Goal: Task Accomplishment & Management: Manage account settings

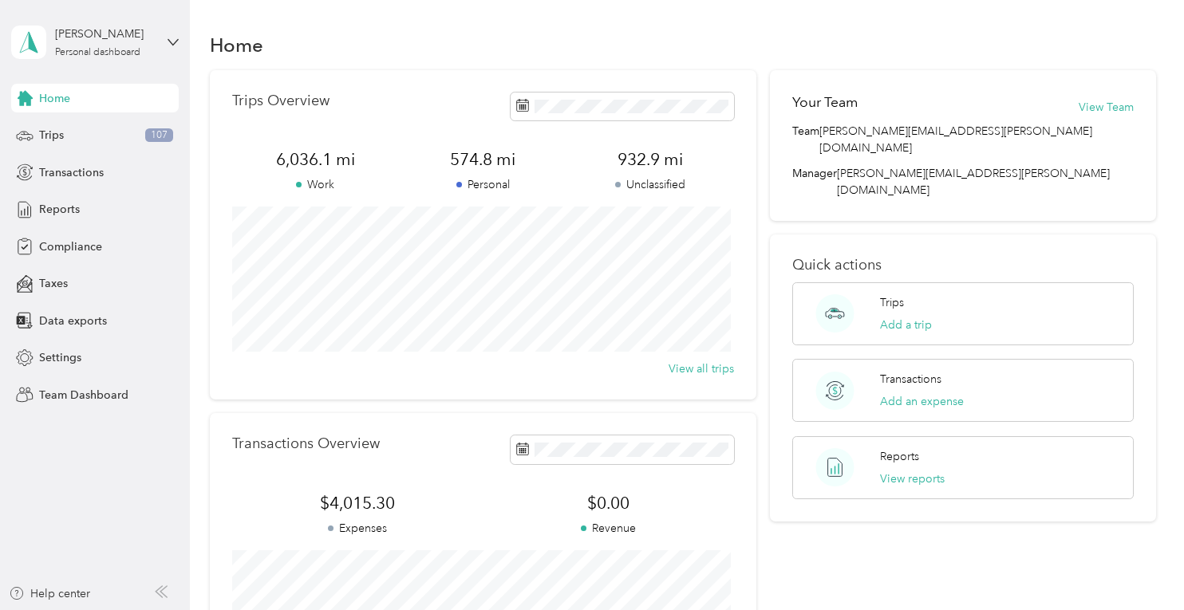
click at [65, 100] on span "Home" at bounding box center [54, 98] width 31 height 17
click at [57, 146] on div "Trips 110" at bounding box center [95, 135] width 168 height 29
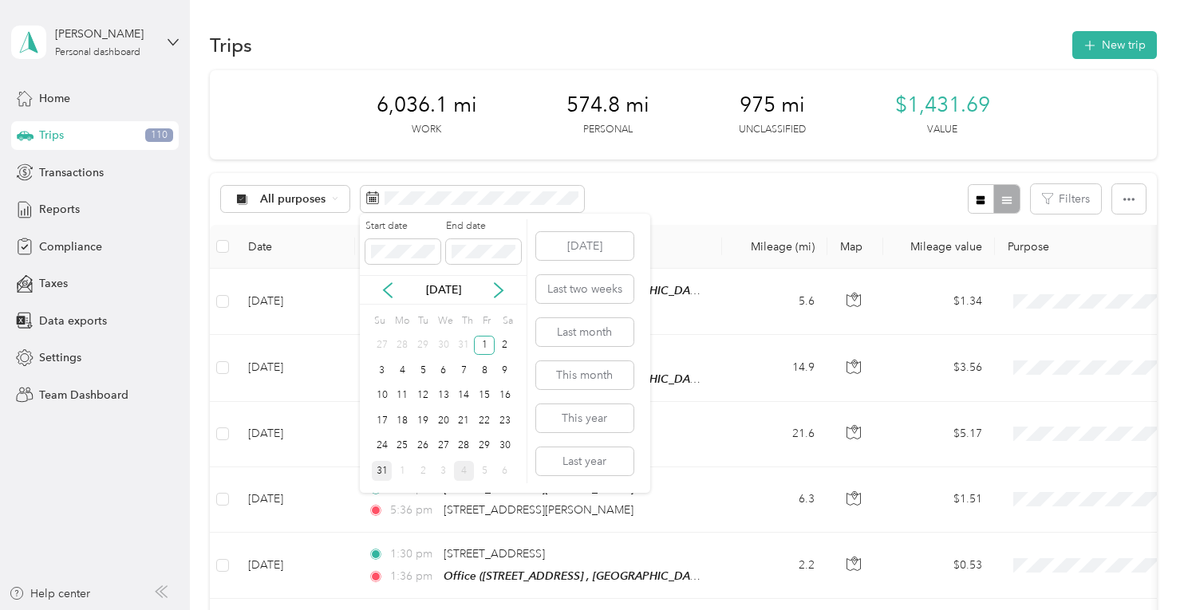
click at [374, 476] on div "31" at bounding box center [382, 471] width 21 height 20
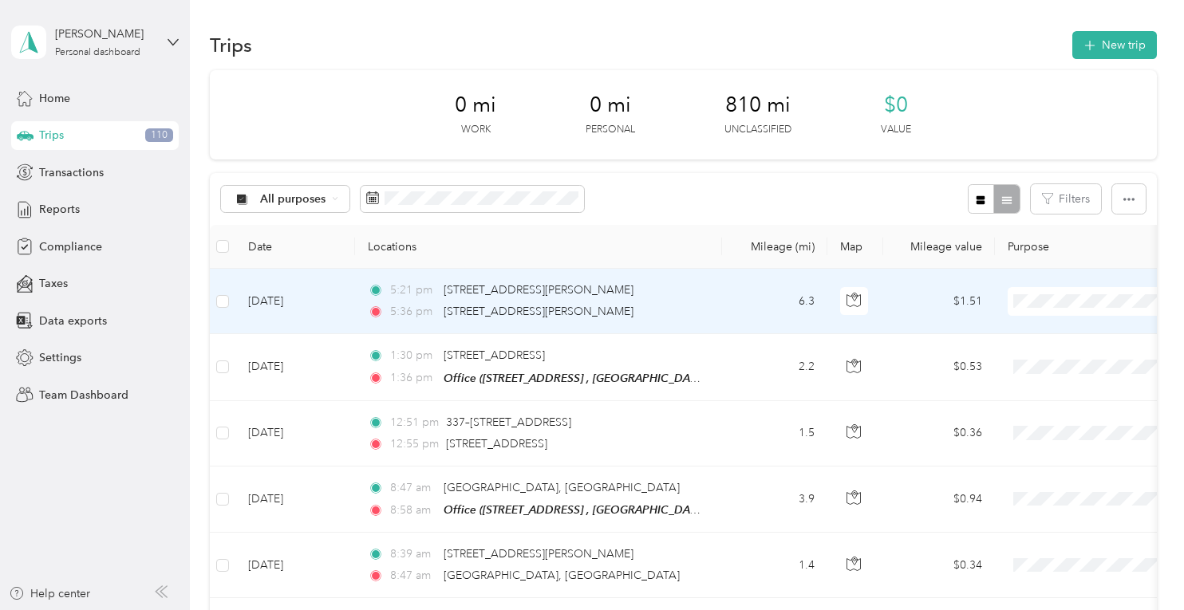
click at [1037, 321] on span "Convergint Technologies" at bounding box center [1100, 327] width 148 height 17
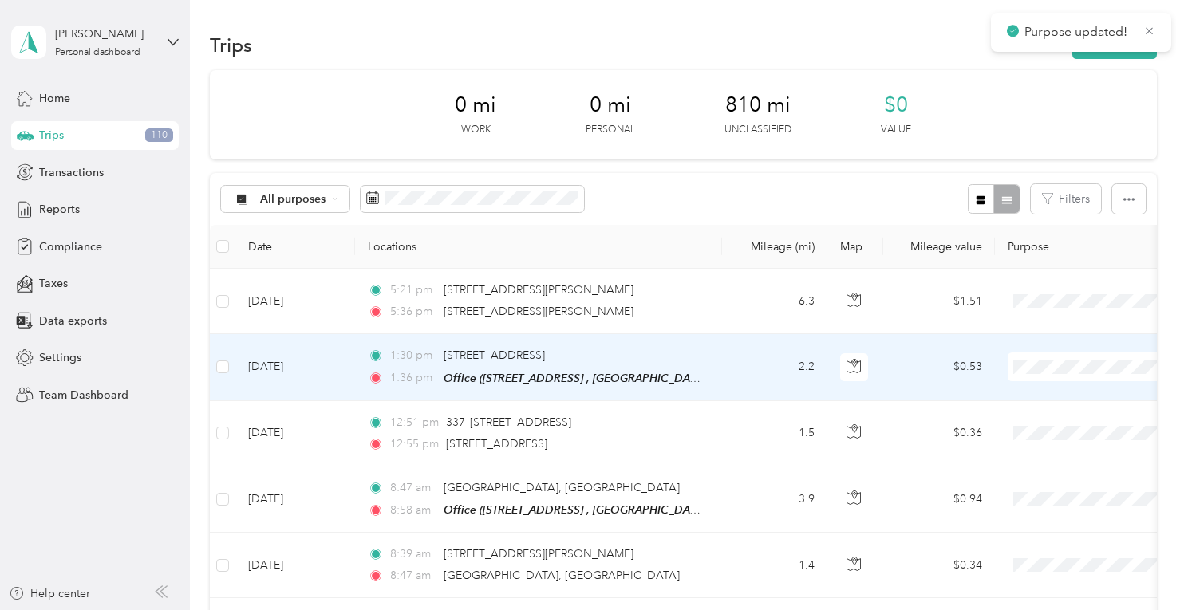
click at [1038, 353] on span at bounding box center [1107, 367] width 198 height 29
click at [1051, 384] on td at bounding box center [1106, 367] width 223 height 66
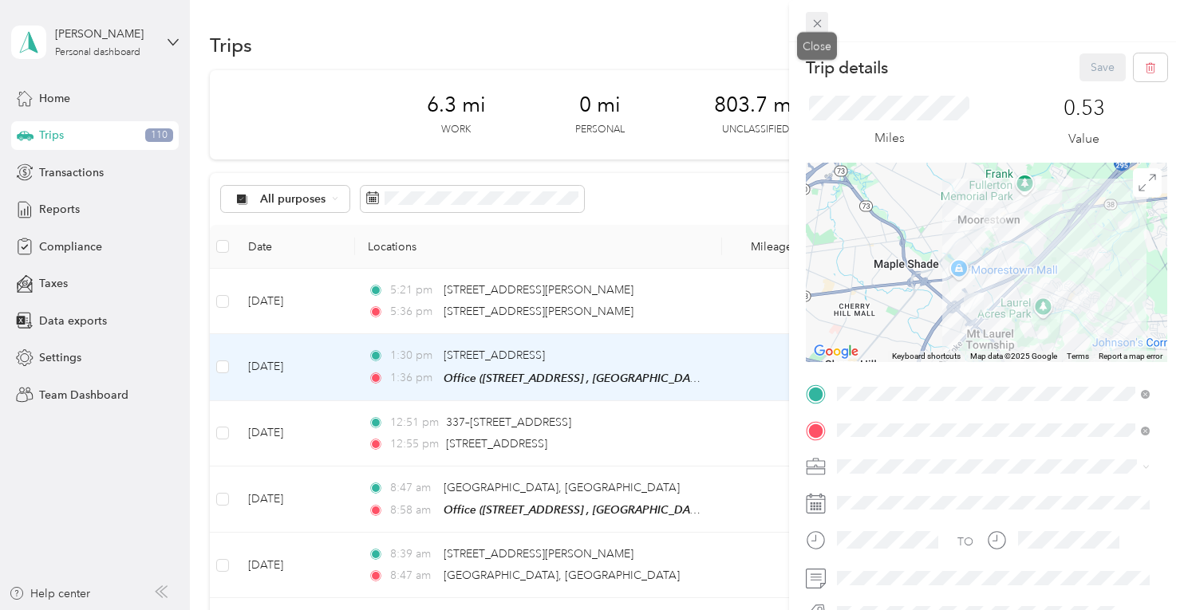
click at [820, 23] on icon at bounding box center [817, 24] width 14 height 14
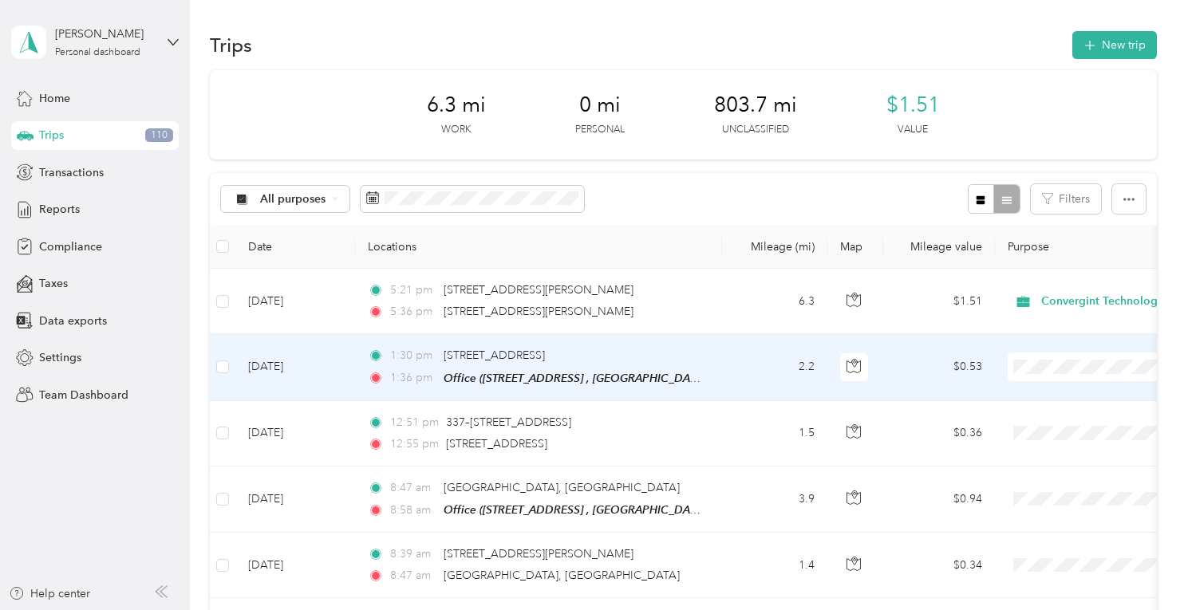
click at [1052, 374] on span at bounding box center [1107, 367] width 198 height 29
click at [1055, 395] on span "Convergint Technologies" at bounding box center [1100, 391] width 148 height 17
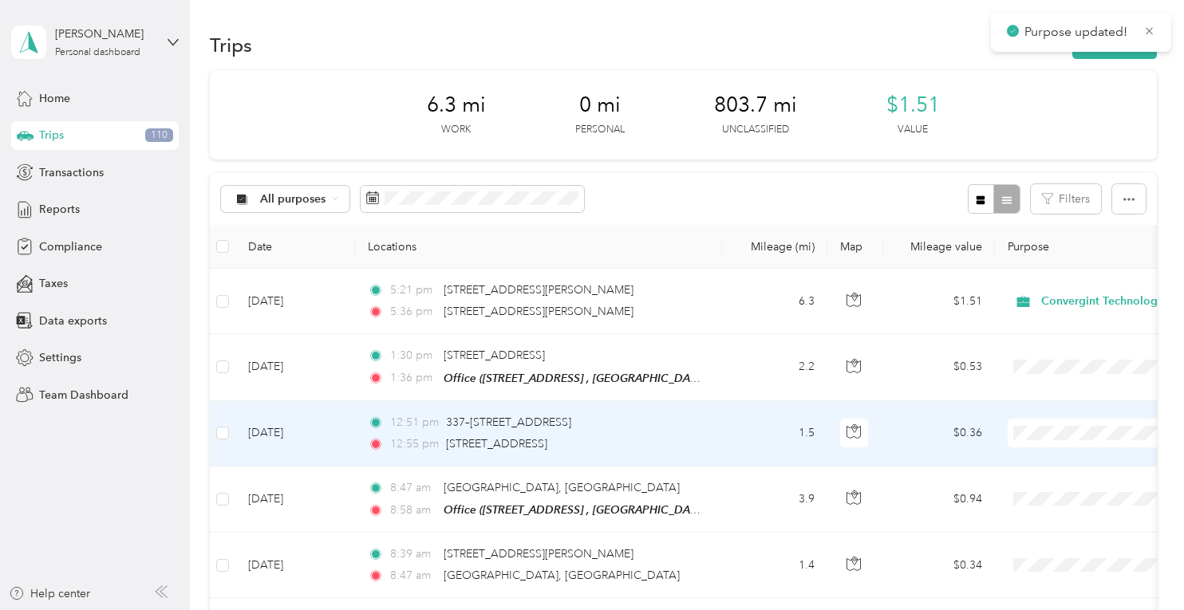
click at [1063, 463] on span "Convergint Technologies" at bounding box center [1100, 460] width 148 height 17
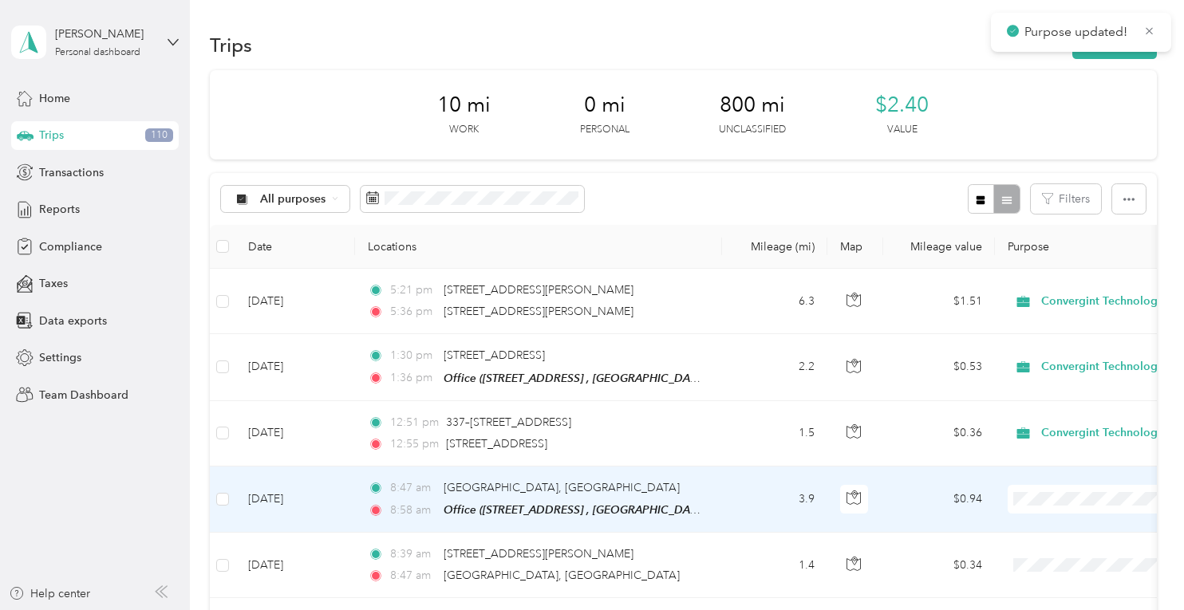
click at [1055, 524] on span "Convergint Technologies" at bounding box center [1100, 523] width 148 height 17
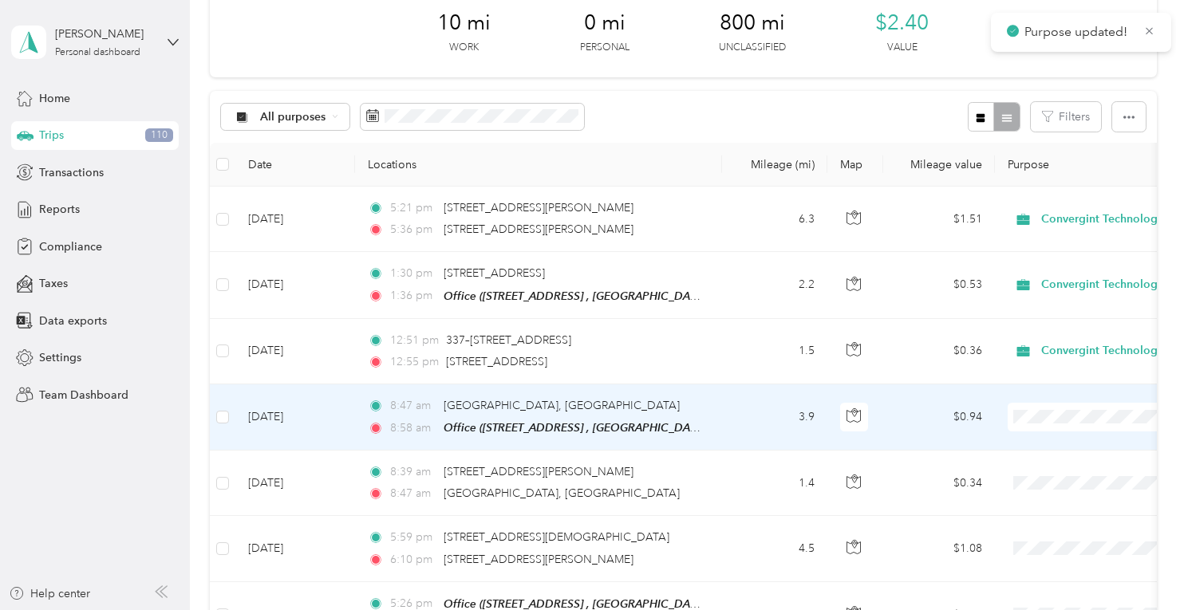
scroll to position [160, 0]
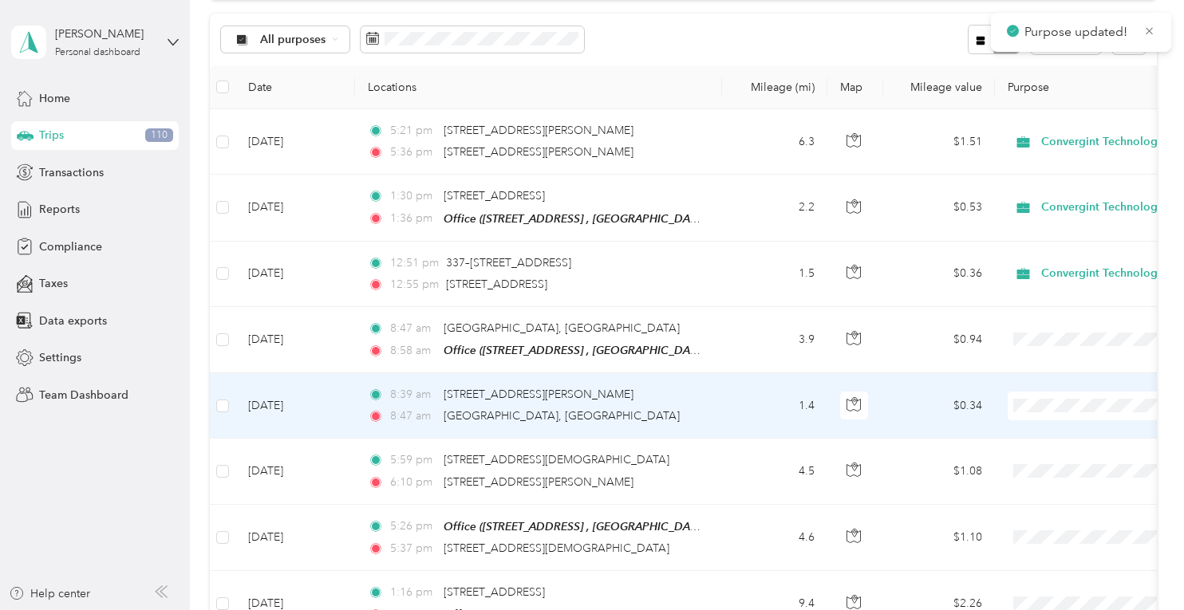
click at [1051, 432] on span "Convergint Technologies" at bounding box center [1100, 432] width 148 height 17
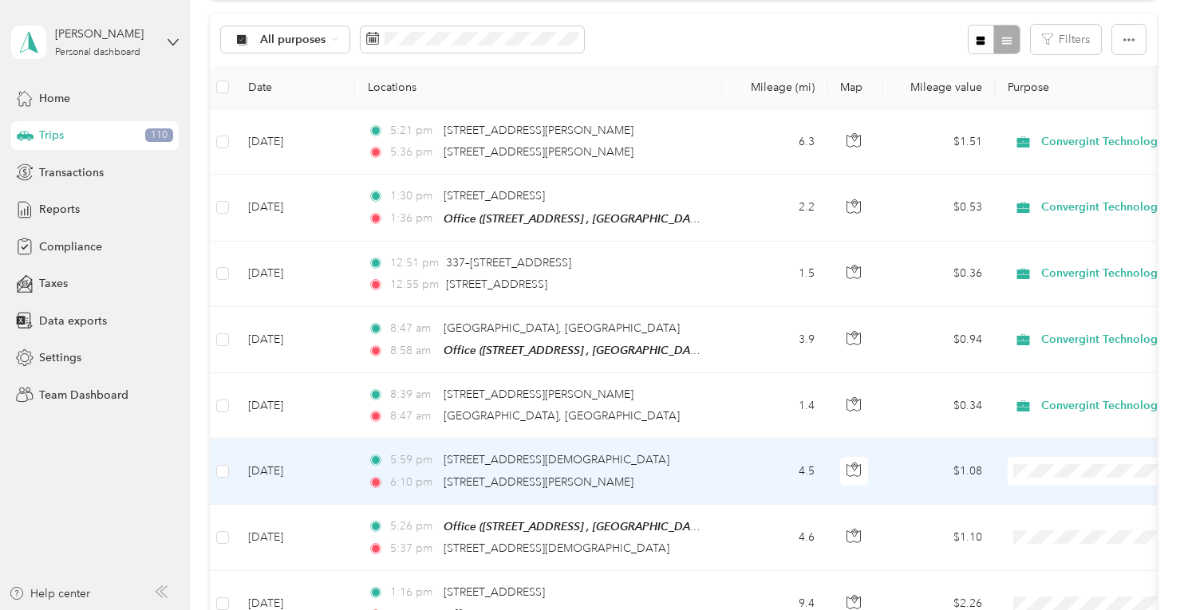
click at [1056, 516] on li "Personal" at bounding box center [1085, 525] width 198 height 28
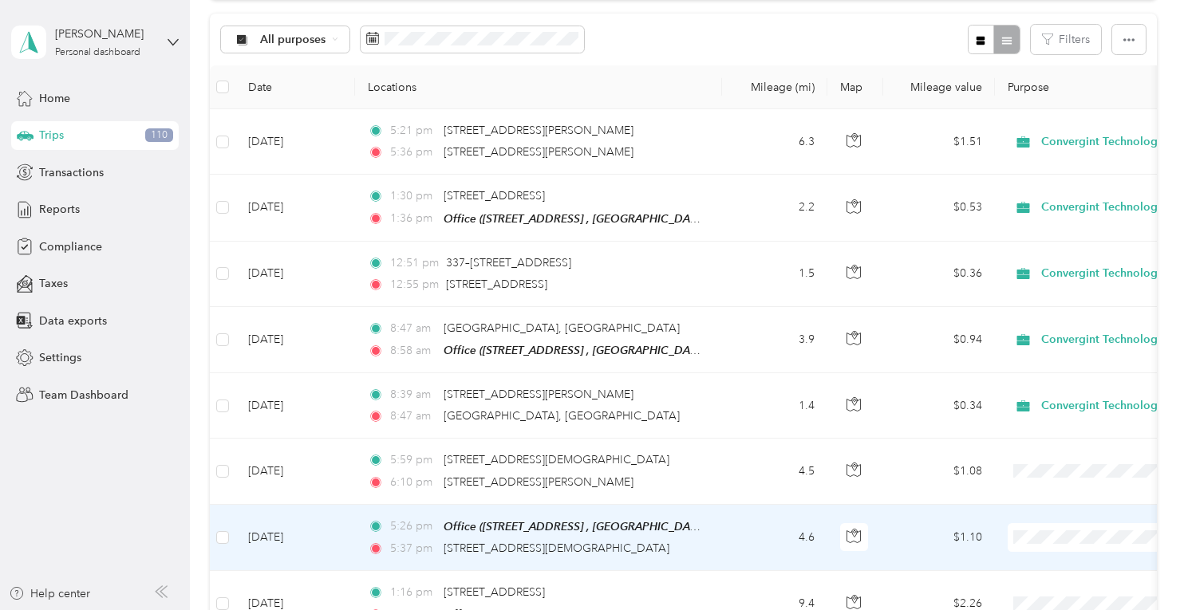
scroll to position [239, 0]
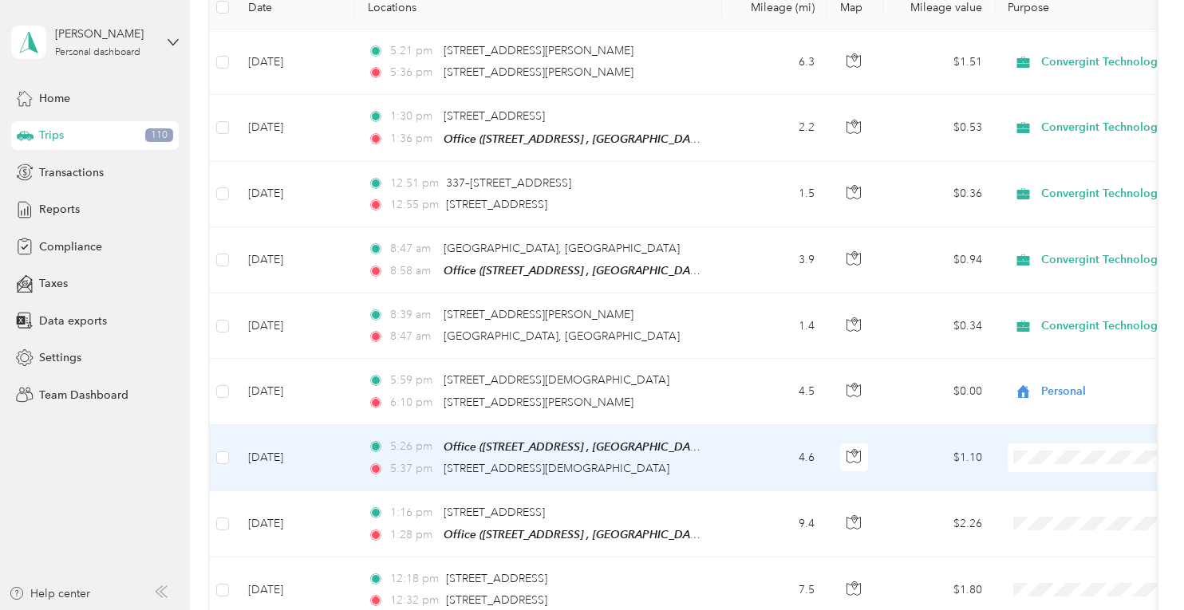
click at [1040, 505] on span "Personal" at bounding box center [1100, 503] width 148 height 17
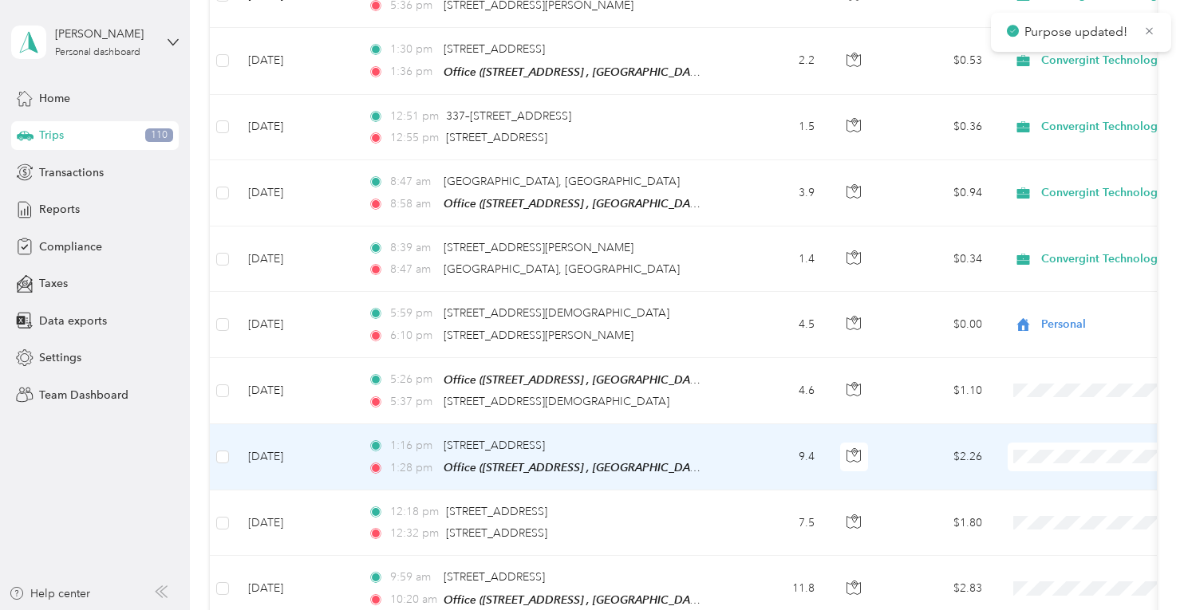
scroll to position [319, 0]
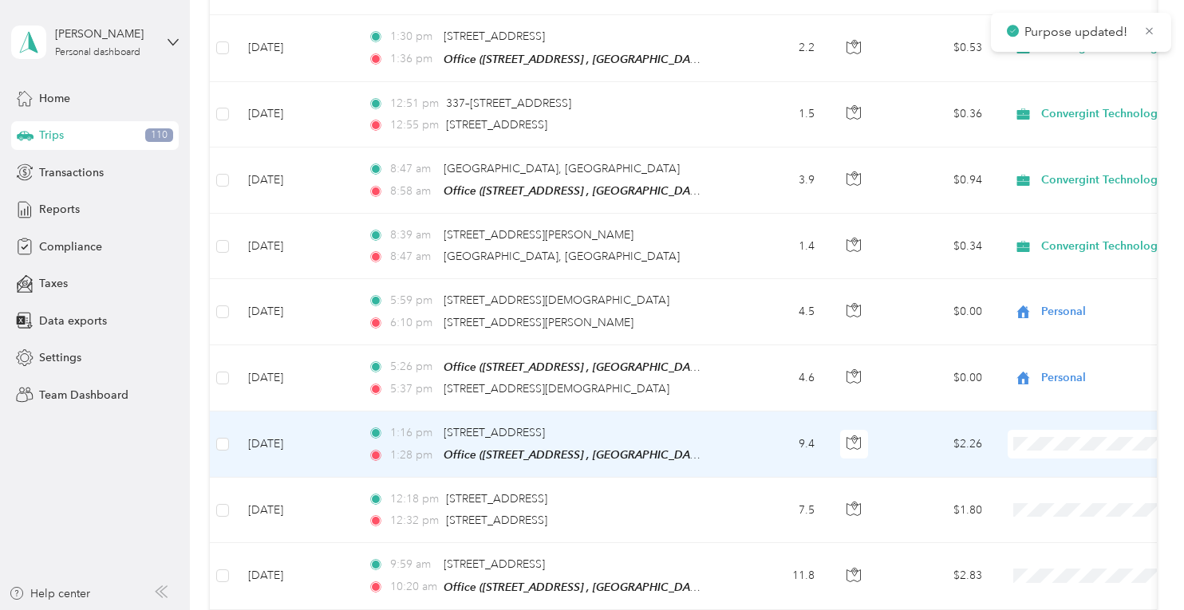
click at [1047, 470] on span "Convergint Technologies" at bounding box center [1100, 463] width 148 height 17
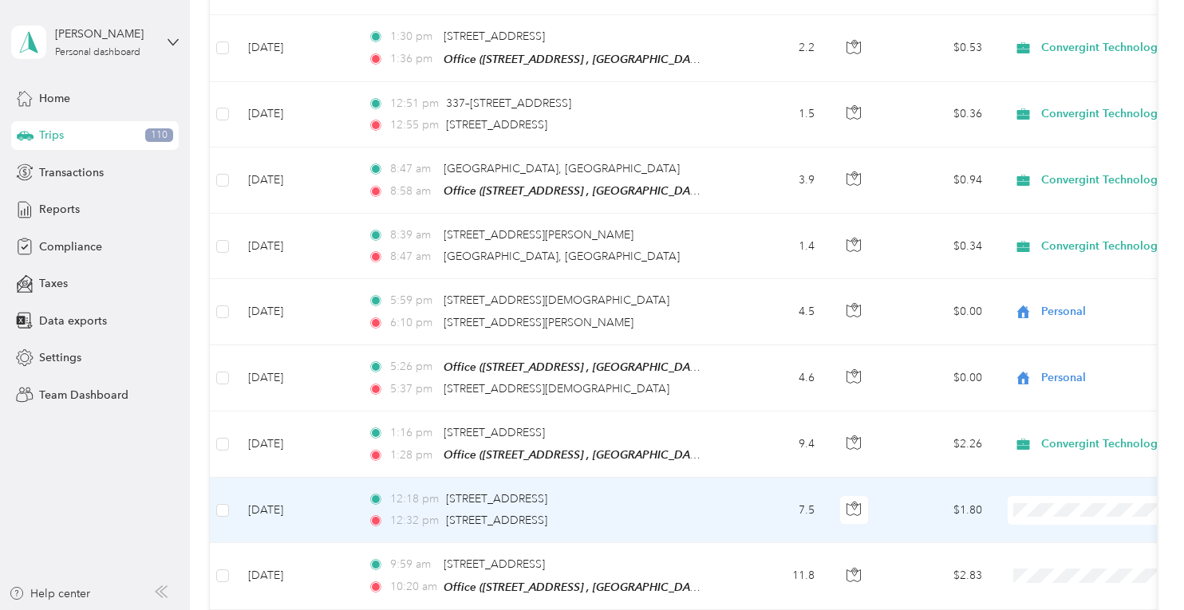
click at [1052, 530] on span "Convergint Technologies" at bounding box center [1100, 534] width 148 height 17
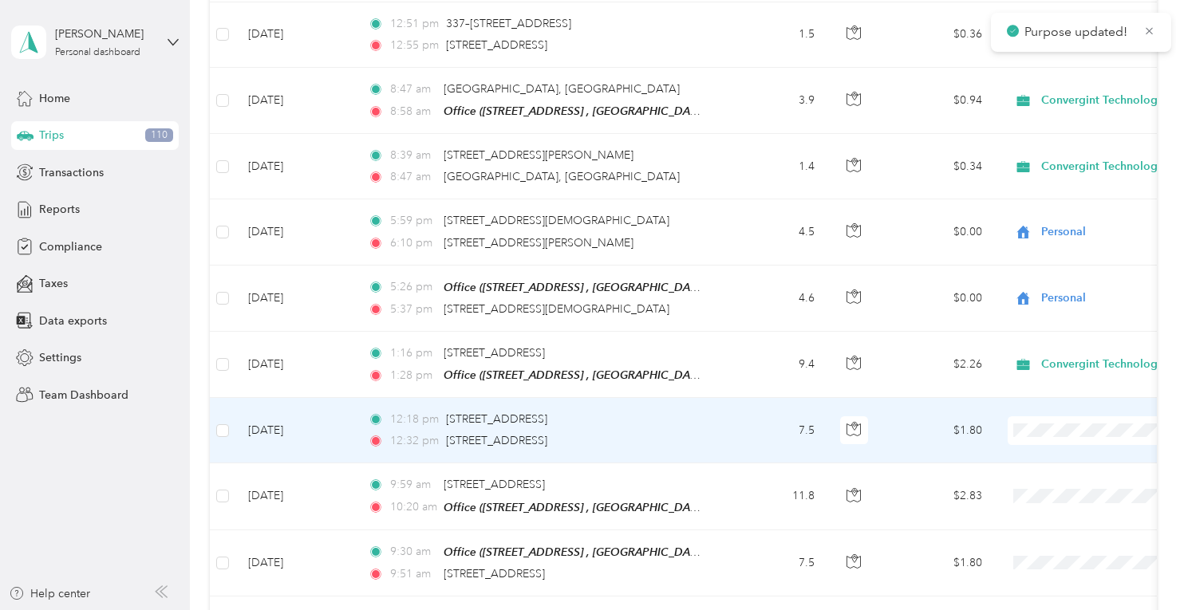
scroll to position [558, 0]
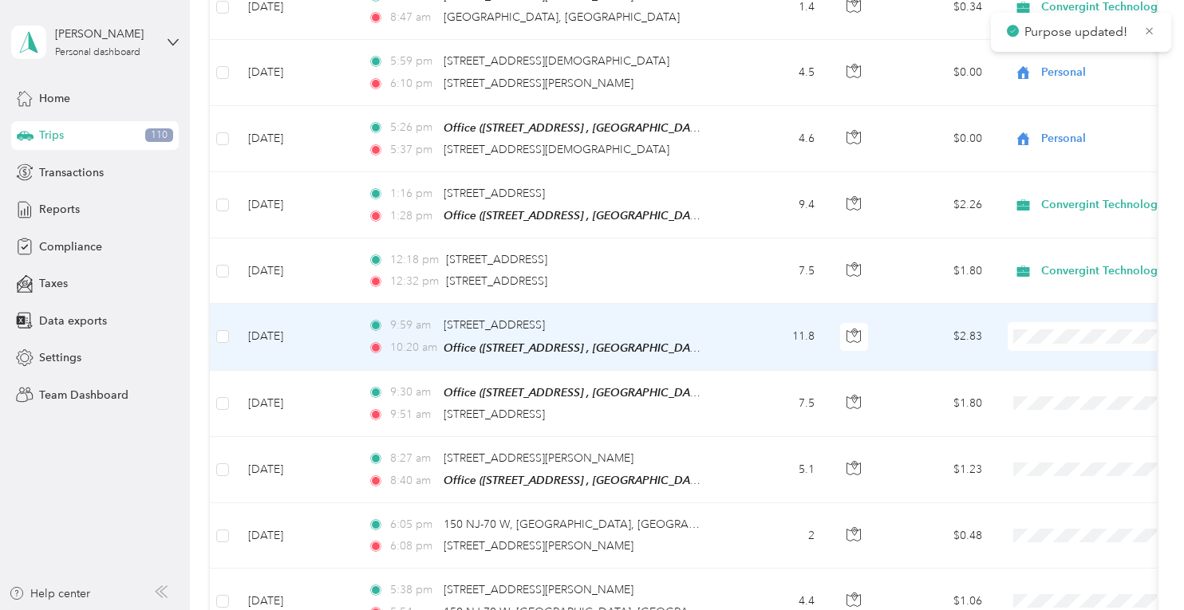
click at [1053, 364] on li "Convergint Technologies" at bounding box center [1085, 360] width 198 height 28
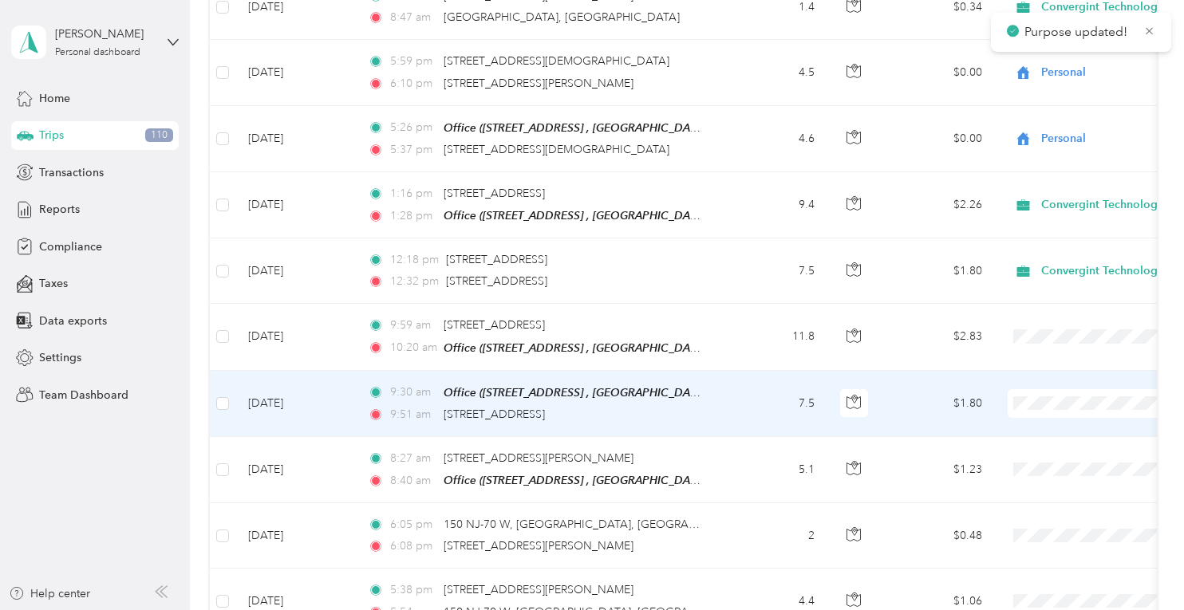
click at [1055, 429] on li "Convergint Technologies" at bounding box center [1085, 426] width 198 height 28
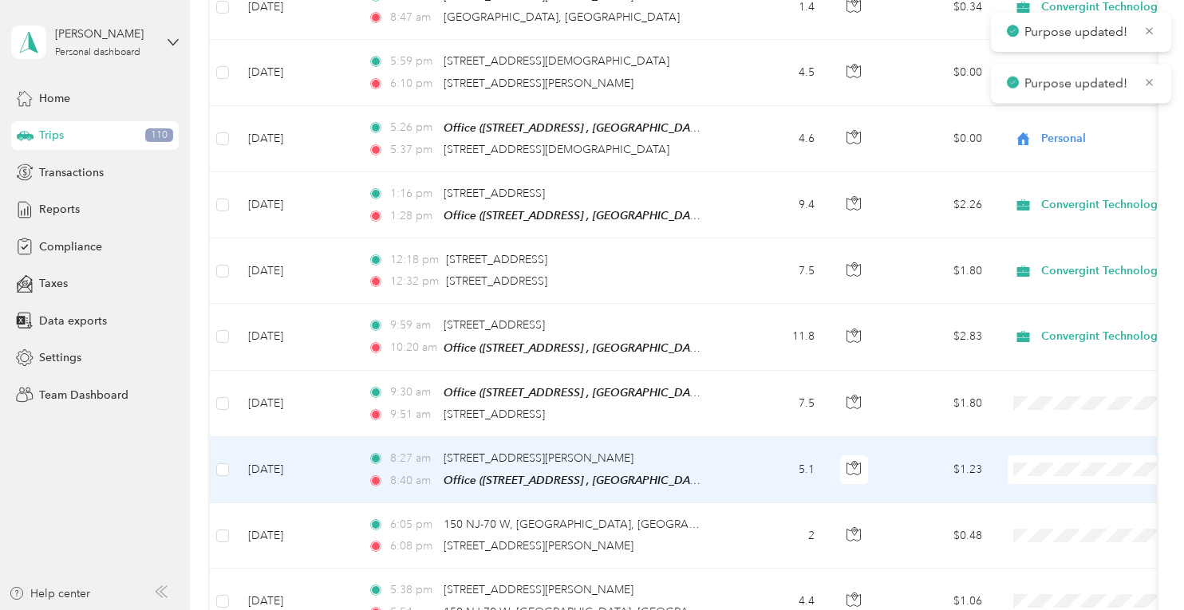
click at [1055, 502] on ol "Convergint Technologies Personal" at bounding box center [1085, 505] width 198 height 56
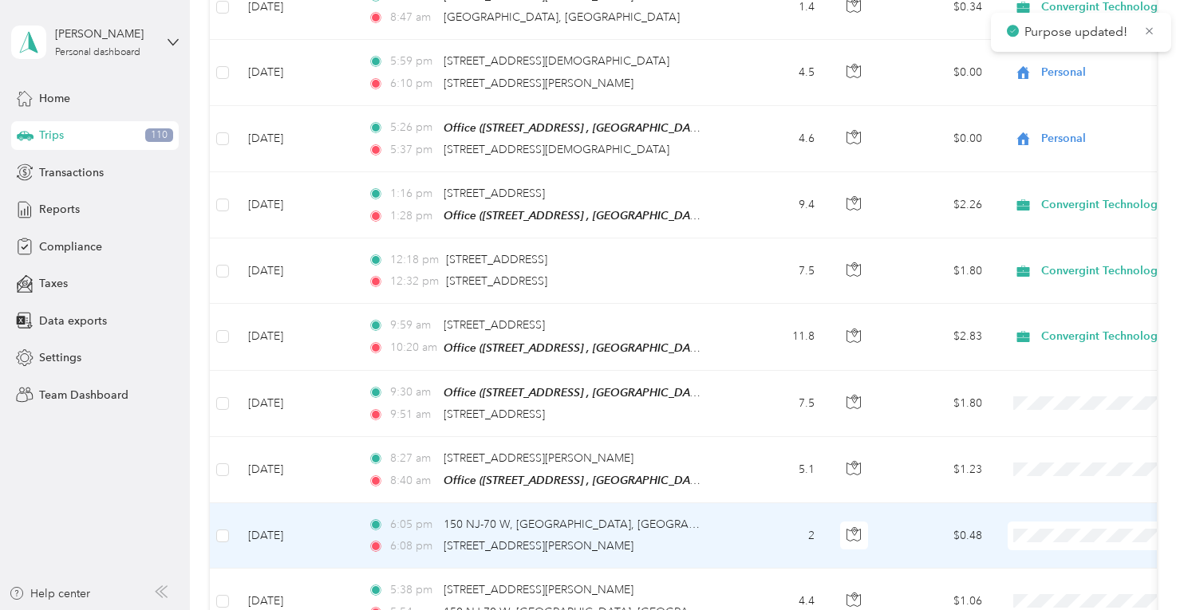
scroll to position [638, 0]
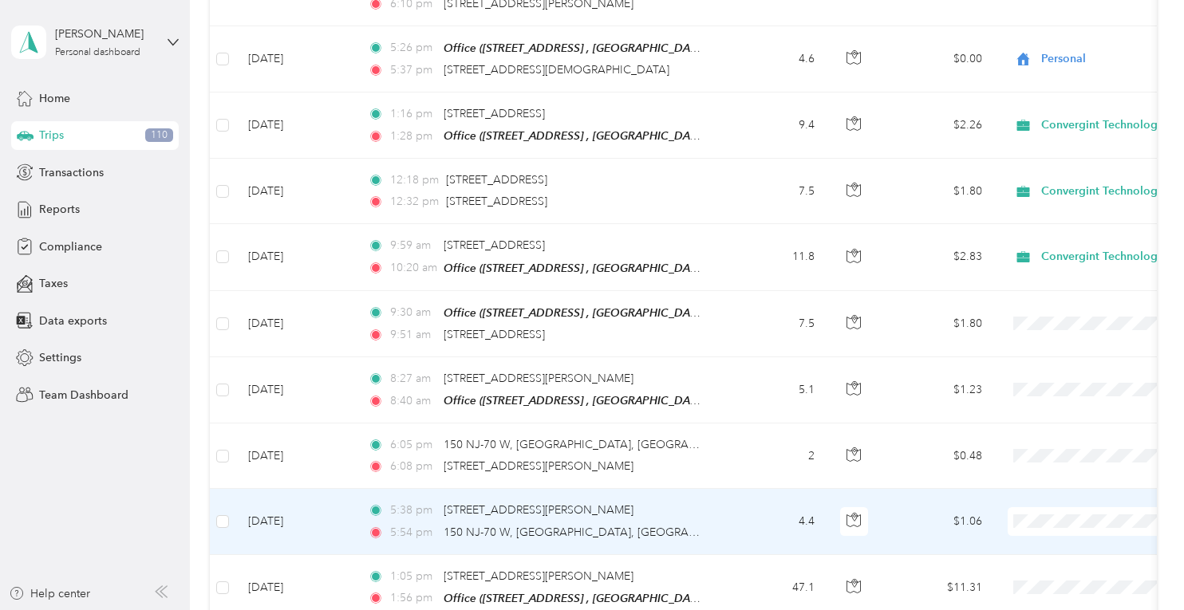
click at [1052, 507] on span at bounding box center [1107, 521] width 198 height 29
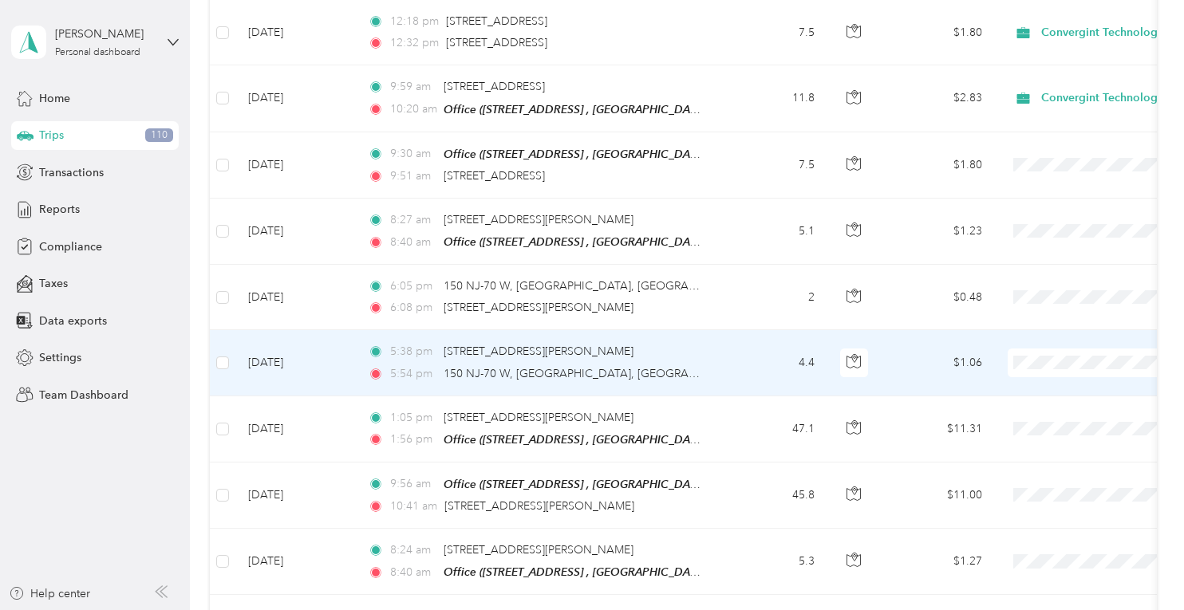
scroll to position [798, 0]
click at [1052, 404] on span "Personal" at bounding box center [1100, 407] width 148 height 17
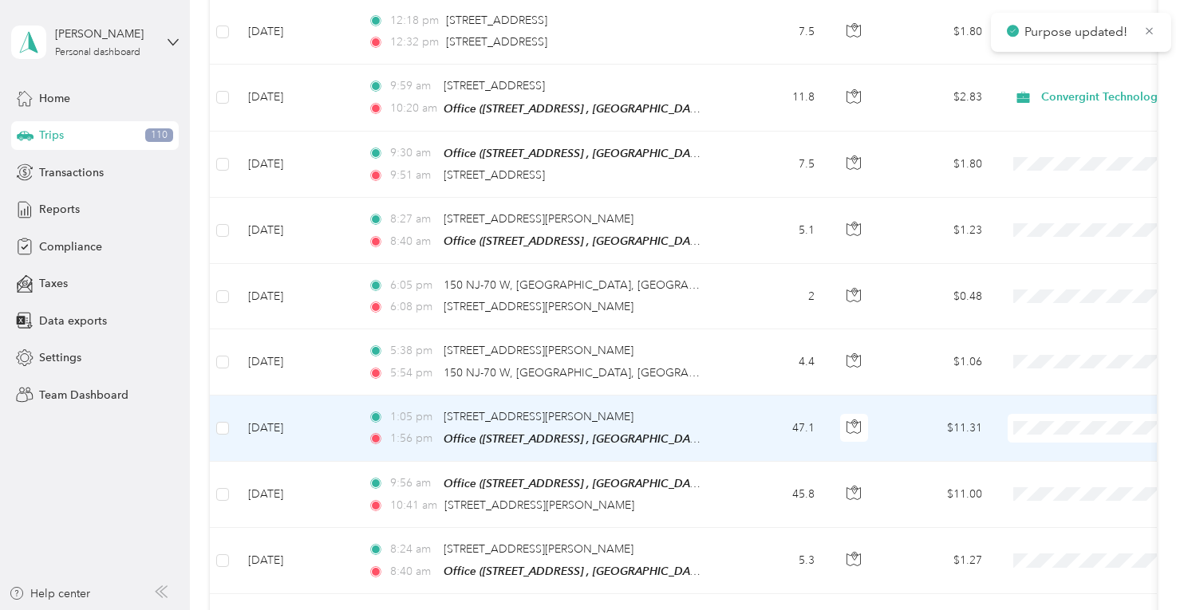
click at [1044, 444] on span "Convergint Technologies" at bounding box center [1100, 447] width 148 height 17
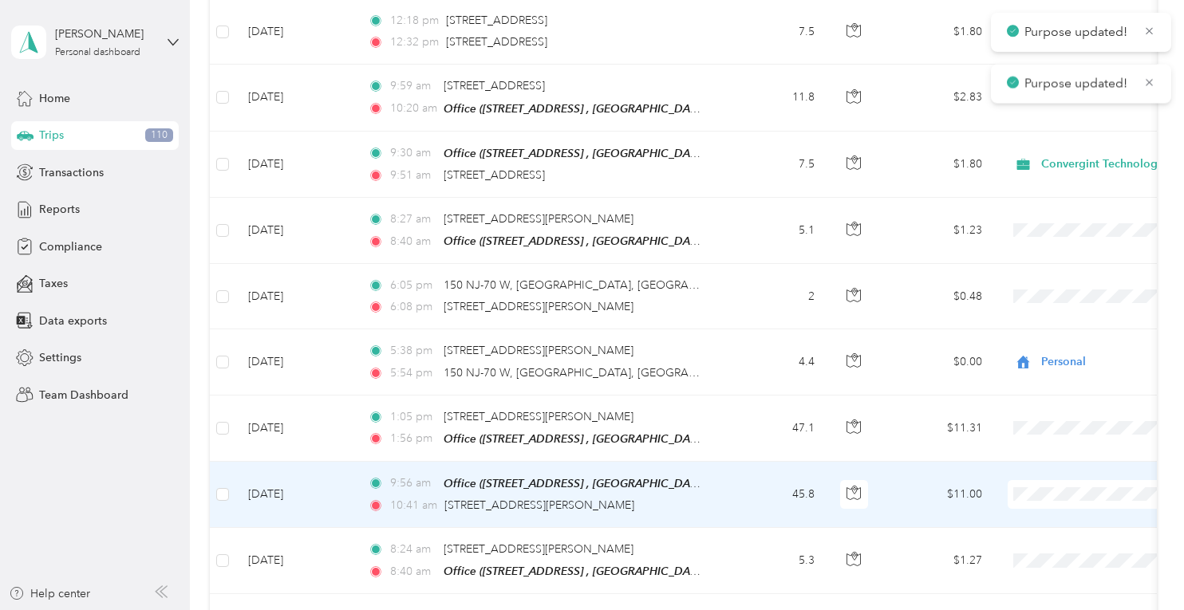
click at [1043, 502] on li "Convergint Technologies" at bounding box center [1085, 513] width 198 height 28
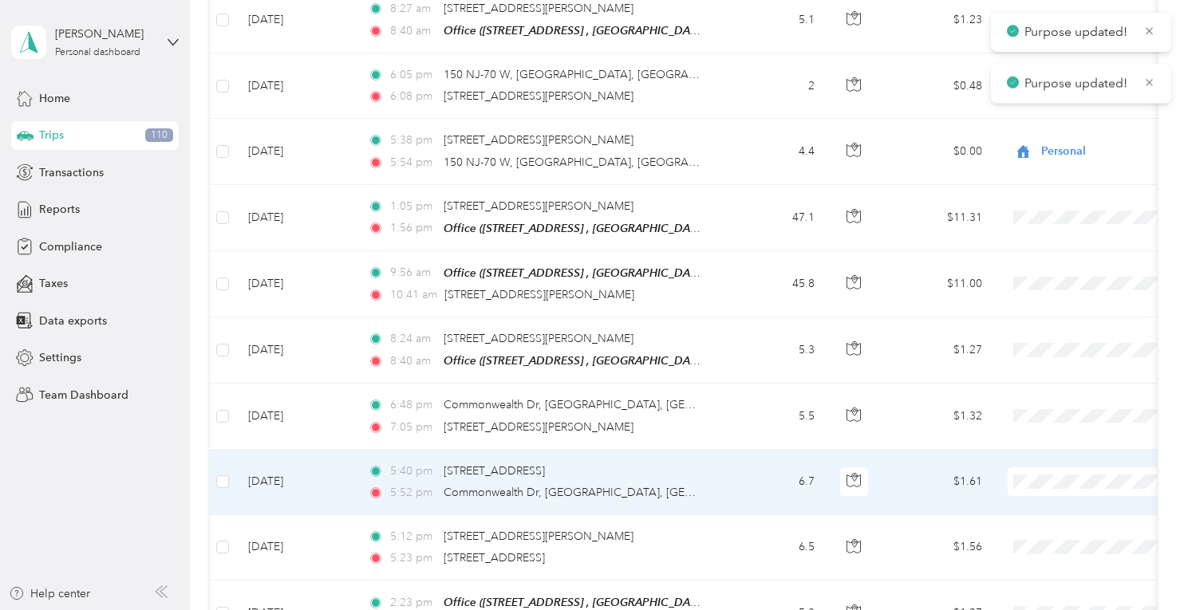
scroll to position [1037, 0]
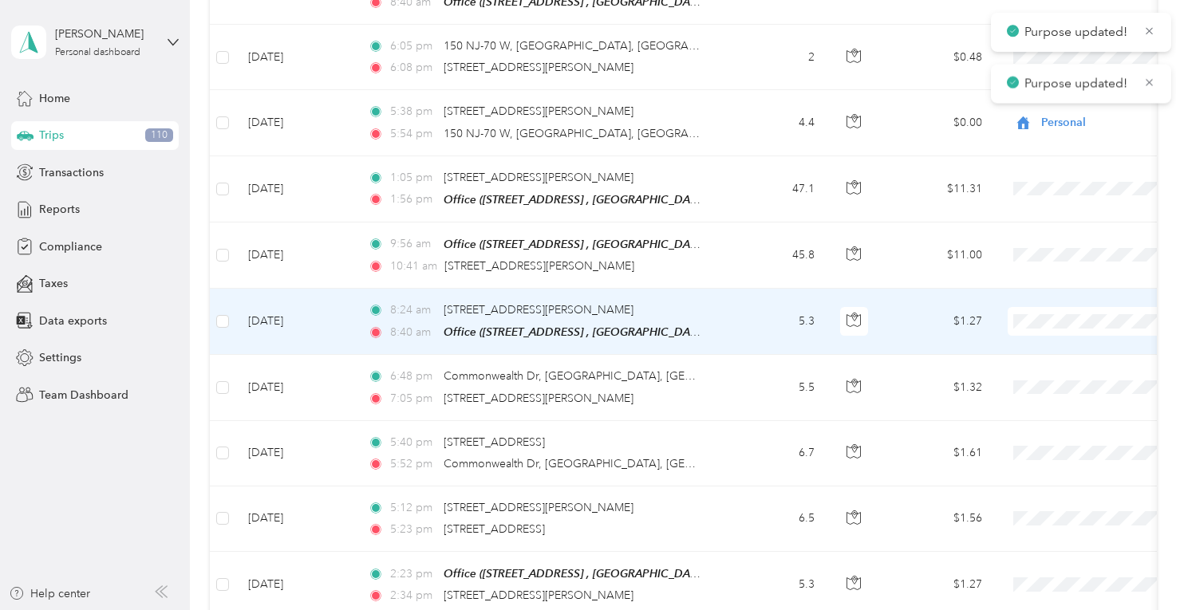
click at [1039, 336] on span "Convergint Technologies" at bounding box center [1100, 338] width 148 height 17
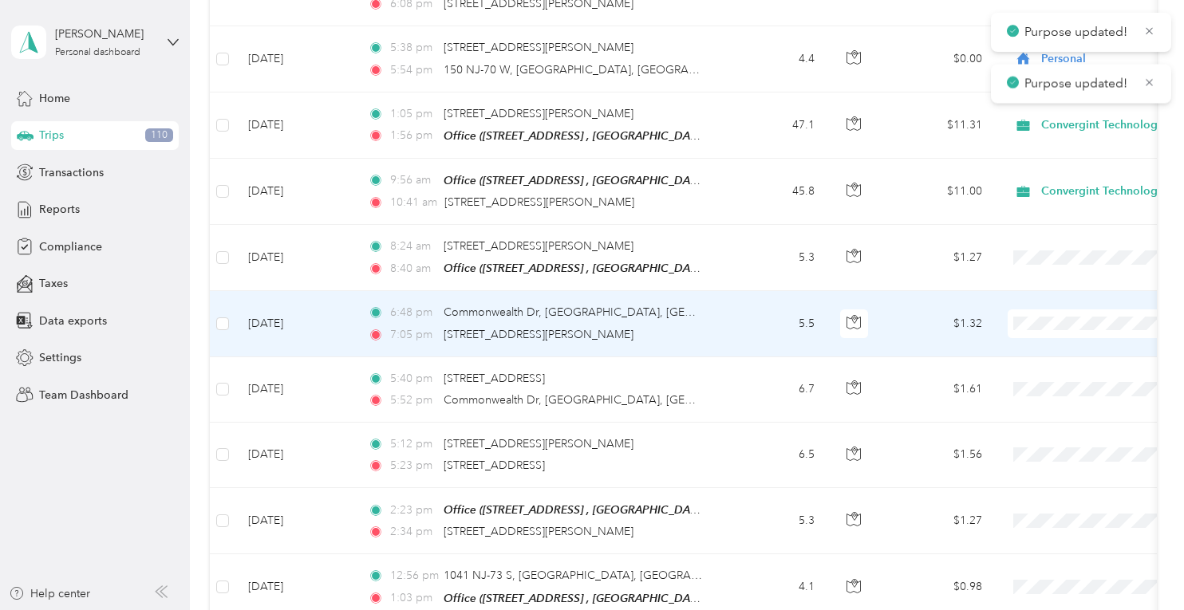
scroll to position [1117, 0]
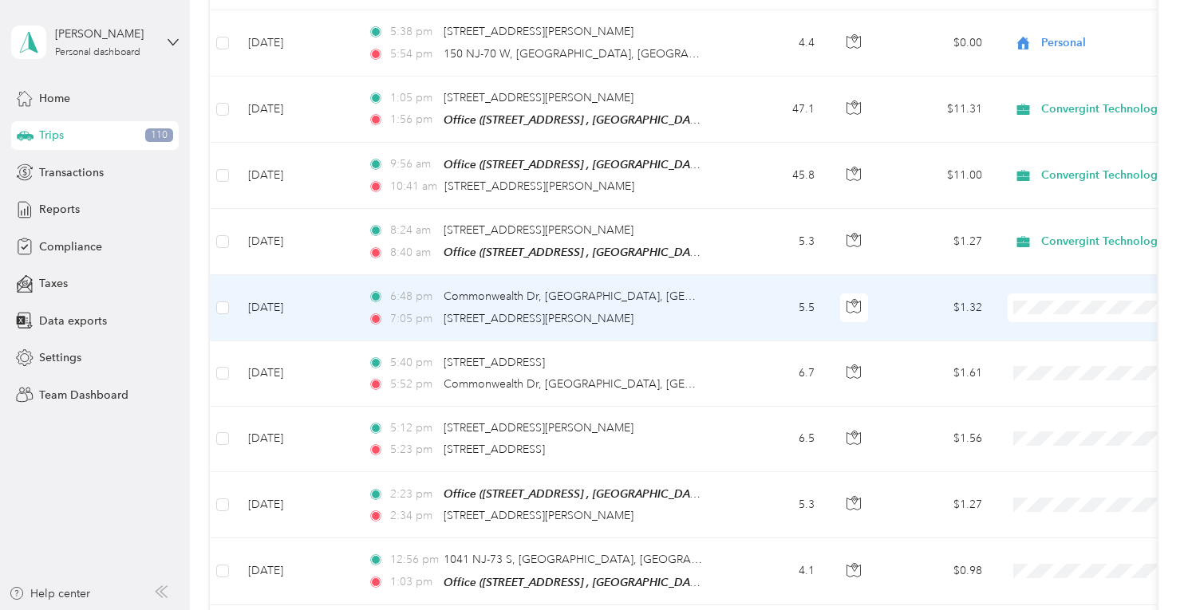
click at [1044, 348] on span "Personal" at bounding box center [1100, 352] width 148 height 17
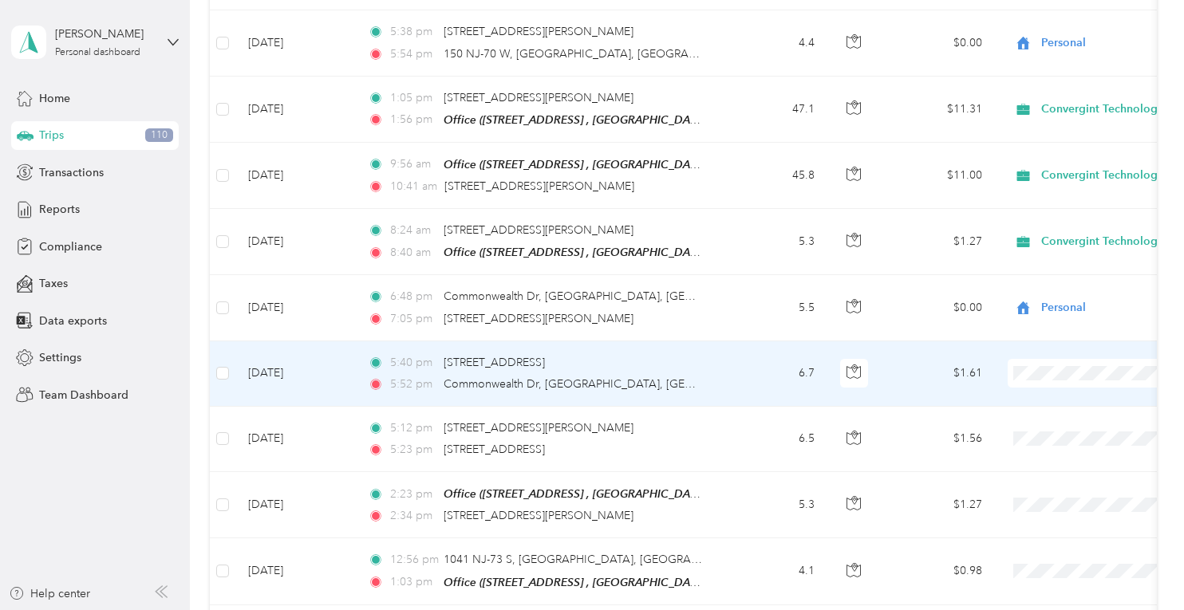
click at [1053, 420] on li "Personal" at bounding box center [1085, 418] width 198 height 28
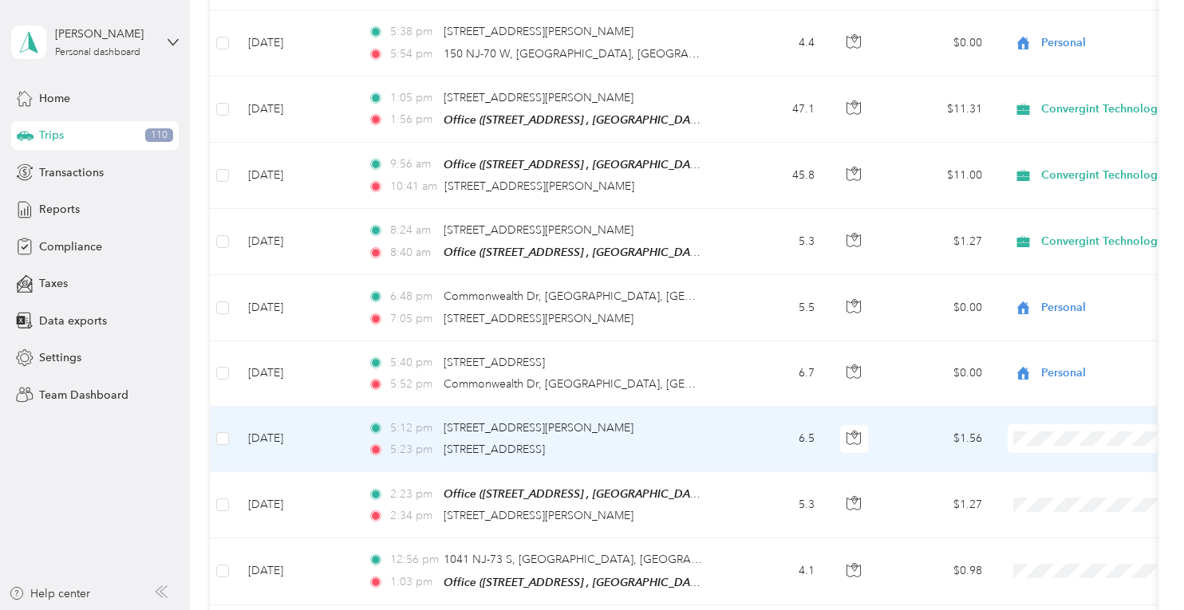
click at [1048, 480] on span "Personal" at bounding box center [1100, 483] width 148 height 17
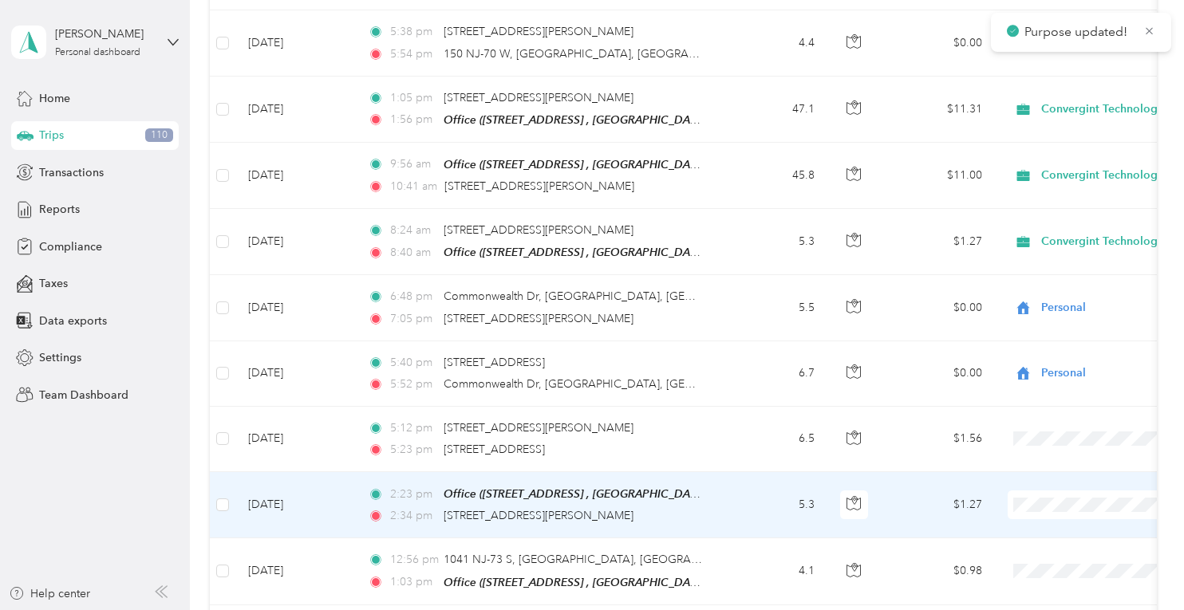
scroll to position [1197, 0]
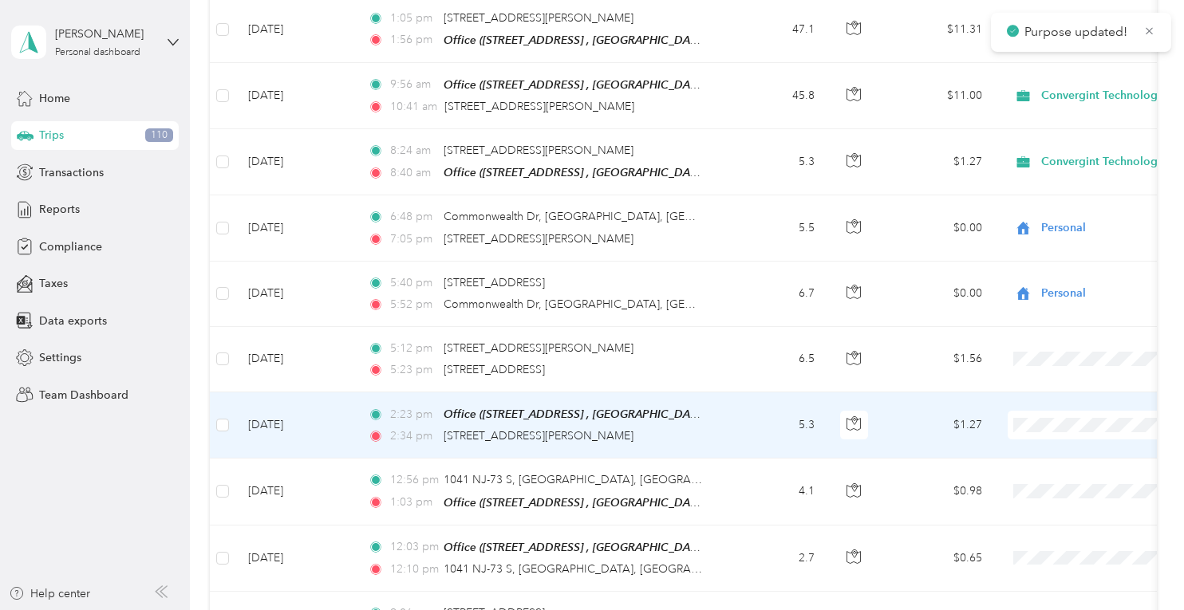
click at [1051, 440] on span "Convergint Technologies" at bounding box center [1100, 440] width 148 height 17
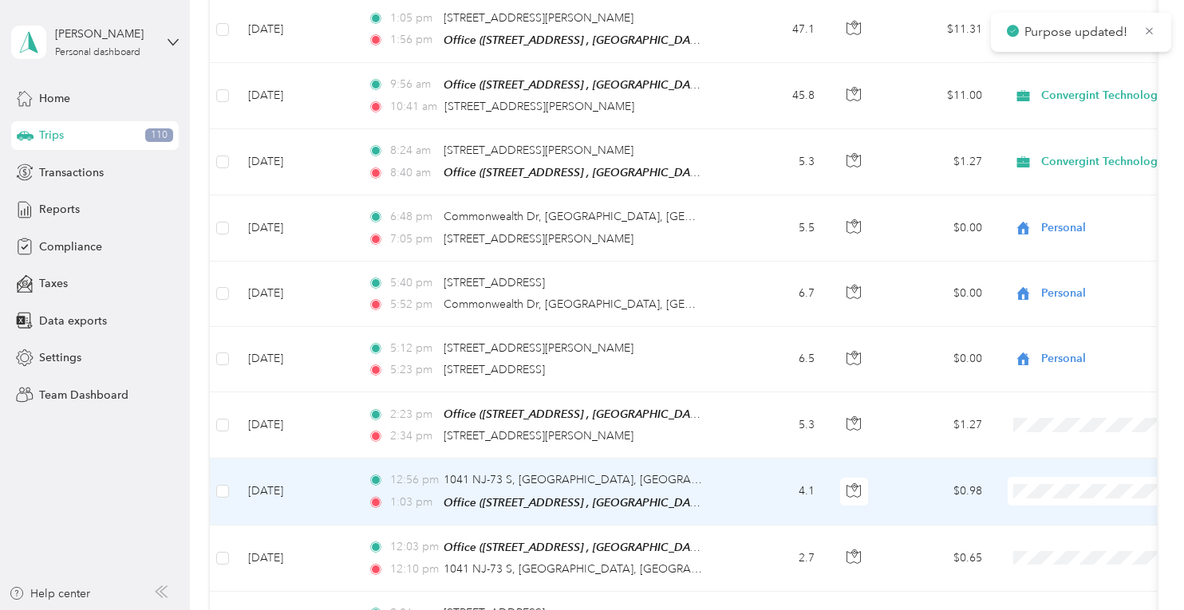
click at [1053, 477] on span at bounding box center [1107, 491] width 198 height 29
click at [1060, 502] on span "Convergint Technologies" at bounding box center [1100, 504] width 148 height 17
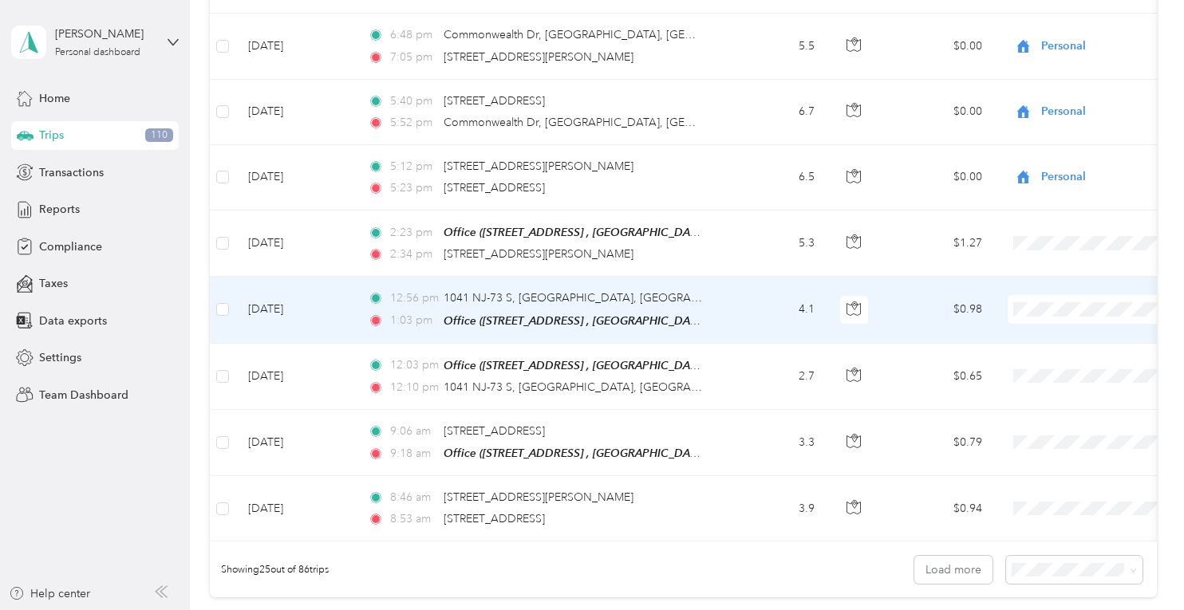
scroll to position [1436, 0]
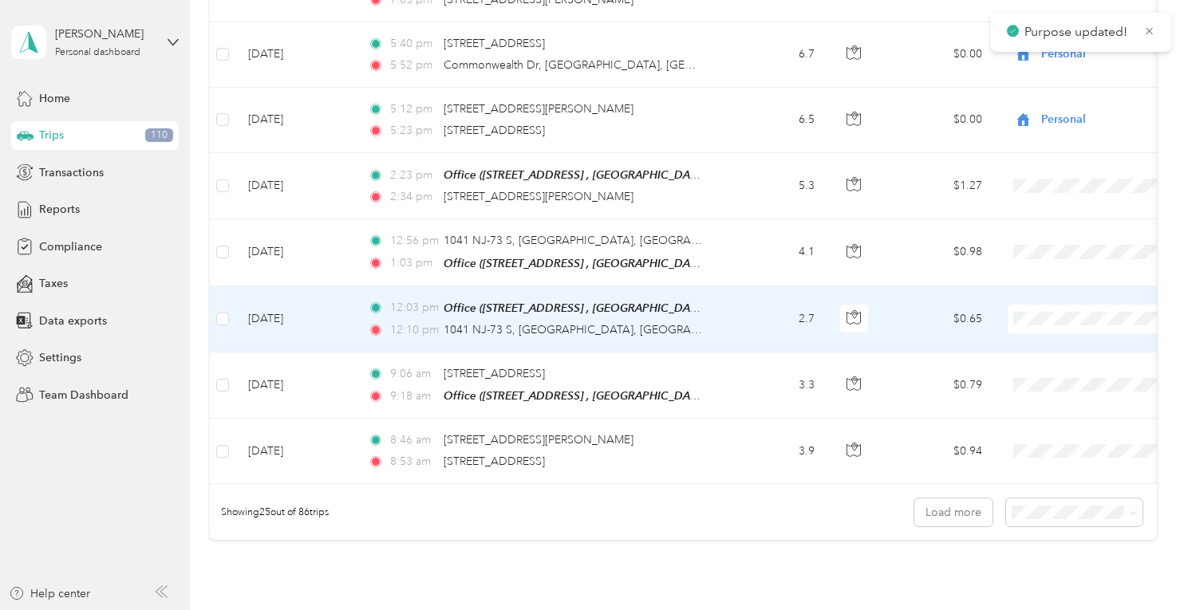
click at [1050, 332] on span "Convergint Technologies" at bounding box center [1100, 332] width 148 height 17
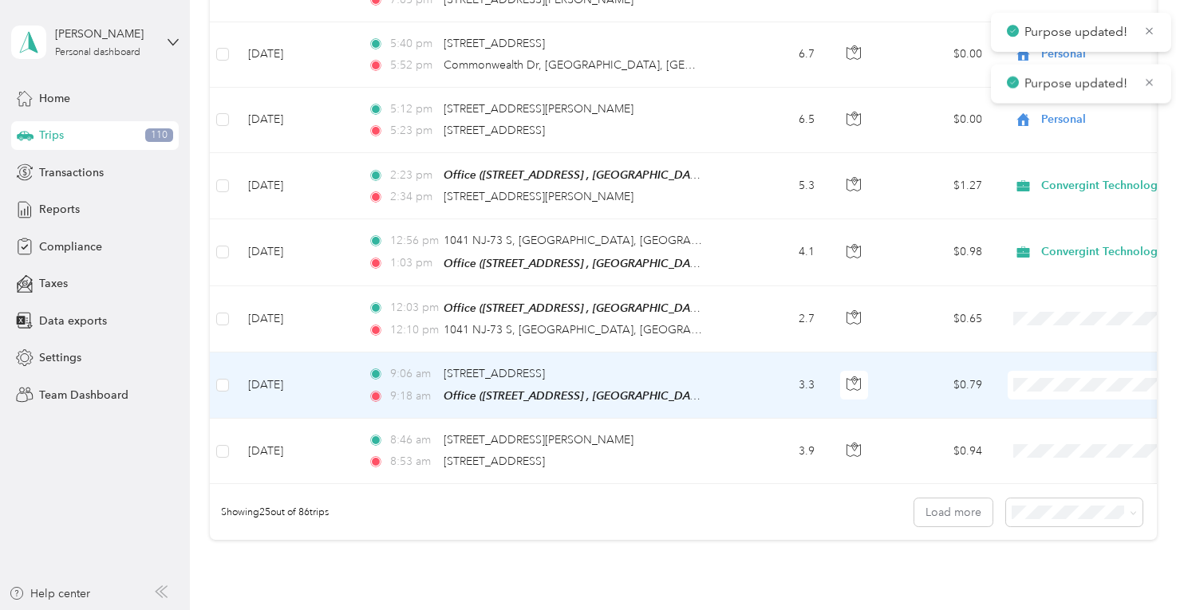
click at [1047, 398] on span "Convergint Technologies" at bounding box center [1100, 397] width 148 height 17
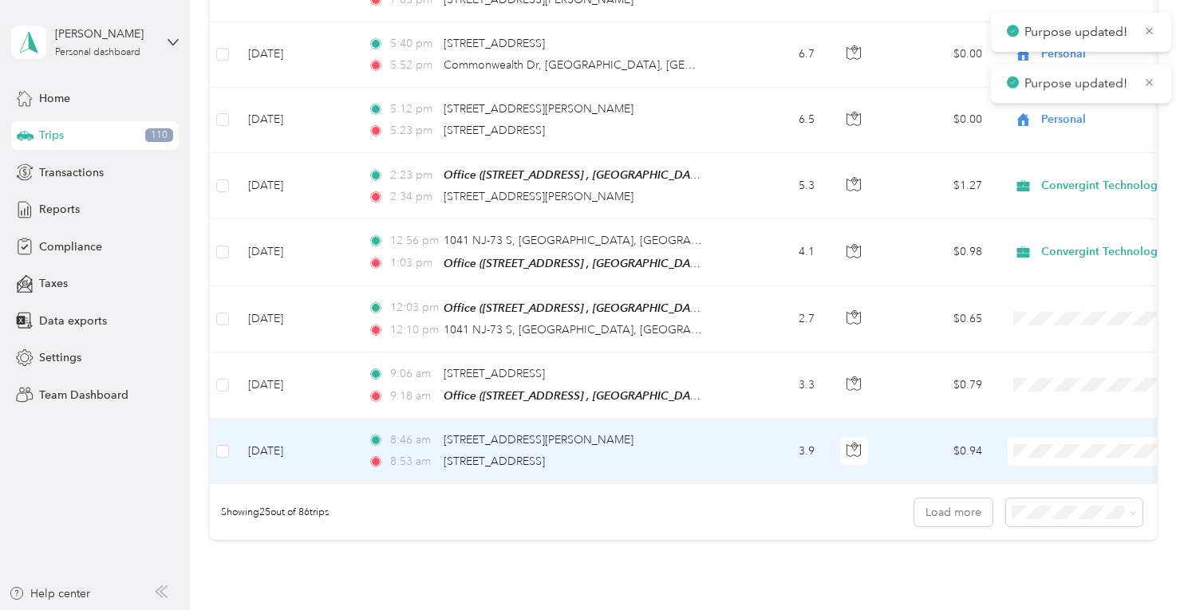
click at [1050, 437] on span at bounding box center [1107, 451] width 198 height 29
click at [1056, 452] on li "Convergint Technologies" at bounding box center [1085, 463] width 198 height 28
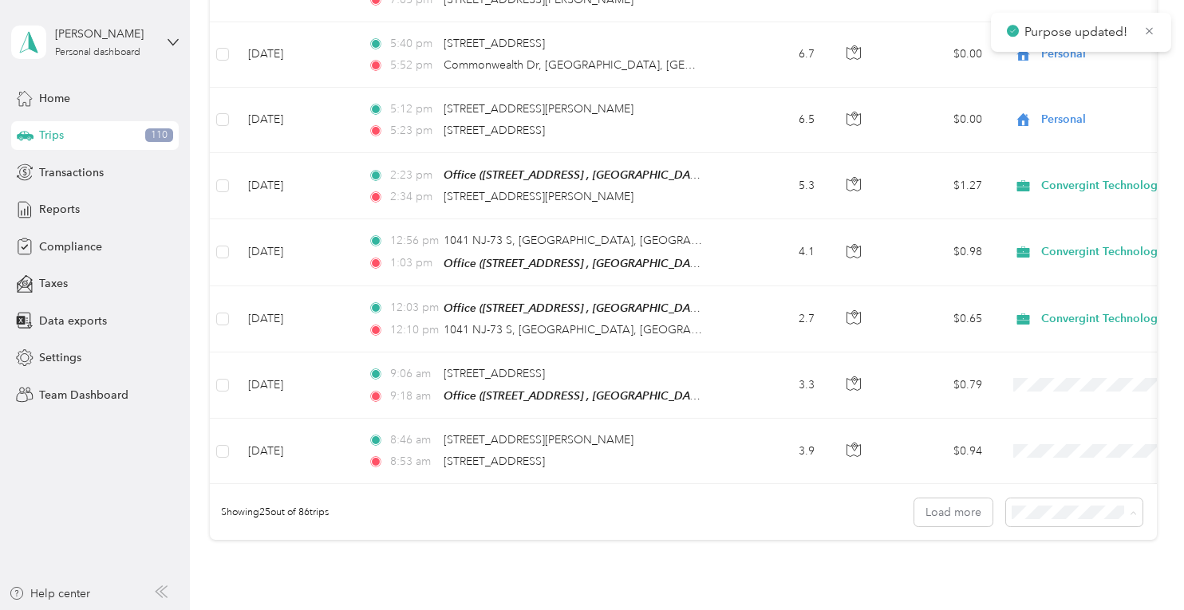
click at [1060, 580] on li "100 per load" at bounding box center [1070, 592] width 136 height 28
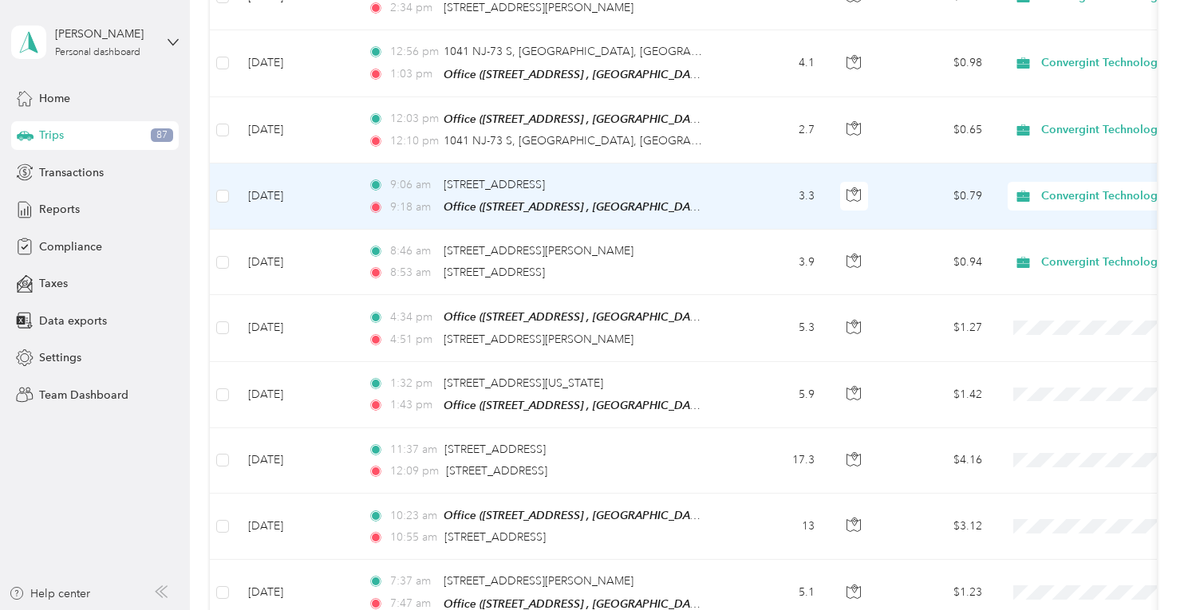
scroll to position [1675, 0]
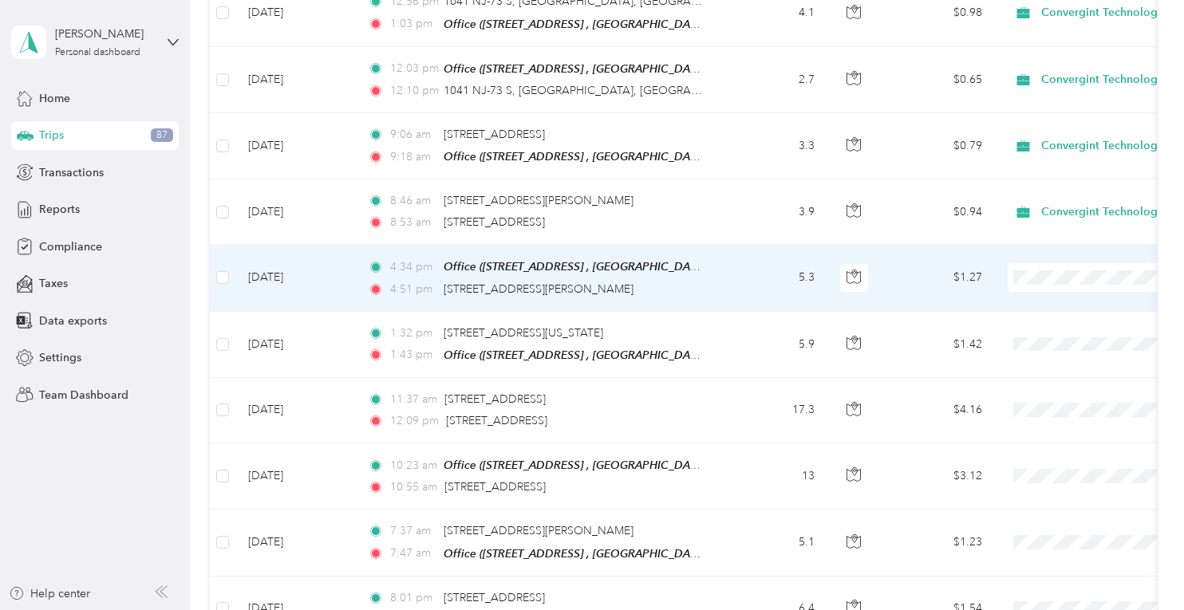
click at [1040, 285] on span "Convergint Technologies" at bounding box center [1100, 289] width 148 height 17
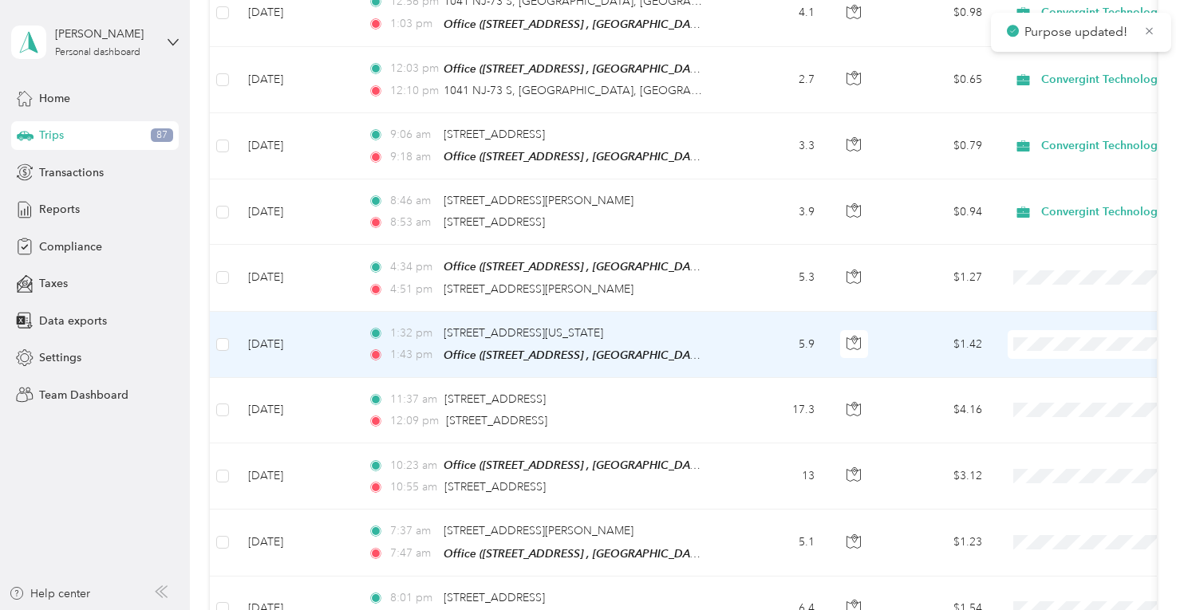
click at [1045, 344] on li "Convergint Technologies" at bounding box center [1085, 354] width 198 height 28
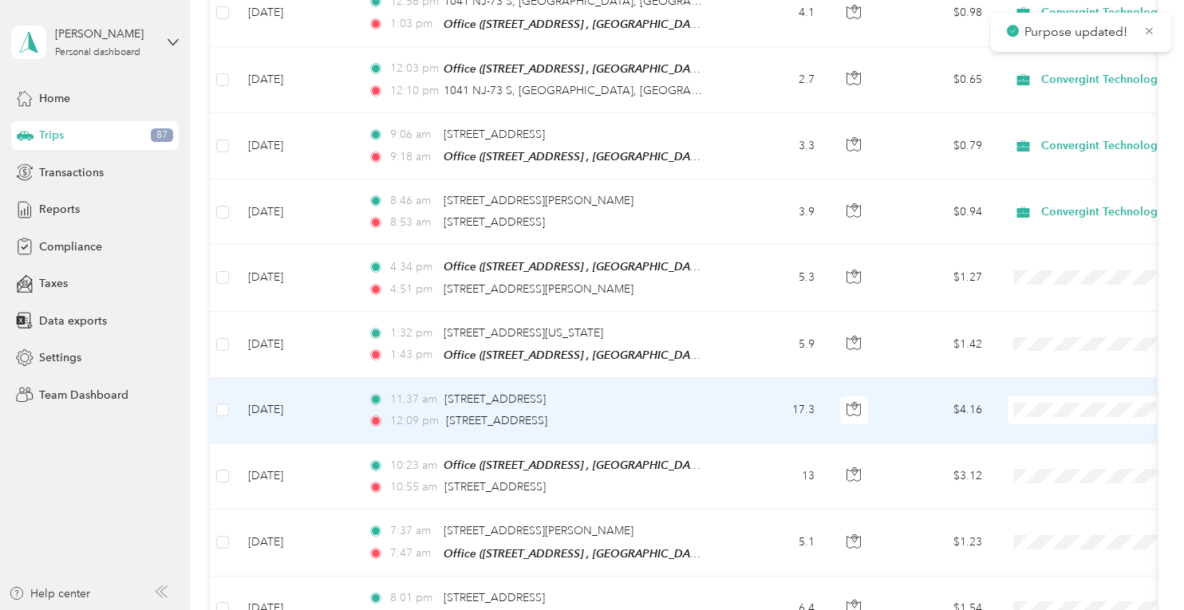
click at [1062, 416] on span "Convergint Technologies" at bounding box center [1100, 419] width 148 height 17
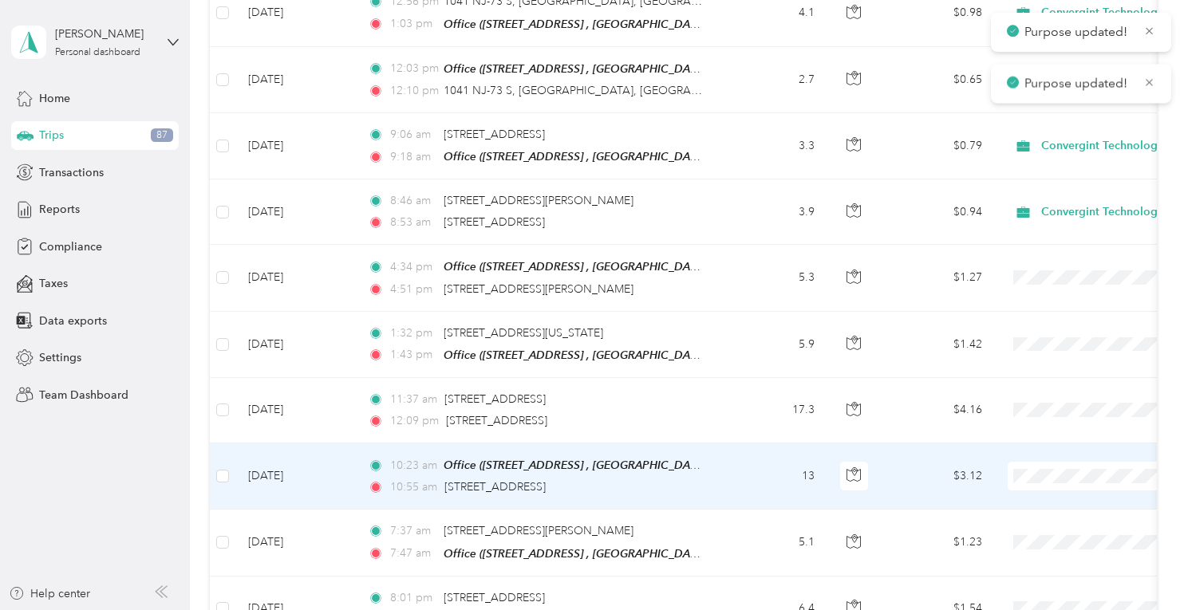
click at [1058, 462] on span at bounding box center [1107, 476] width 198 height 29
click at [1067, 471] on td at bounding box center [1106, 477] width 223 height 66
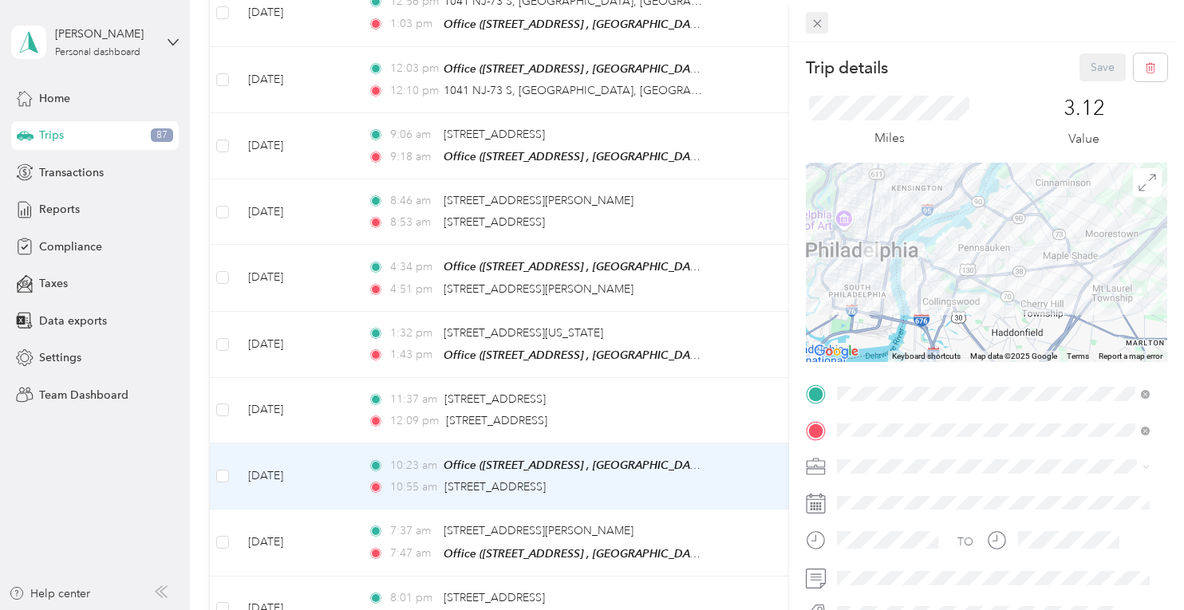
click at [824, 27] on span at bounding box center [817, 23] width 22 height 22
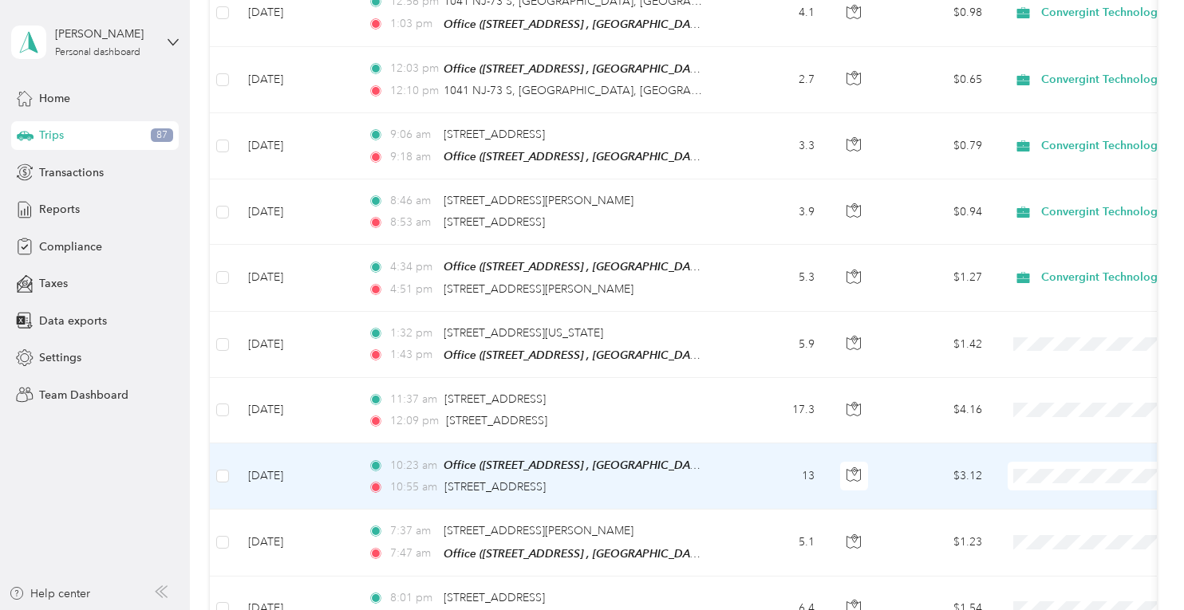
click at [1047, 482] on span "Convergint Technologies" at bounding box center [1100, 483] width 148 height 17
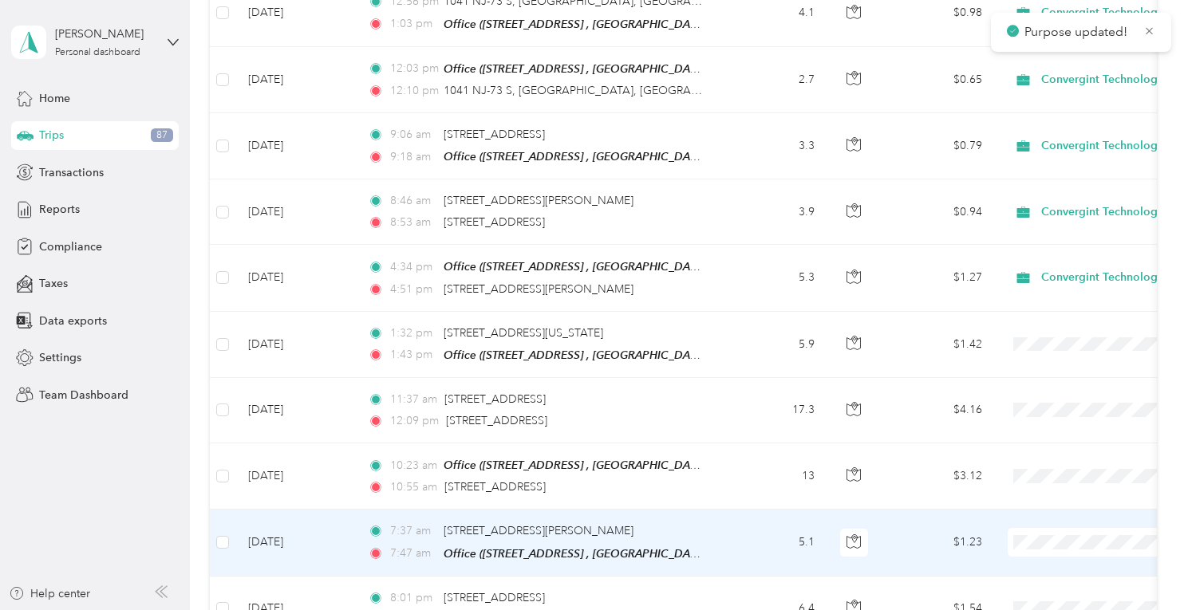
click at [1056, 546] on span "Convergint Technologies" at bounding box center [1100, 550] width 148 height 17
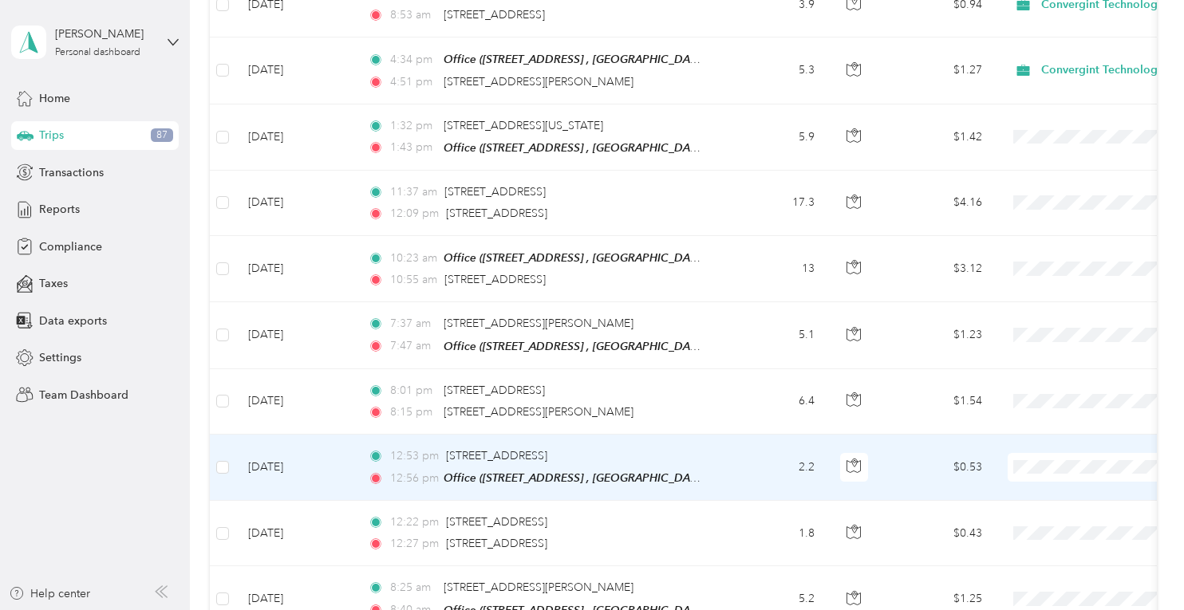
scroll to position [1914, 0]
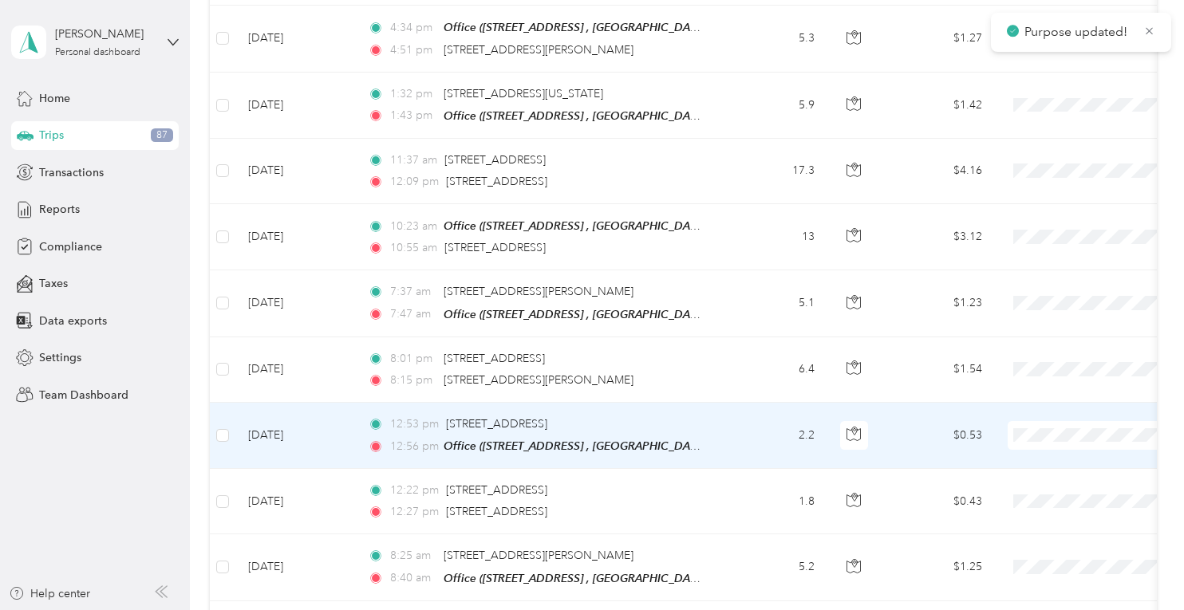
click at [1018, 421] on span at bounding box center [1107, 435] width 198 height 29
click at [1061, 441] on span "Convergint Technologies" at bounding box center [1100, 441] width 148 height 17
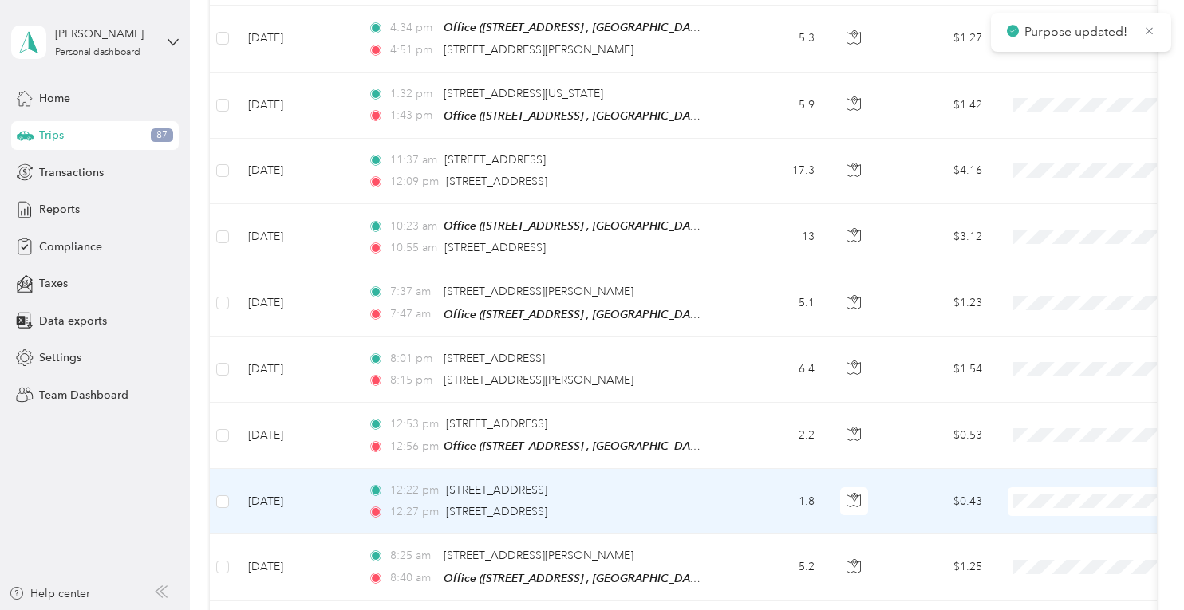
click at [1059, 503] on span "Convergint Technologies" at bounding box center [1100, 507] width 148 height 17
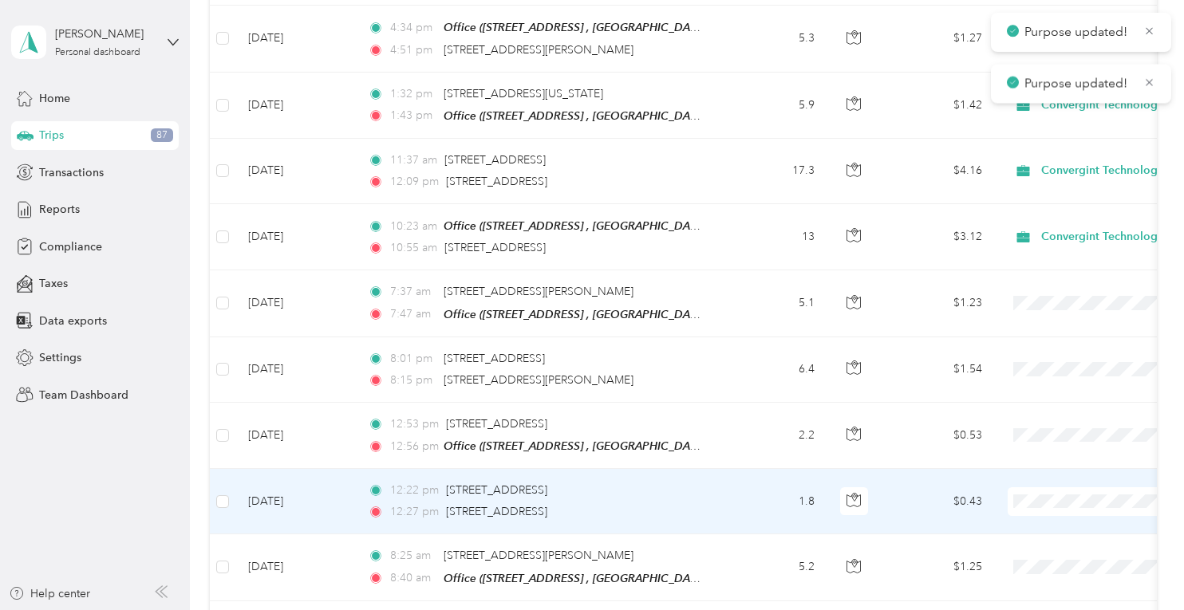
scroll to position [1994, 0]
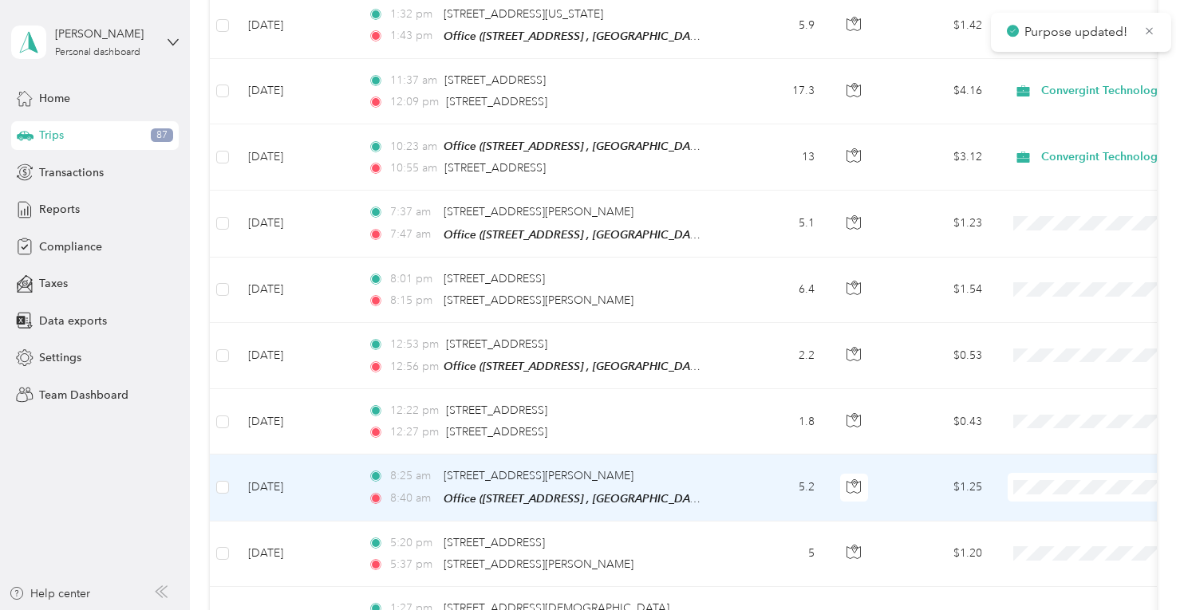
click at [1069, 492] on span "Convergint Technologies" at bounding box center [1100, 492] width 148 height 17
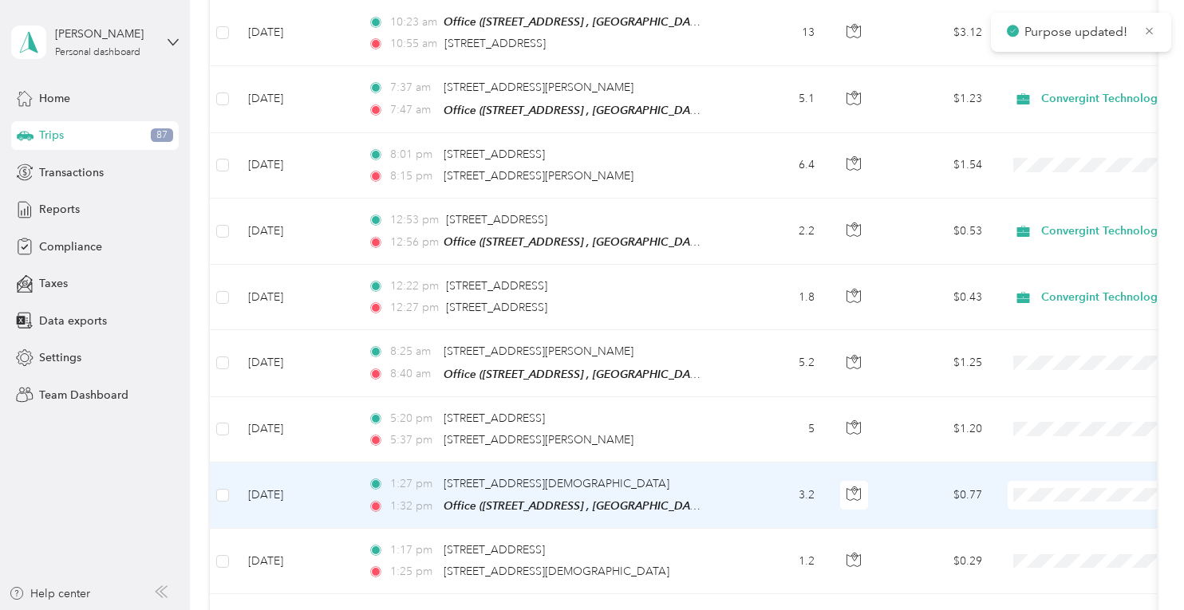
scroll to position [2154, 0]
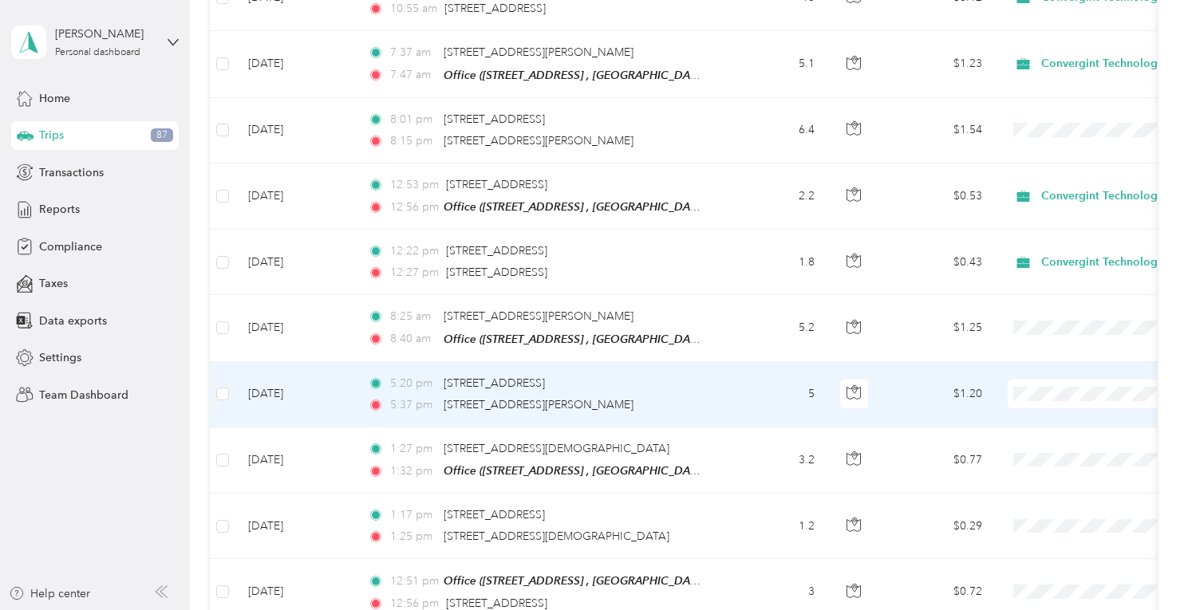
click at [1034, 384] on td at bounding box center [1106, 394] width 223 height 65
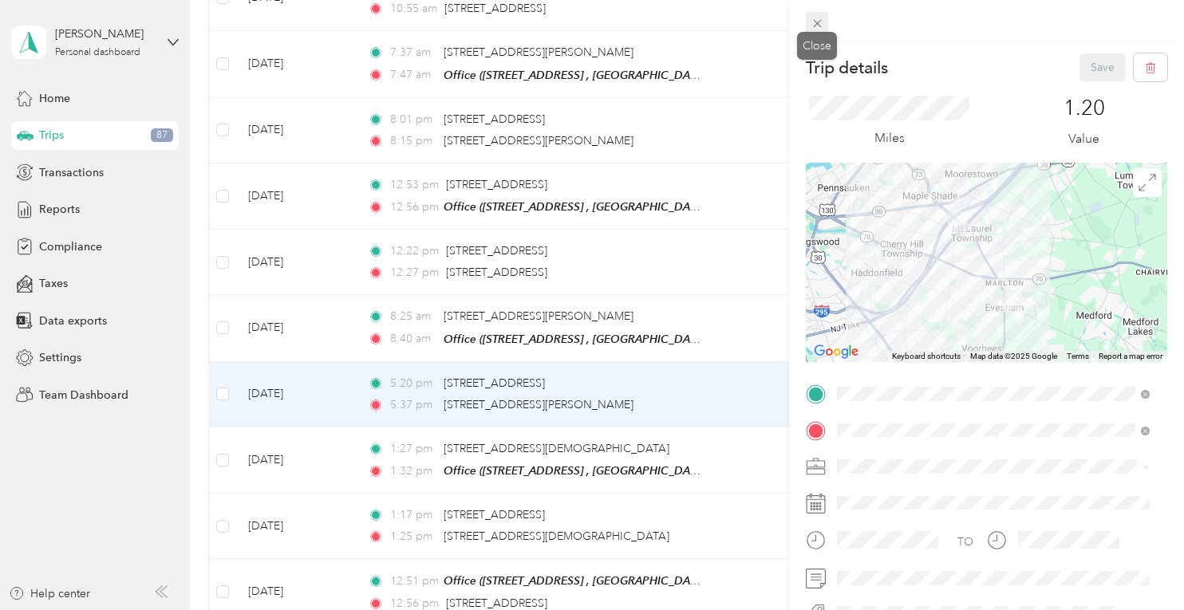
click at [821, 20] on icon at bounding box center [817, 24] width 14 height 14
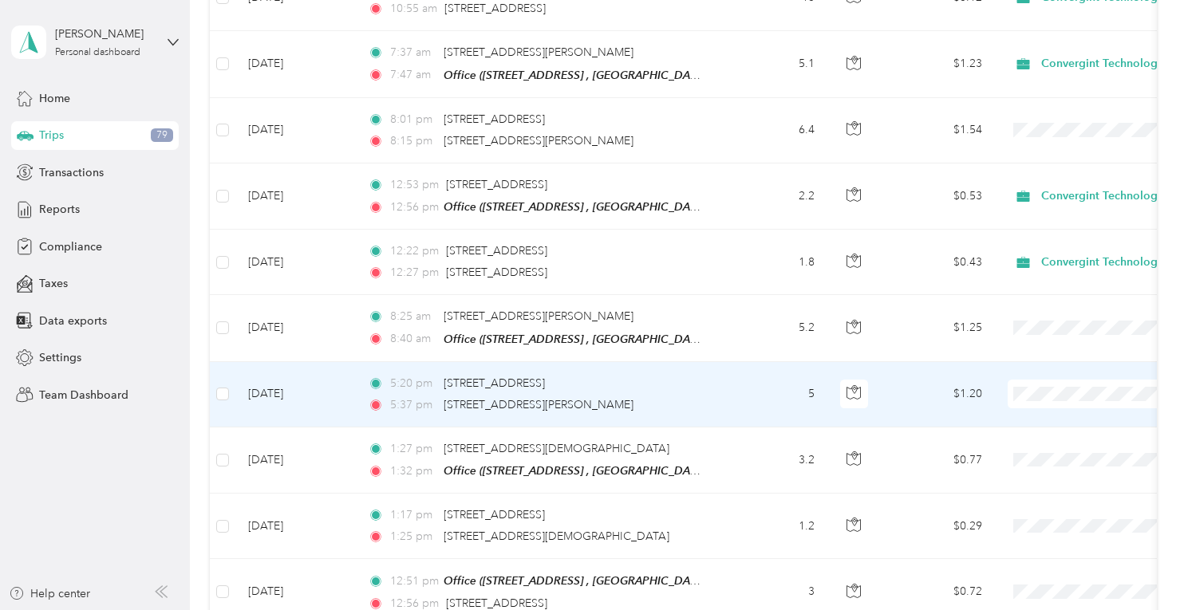
click at [1058, 393] on span "Convergint Technologies" at bounding box center [1100, 398] width 148 height 17
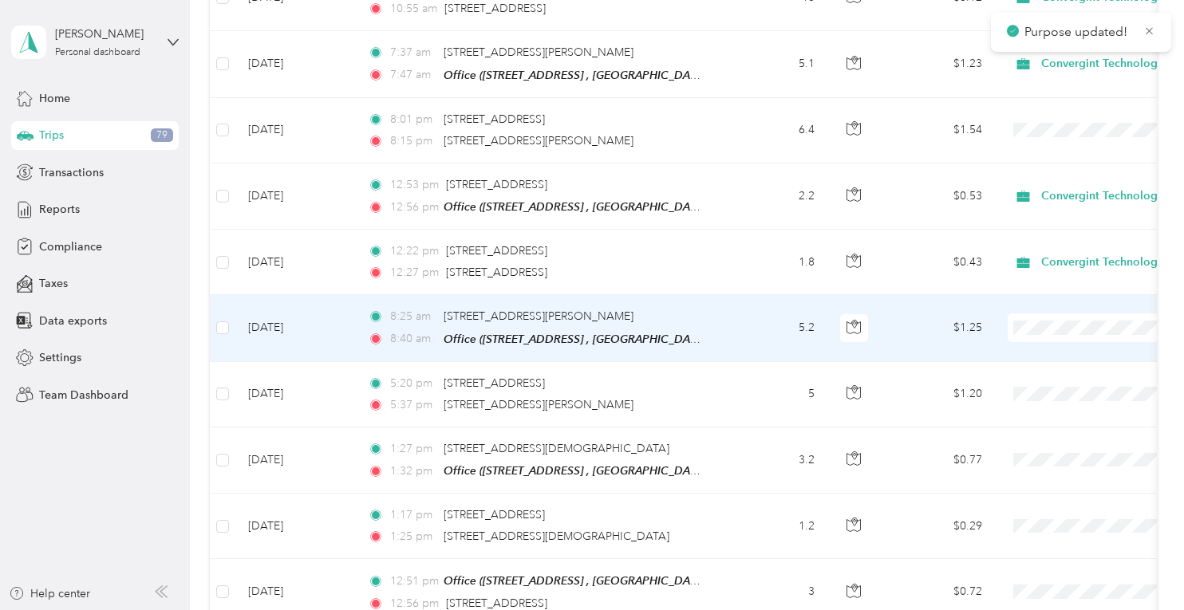
click at [1070, 334] on span "Convergint Technologies" at bounding box center [1100, 333] width 148 height 17
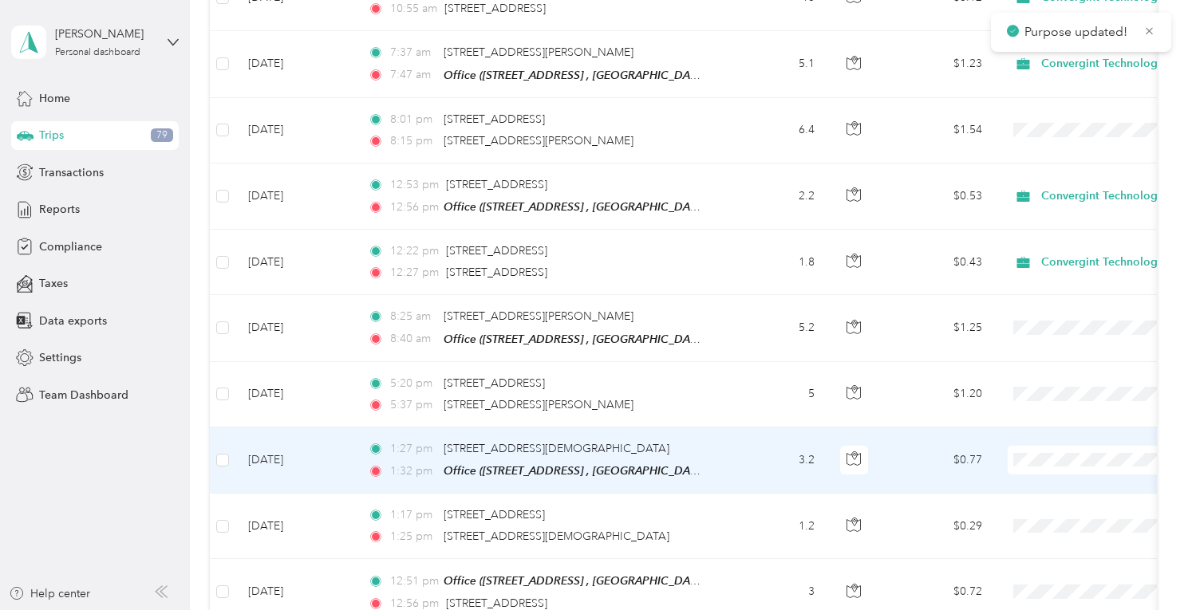
click at [1075, 457] on span "Convergint Technologies" at bounding box center [1100, 463] width 148 height 17
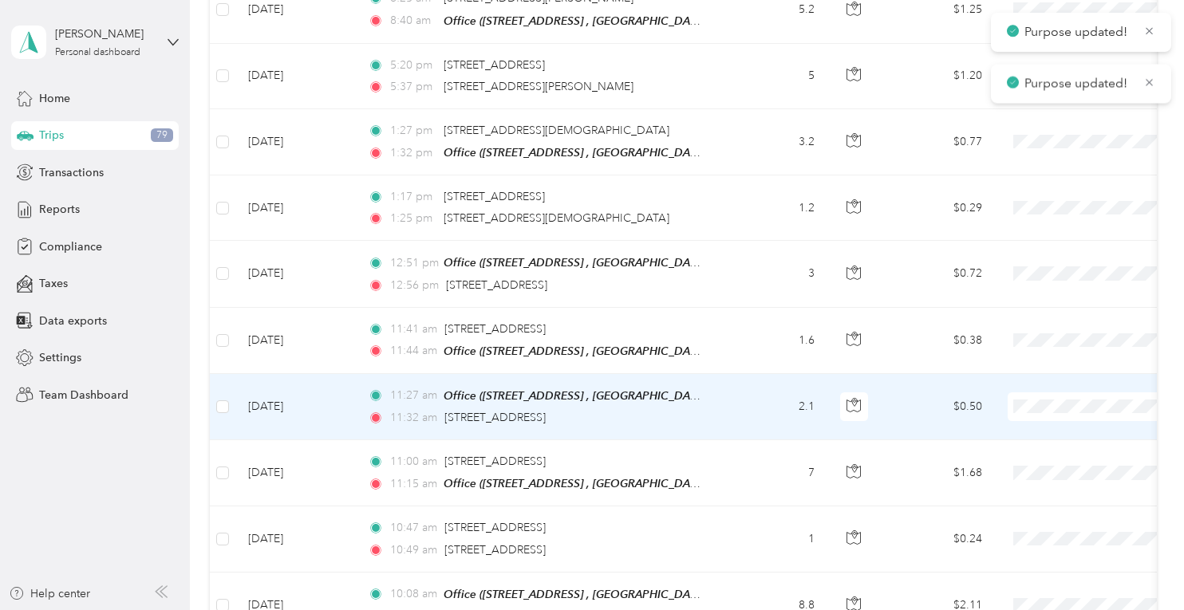
scroll to position [2473, 0]
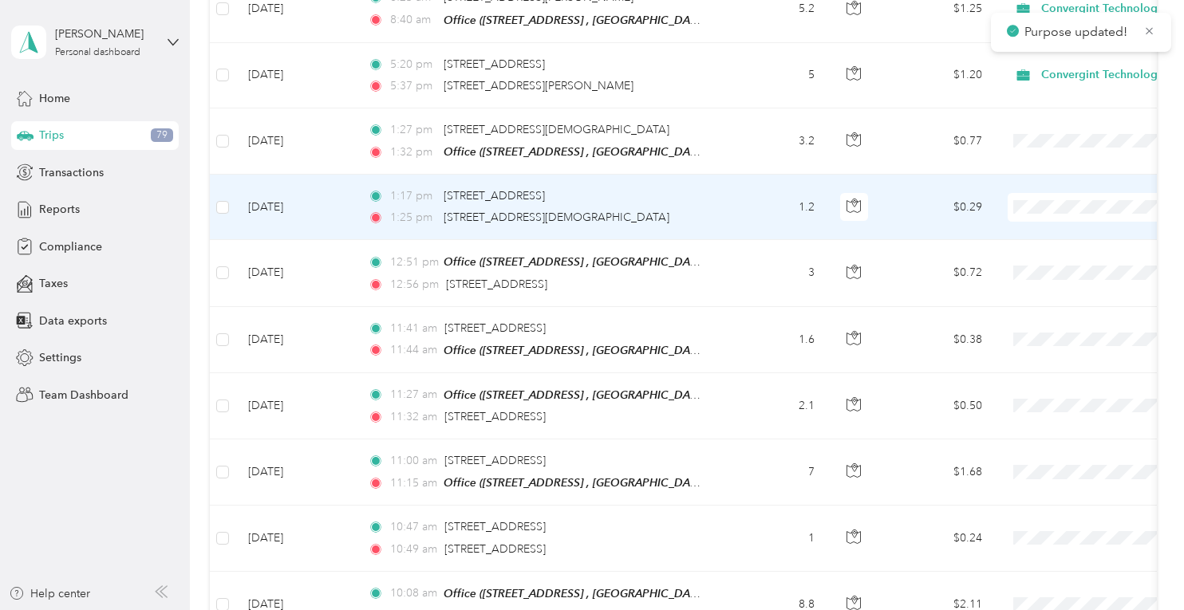
click at [1045, 207] on span "Convergint Technologies" at bounding box center [1100, 210] width 148 height 17
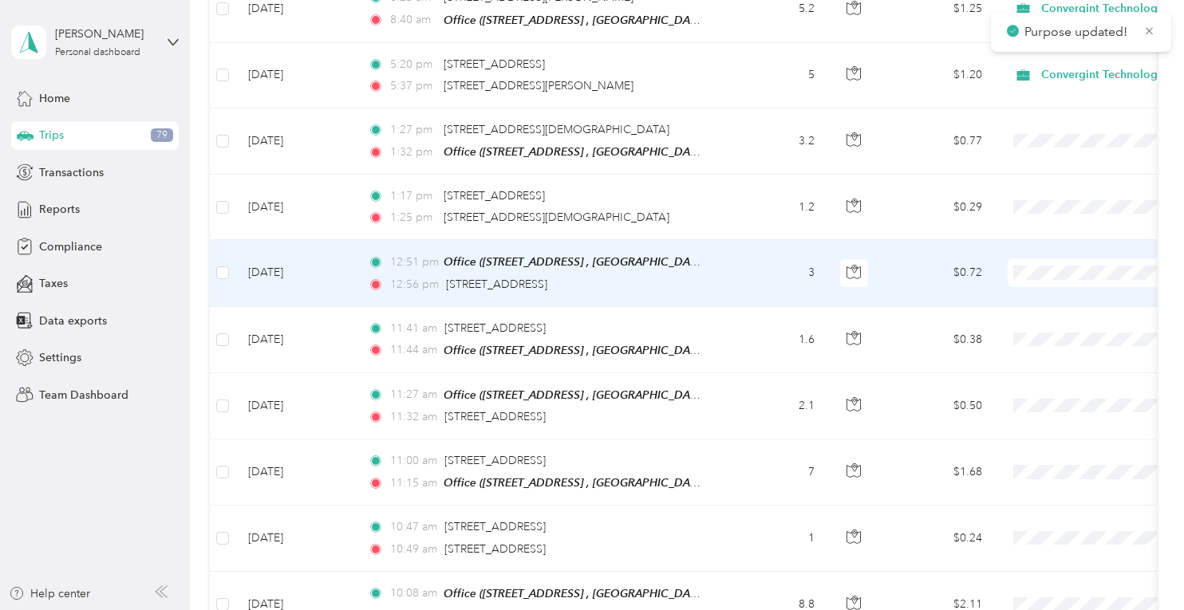
click at [1058, 274] on span "Convergint Technologies" at bounding box center [1100, 274] width 148 height 17
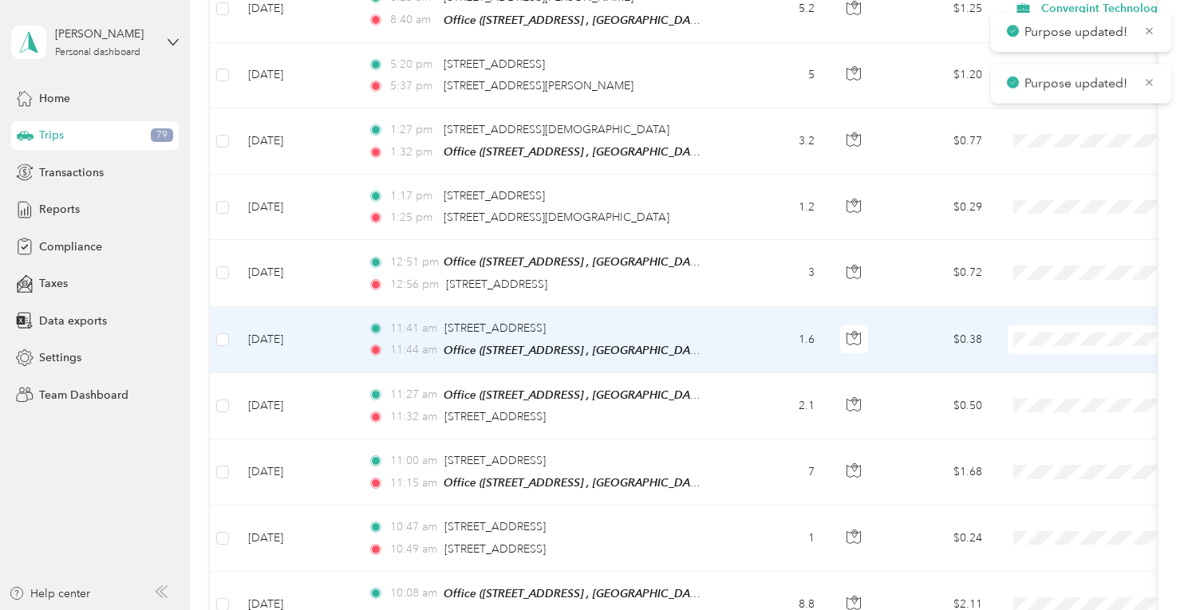
click at [1061, 350] on li "Convergint Technologies" at bounding box center [1085, 340] width 198 height 28
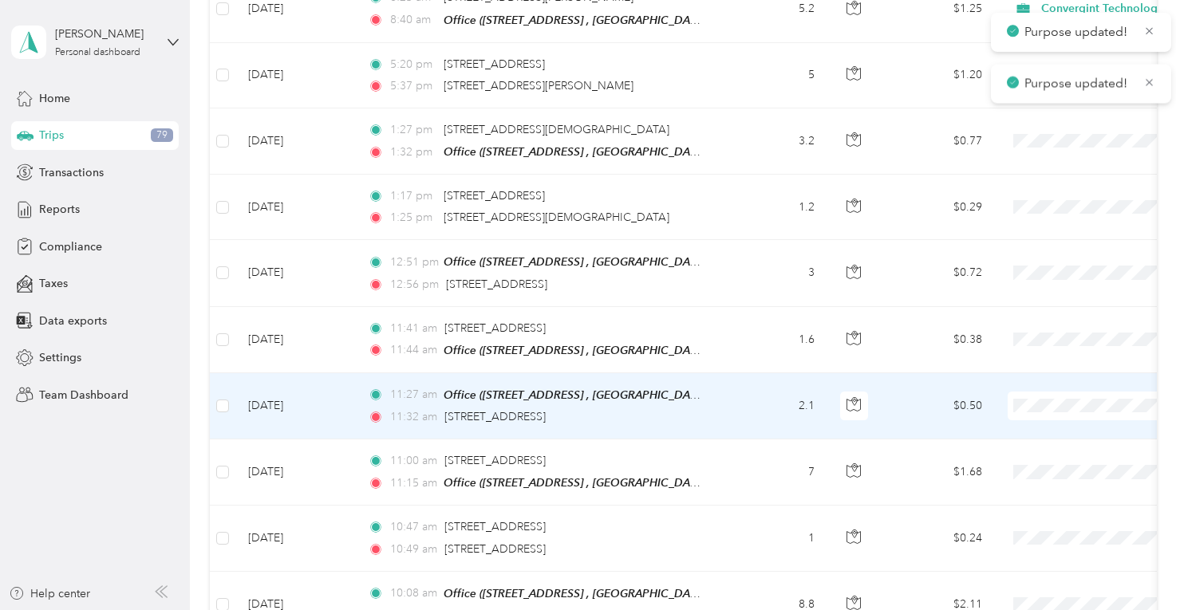
click at [1066, 403] on span "Convergint Technologies" at bounding box center [1100, 405] width 148 height 17
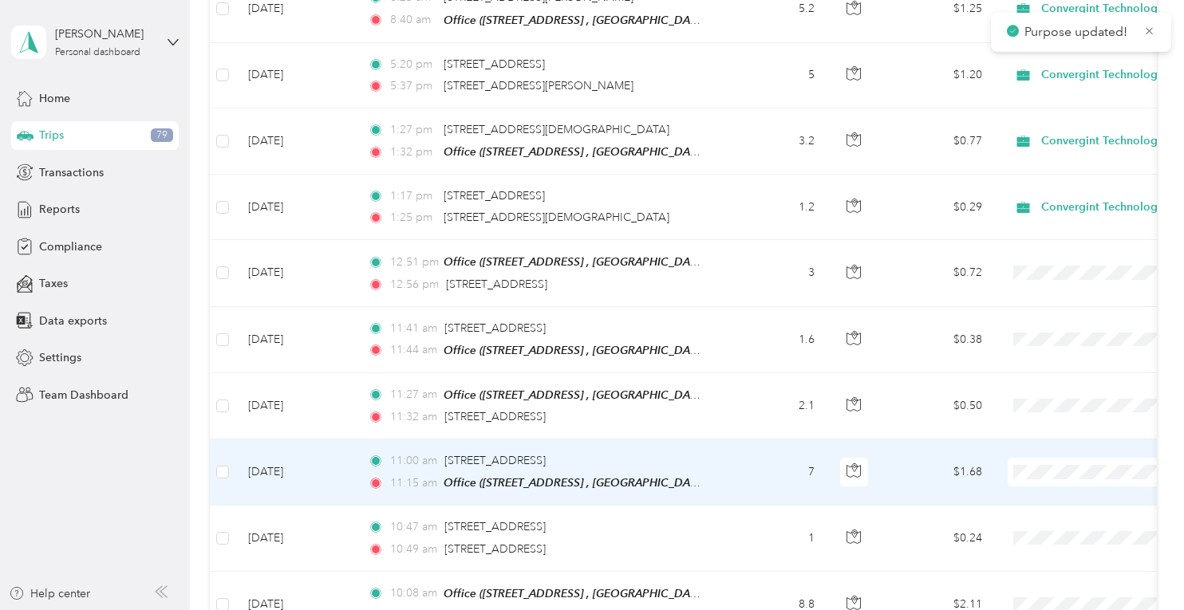
click at [1048, 467] on span "Convergint Technologies" at bounding box center [1100, 471] width 148 height 17
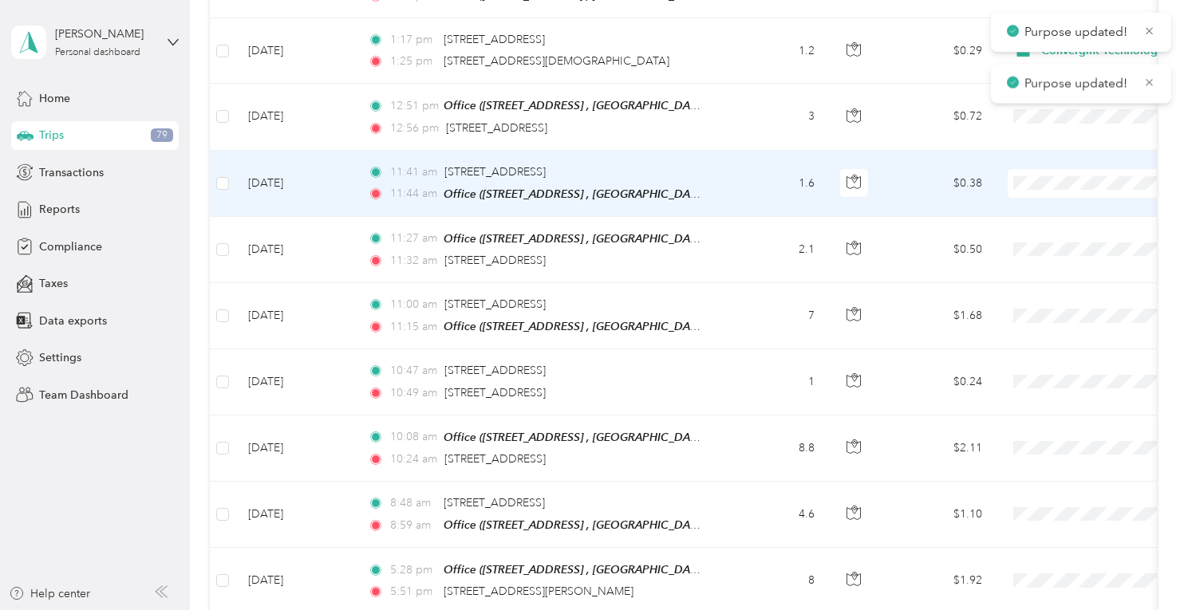
scroll to position [2632, 0]
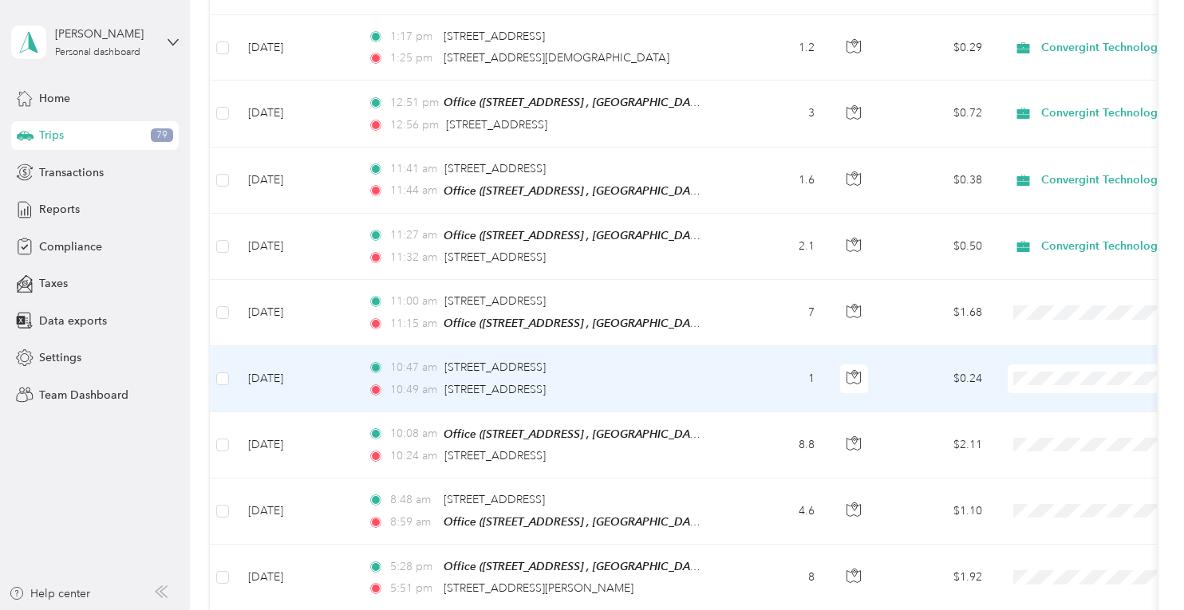
click at [1043, 383] on li "Convergint Technologies" at bounding box center [1085, 377] width 198 height 28
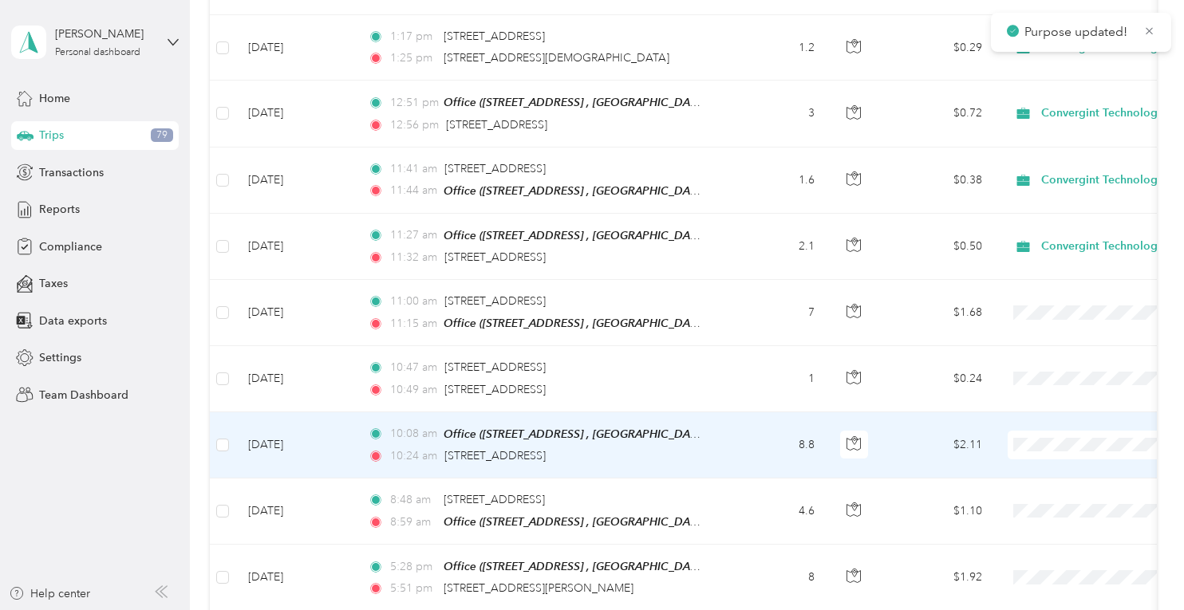
click at [1048, 445] on span "Convergint Technologies" at bounding box center [1100, 442] width 148 height 17
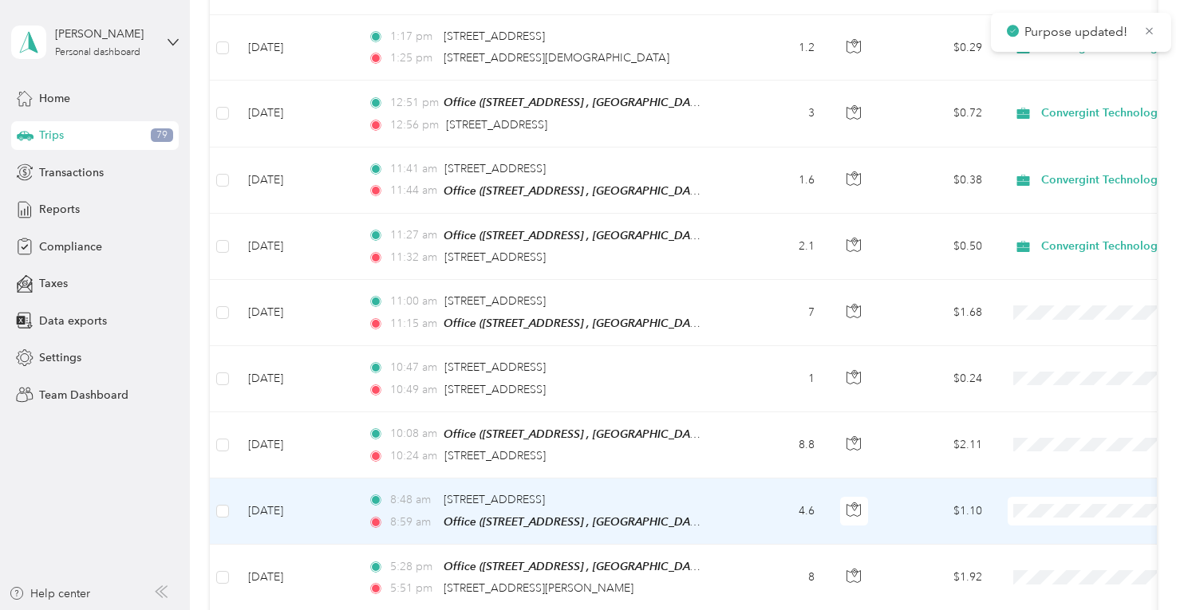
click at [1047, 503] on span "Convergint Technologies" at bounding box center [1100, 507] width 148 height 17
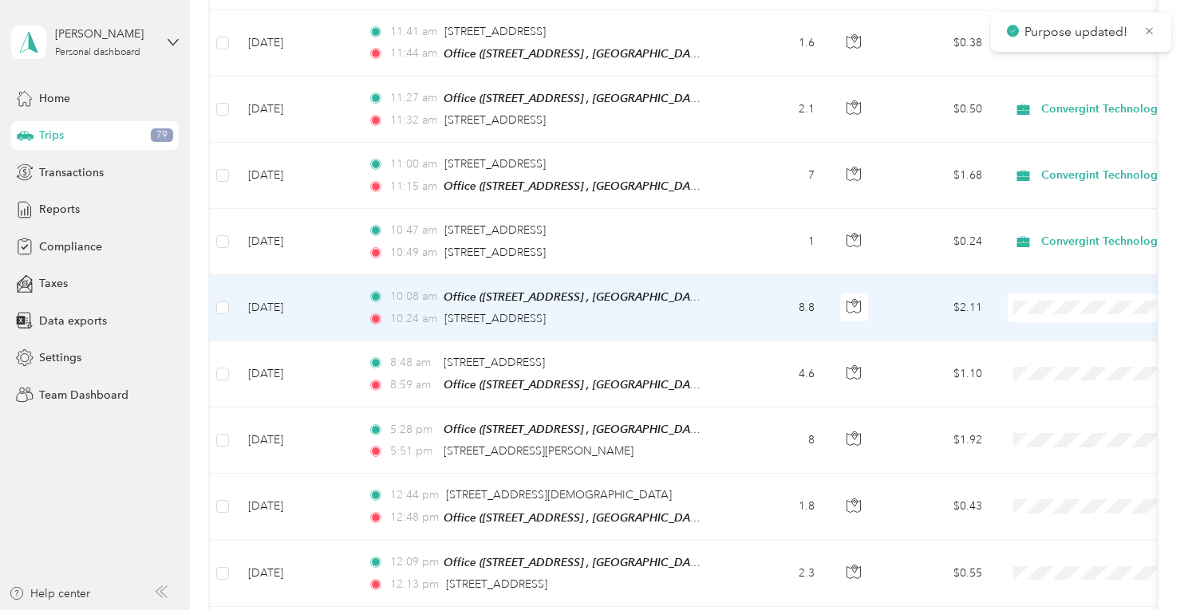
scroll to position [2792, 0]
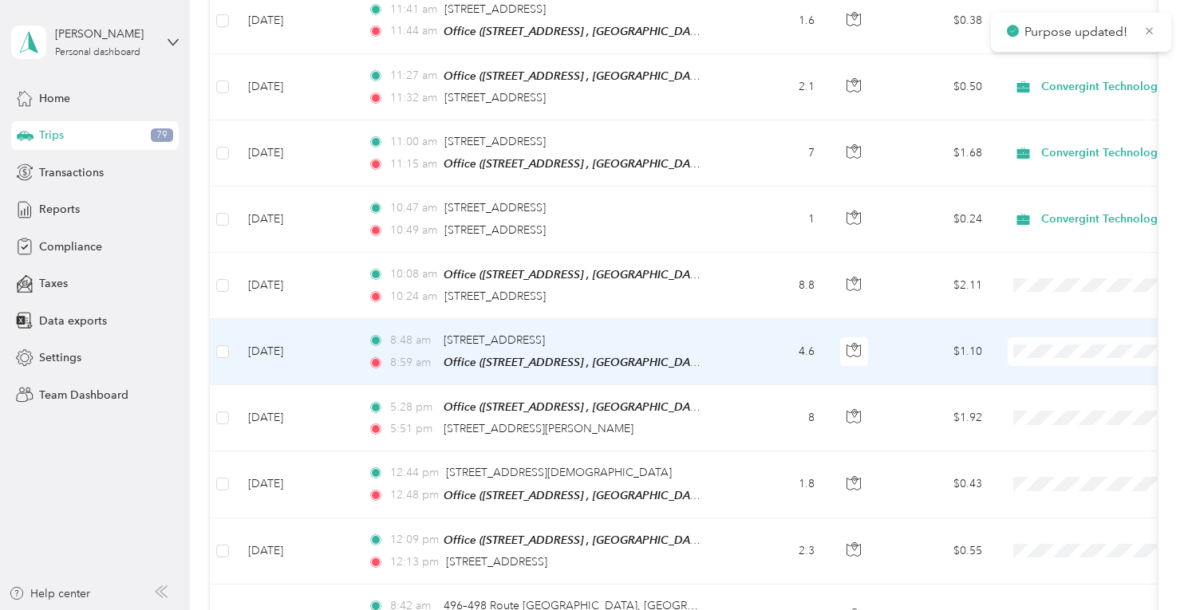
click at [1106, 342] on span "Convergint Technologies" at bounding box center [1100, 345] width 148 height 17
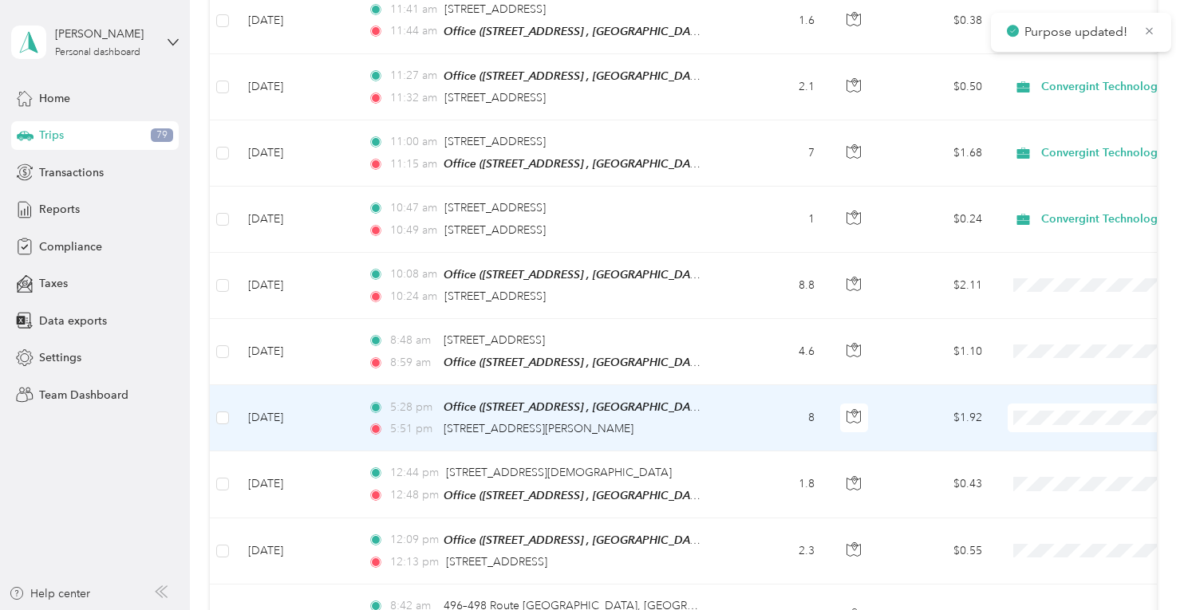
click at [1041, 404] on span at bounding box center [1107, 418] width 198 height 29
click at [1061, 413] on span "Convergint Technologies" at bounding box center [1100, 410] width 148 height 17
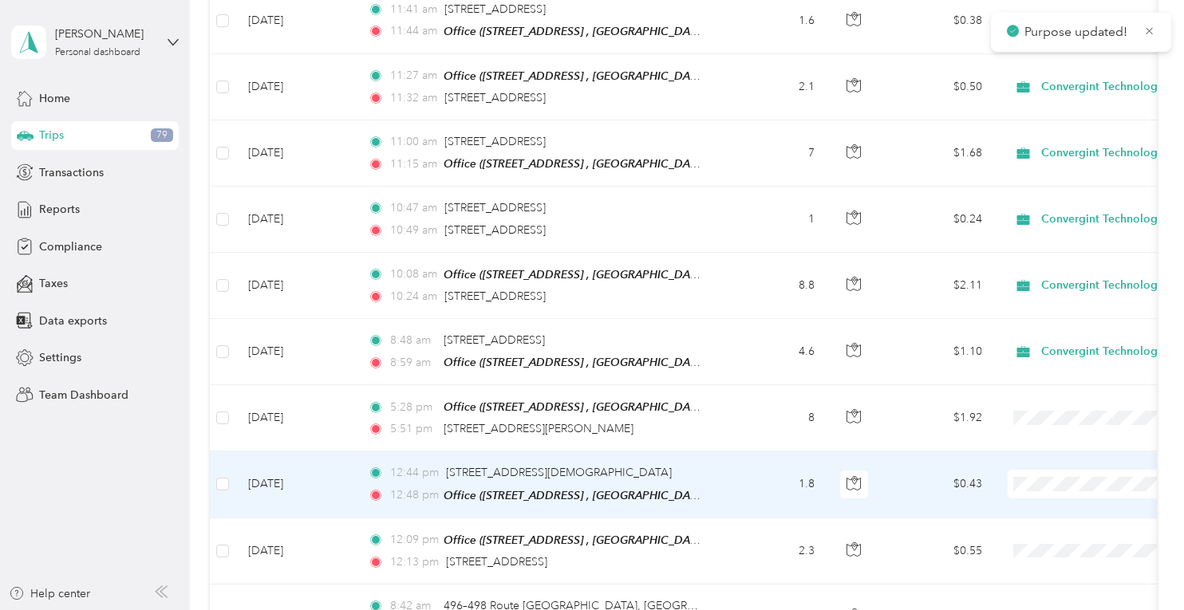
click at [1059, 480] on span "Convergint Technologies" at bounding box center [1100, 479] width 148 height 17
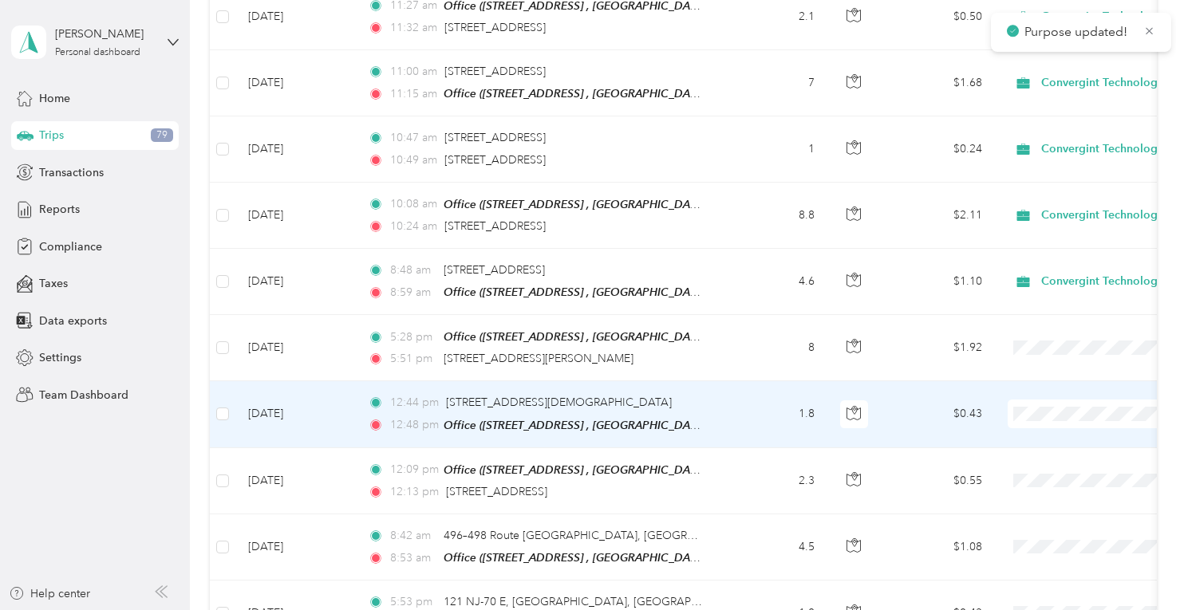
scroll to position [2952, 0]
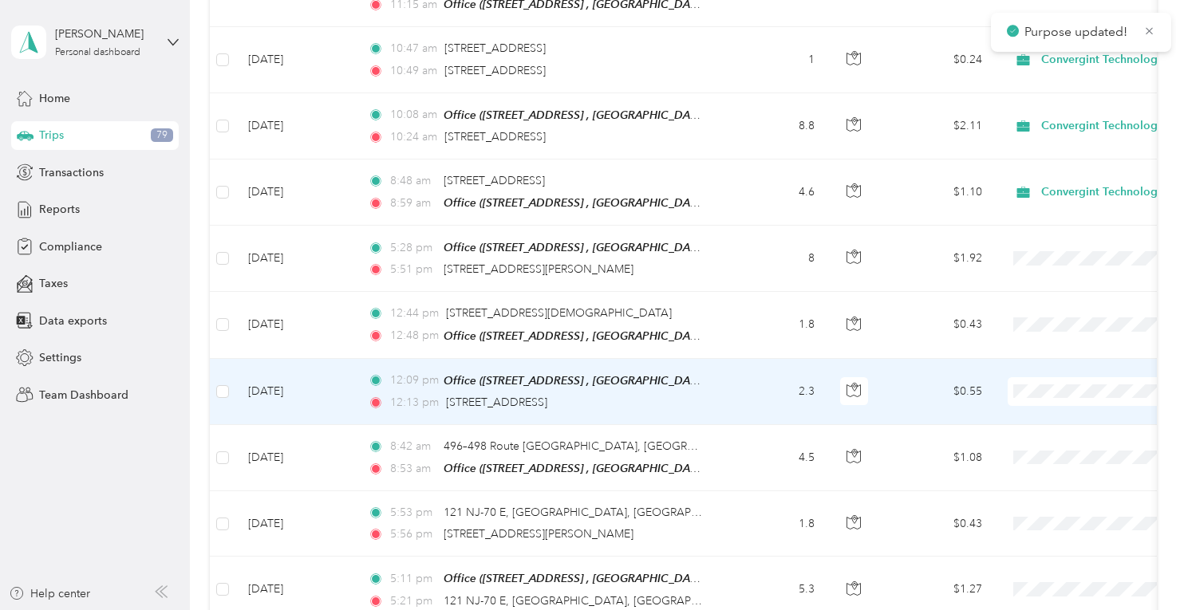
click at [1070, 388] on li "Convergint Technologies" at bounding box center [1085, 385] width 198 height 28
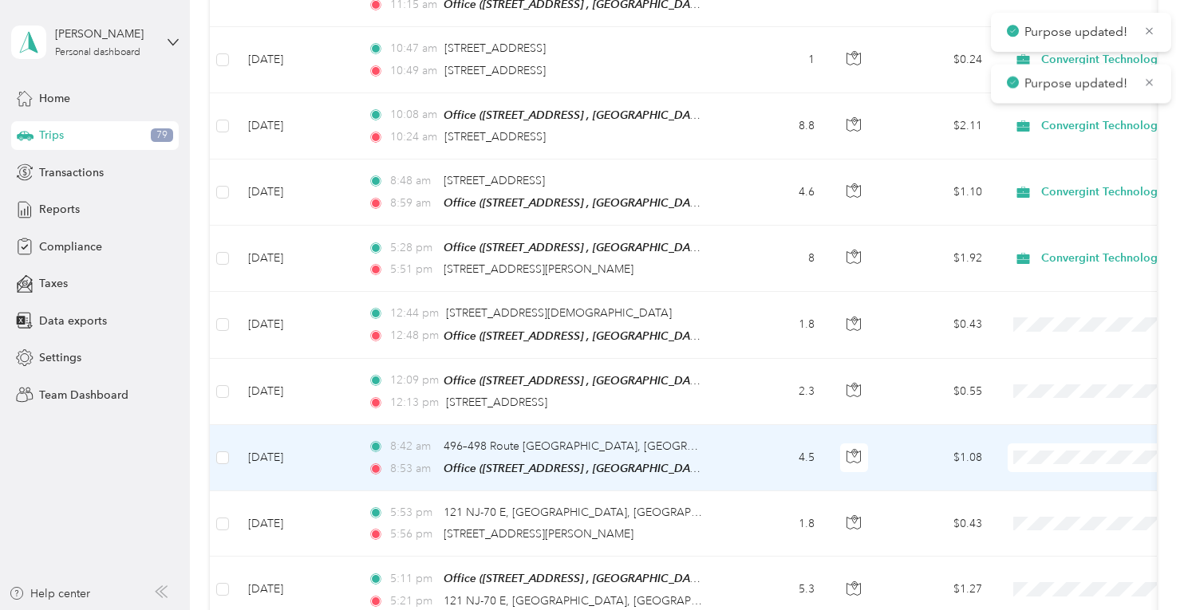
click at [1054, 444] on span at bounding box center [1107, 458] width 198 height 29
click at [1074, 444] on span "Convergint Technologies" at bounding box center [1100, 450] width 148 height 17
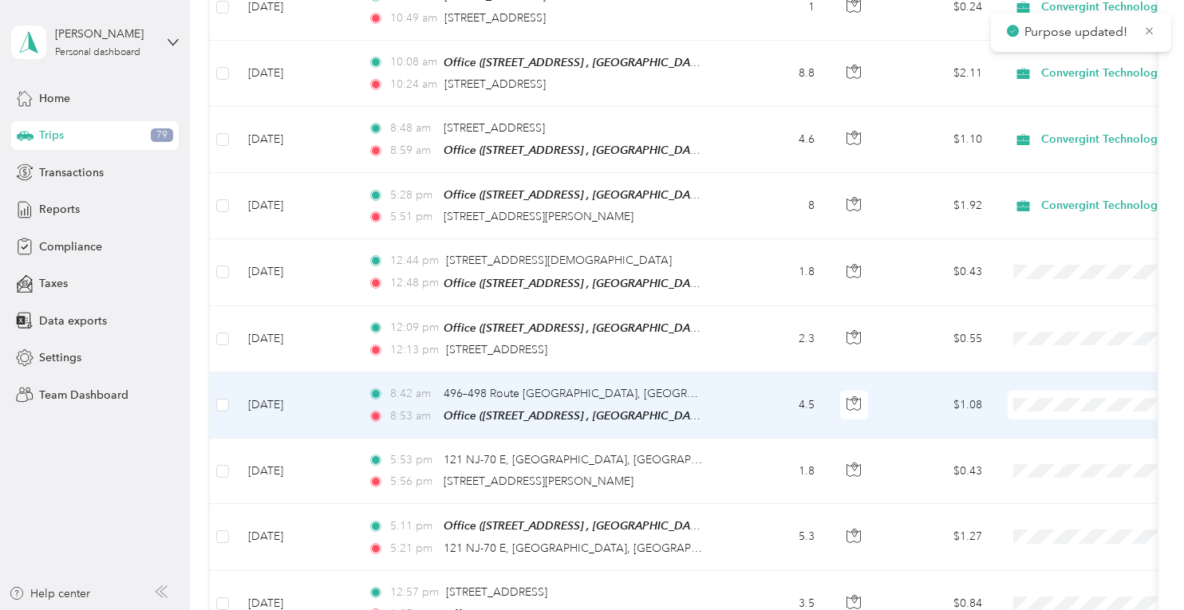
scroll to position [3111, 0]
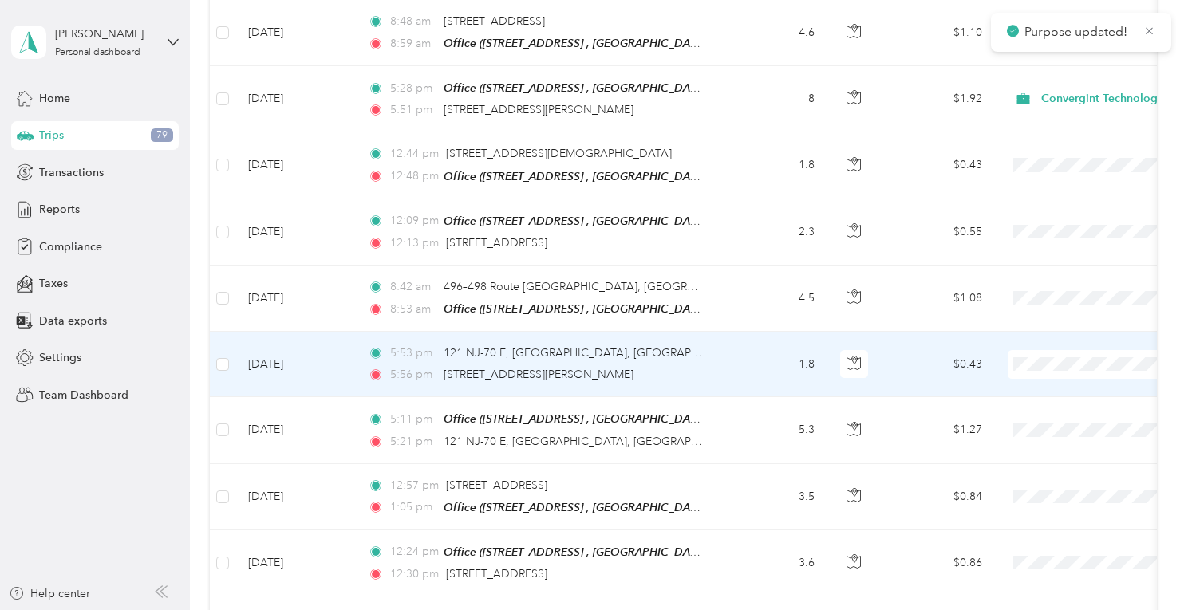
click at [1040, 350] on span at bounding box center [1107, 364] width 198 height 29
click at [1057, 357] on span "Convergint Technologies" at bounding box center [1100, 355] width 148 height 17
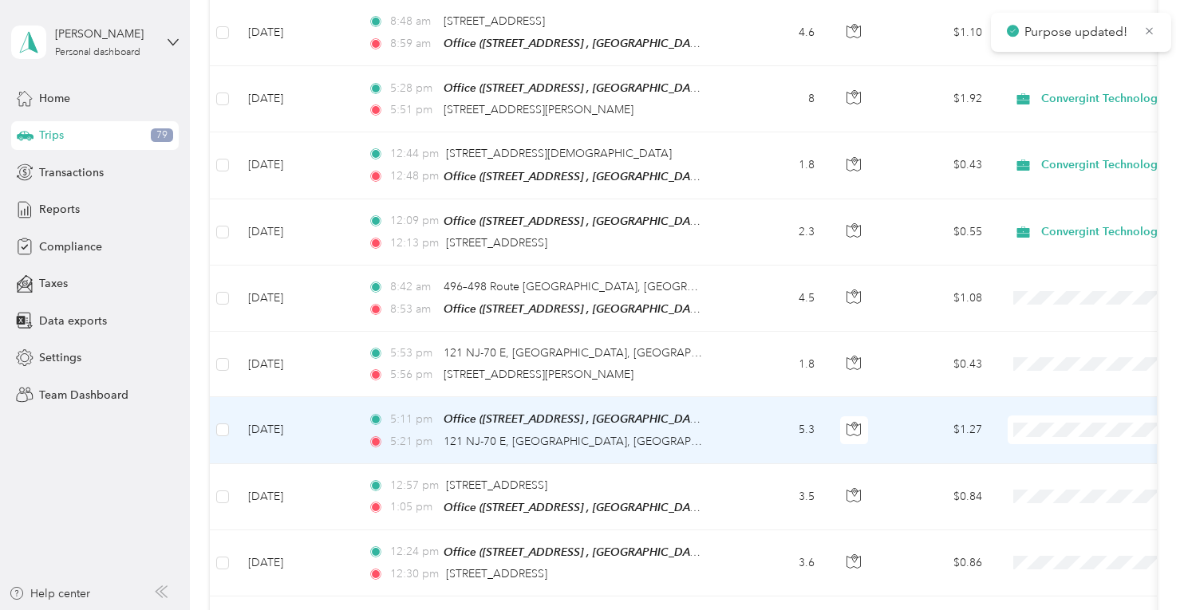
click at [1059, 412] on li "Convergint Technologies" at bounding box center [1085, 422] width 198 height 28
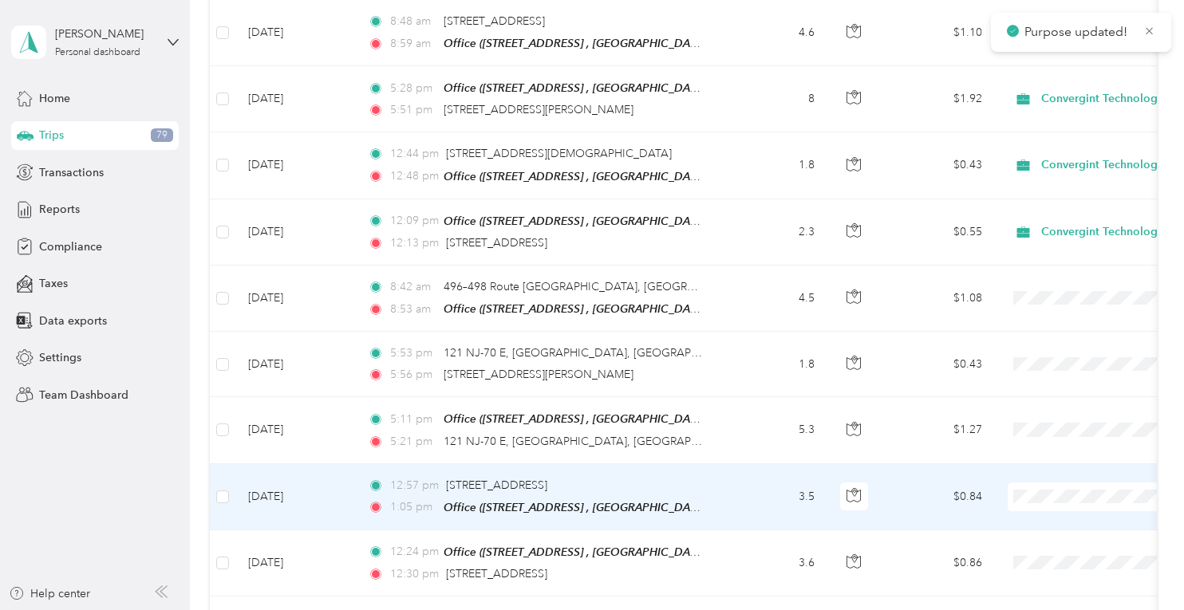
click at [1077, 477] on li "Convergint Technologies" at bounding box center [1085, 485] width 198 height 28
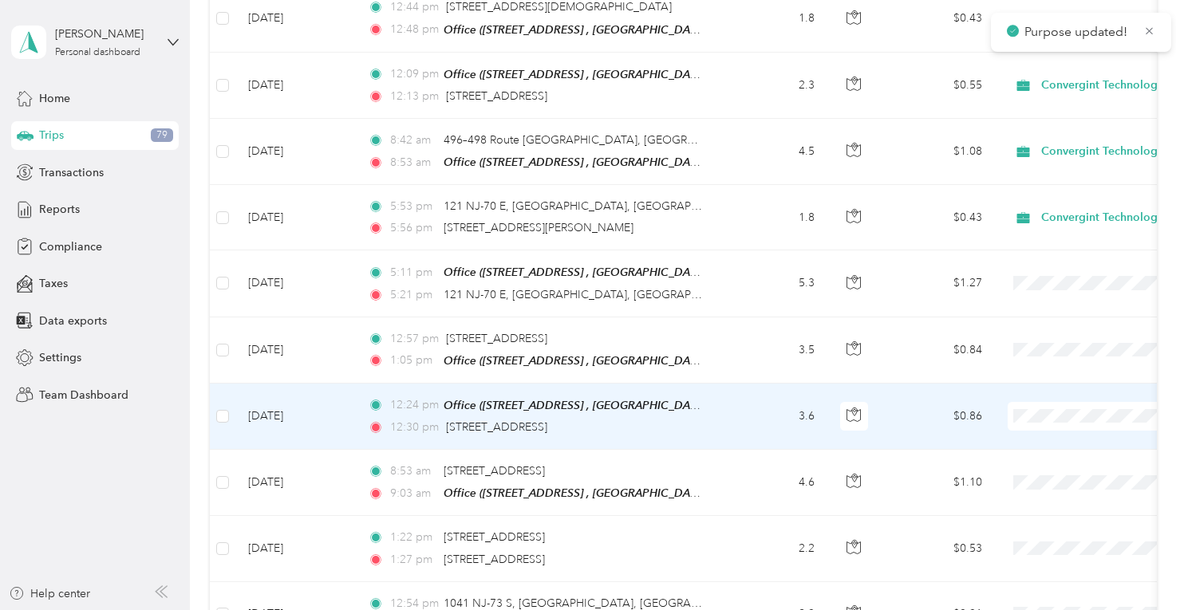
scroll to position [3271, 0]
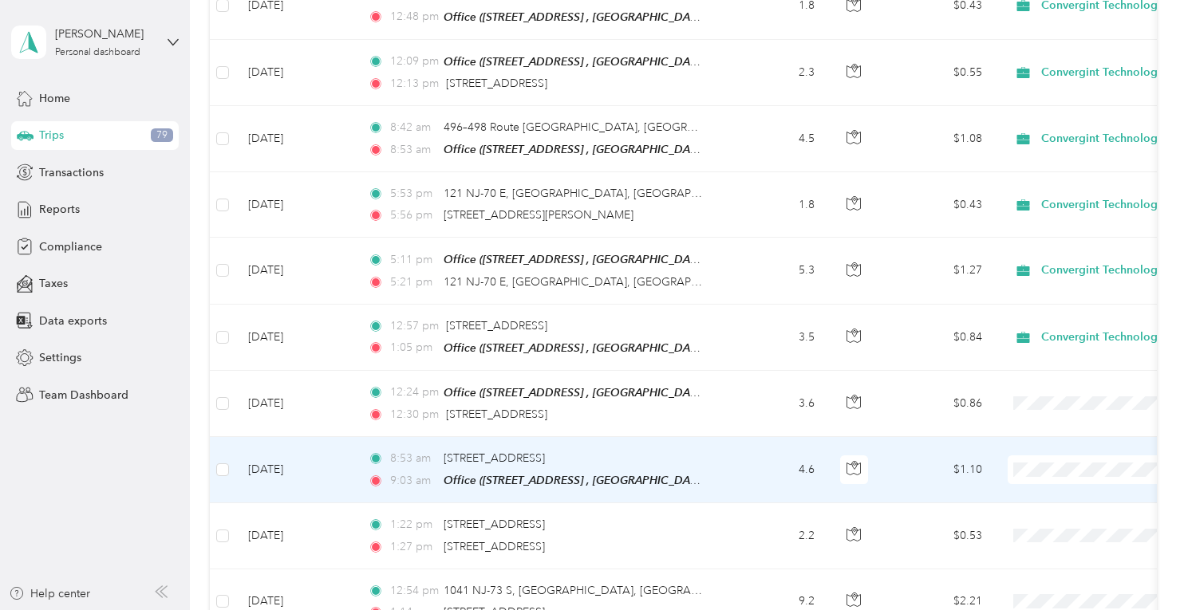
click at [1076, 459] on span "Convergint Technologies" at bounding box center [1100, 457] width 148 height 17
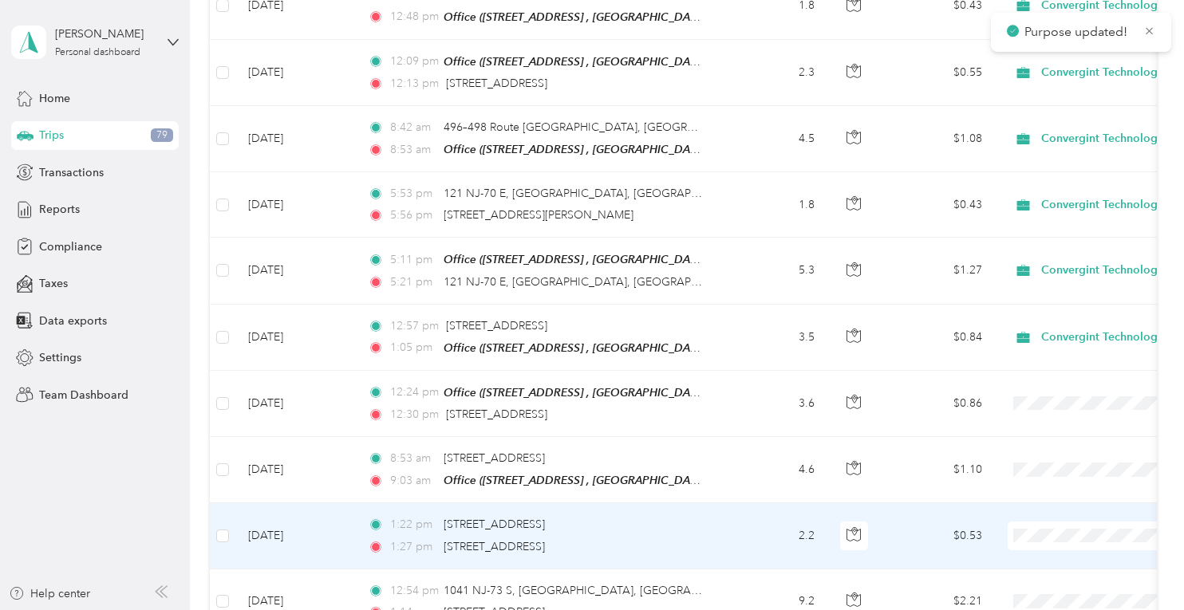
click at [1064, 528] on li "Convergint Technologies" at bounding box center [1085, 518] width 198 height 28
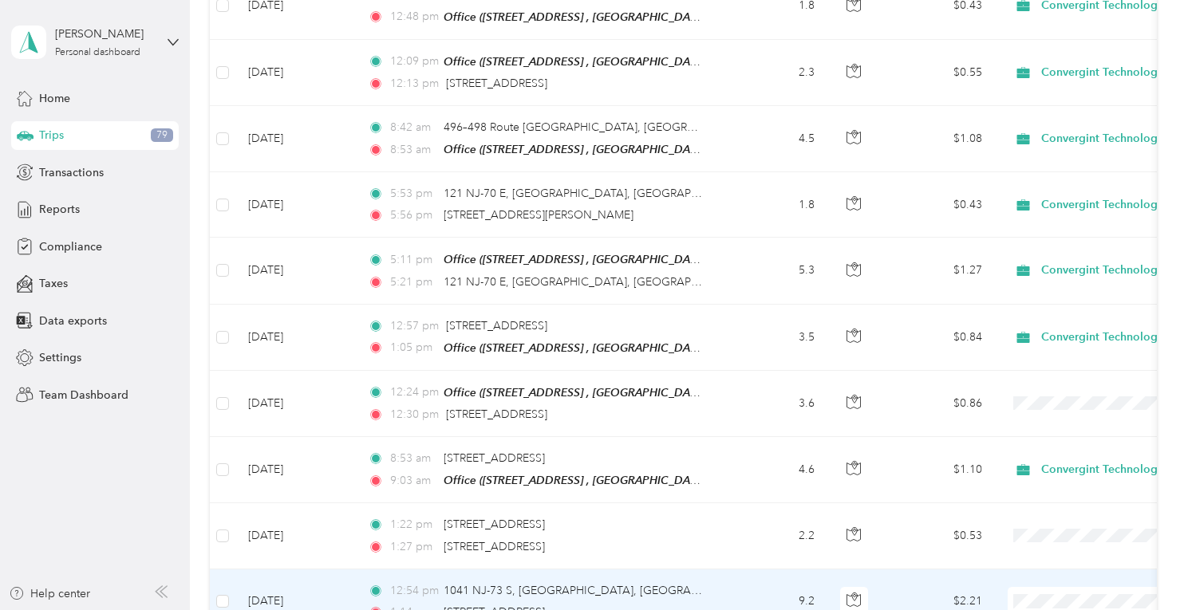
click at [1035, 500] on span "Convergint Technologies" at bounding box center [1100, 500] width 148 height 17
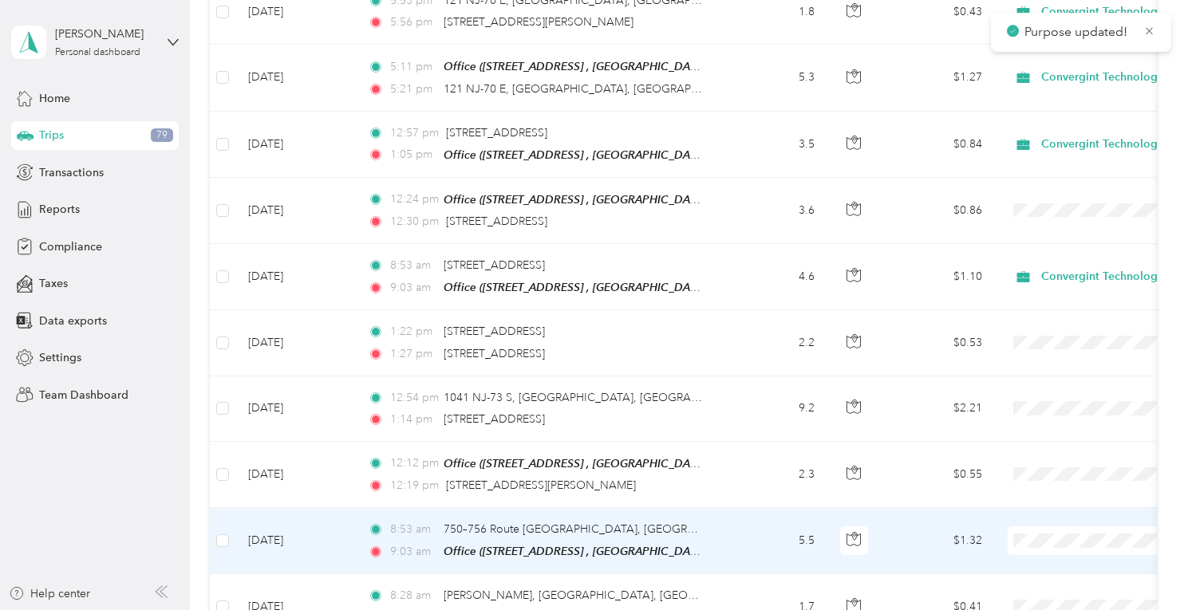
scroll to position [3590, 0]
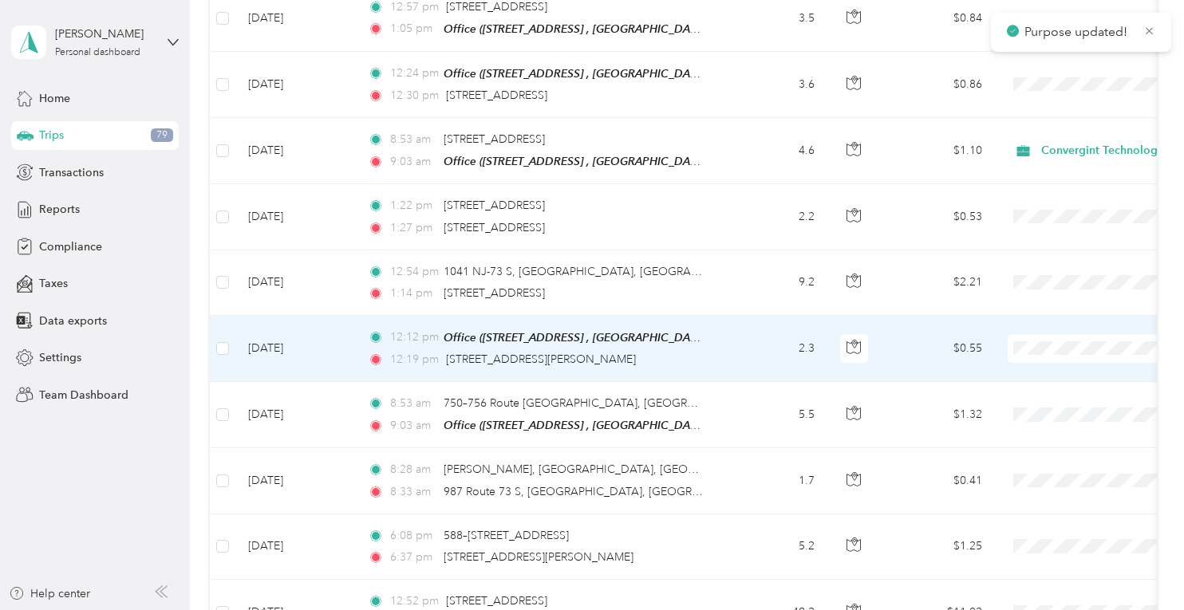
click at [1053, 334] on span at bounding box center [1107, 348] width 198 height 29
click at [1069, 329] on span "Convergint Technologies" at bounding box center [1100, 334] width 148 height 17
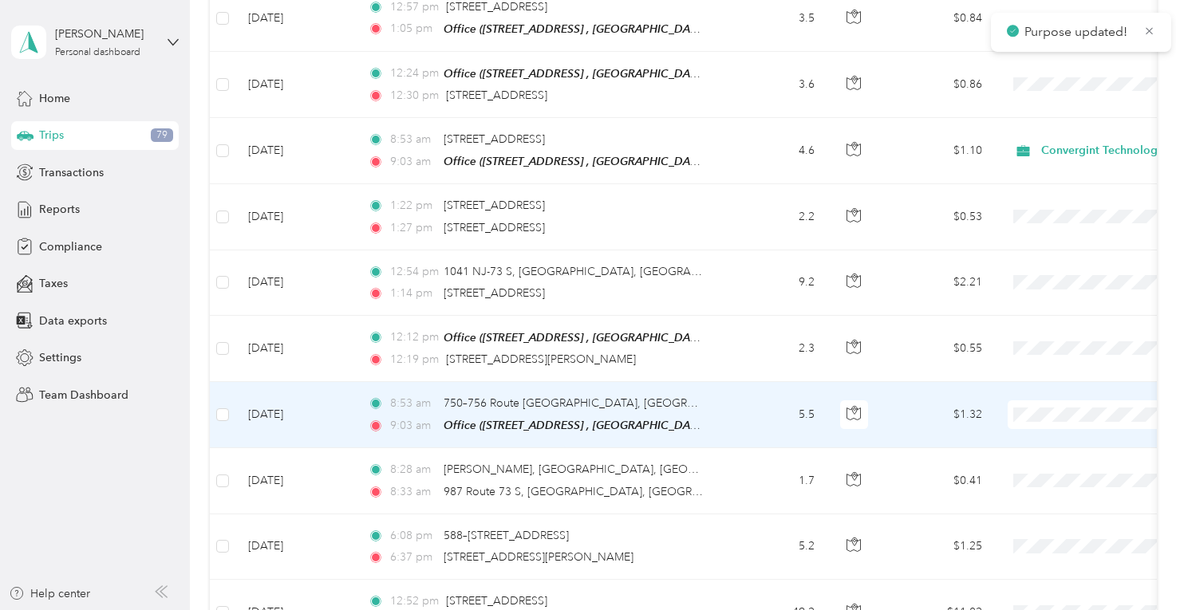
click at [1090, 406] on li "Convergint Technologies" at bounding box center [1085, 400] width 198 height 28
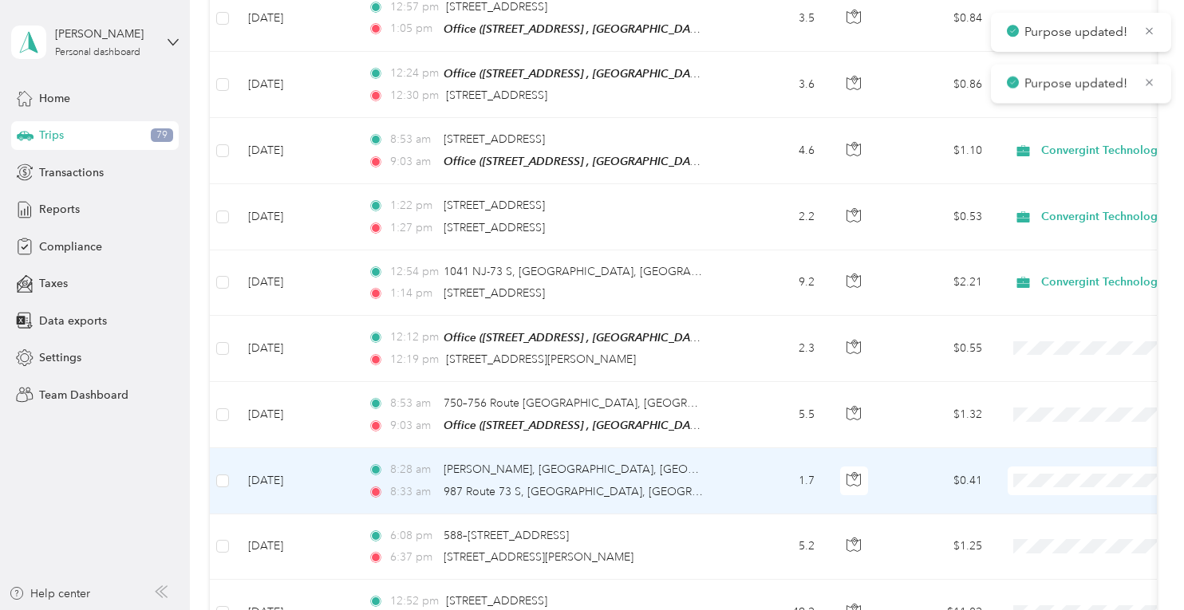
click at [1084, 463] on span "Convergint Technologies" at bounding box center [1100, 463] width 148 height 17
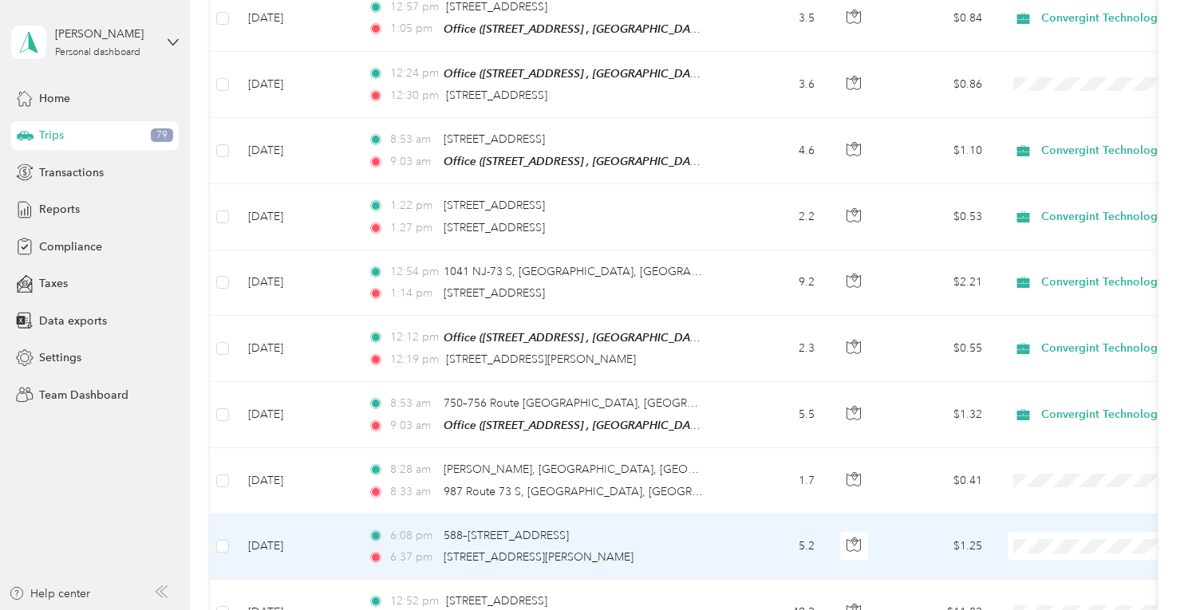
click at [1049, 522] on span "Convergint Technologies" at bounding box center [1100, 530] width 148 height 17
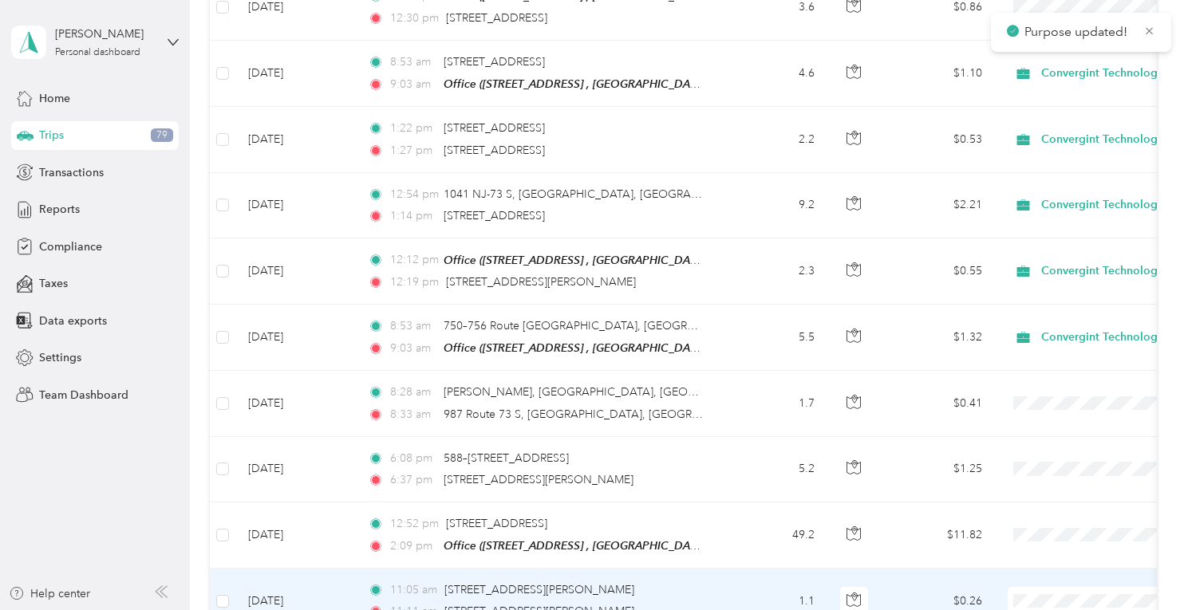
scroll to position [3749, 0]
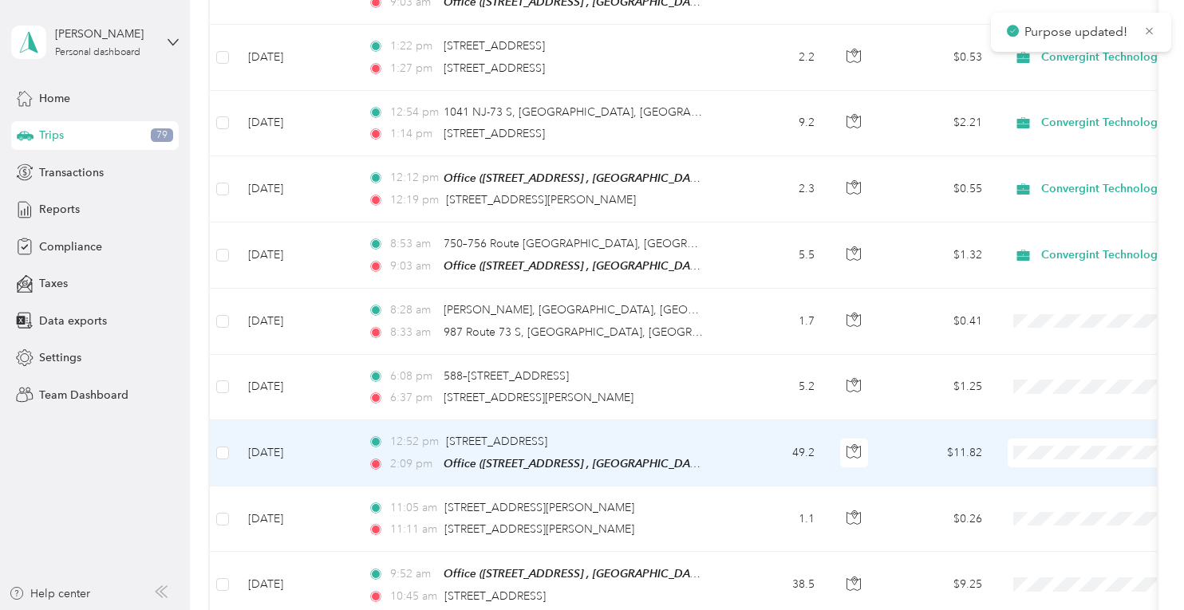
click at [1055, 434] on span "Convergint Technologies" at bounding box center [1100, 436] width 148 height 17
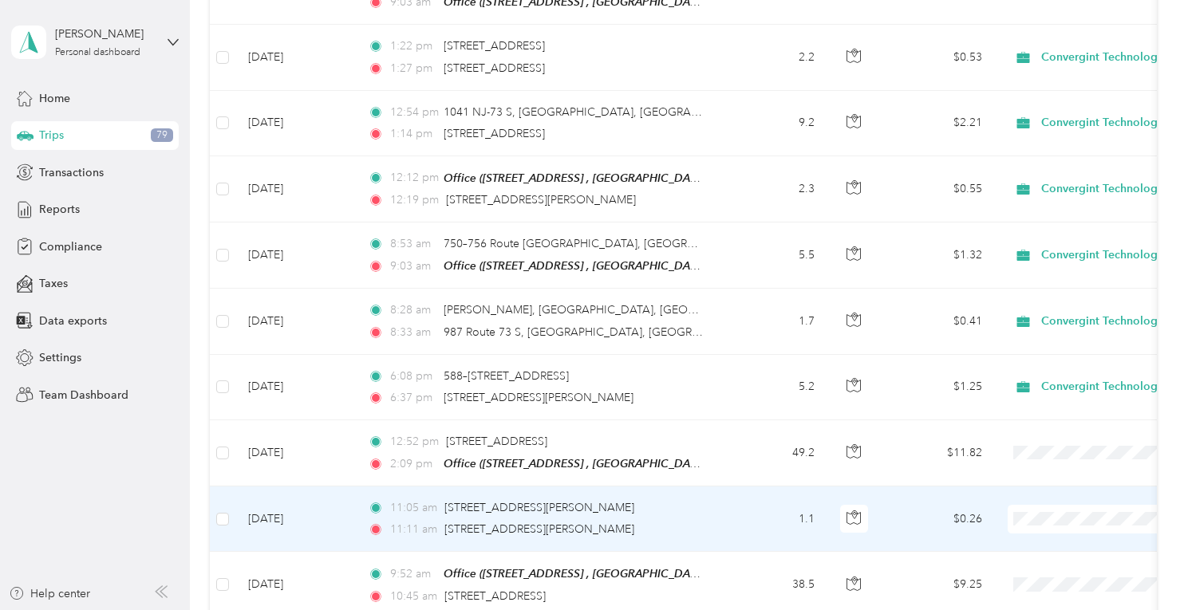
click at [1082, 493] on span "Convergint Technologies" at bounding box center [1100, 494] width 148 height 17
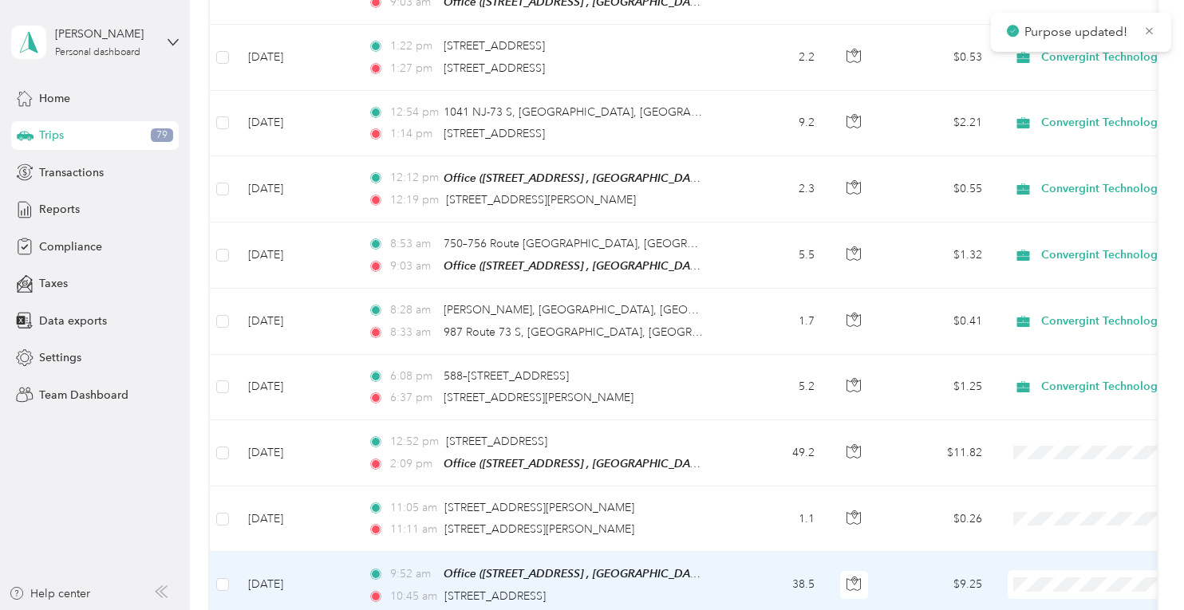
click at [1051, 561] on span "Convergint Technologies" at bounding box center [1100, 567] width 148 height 17
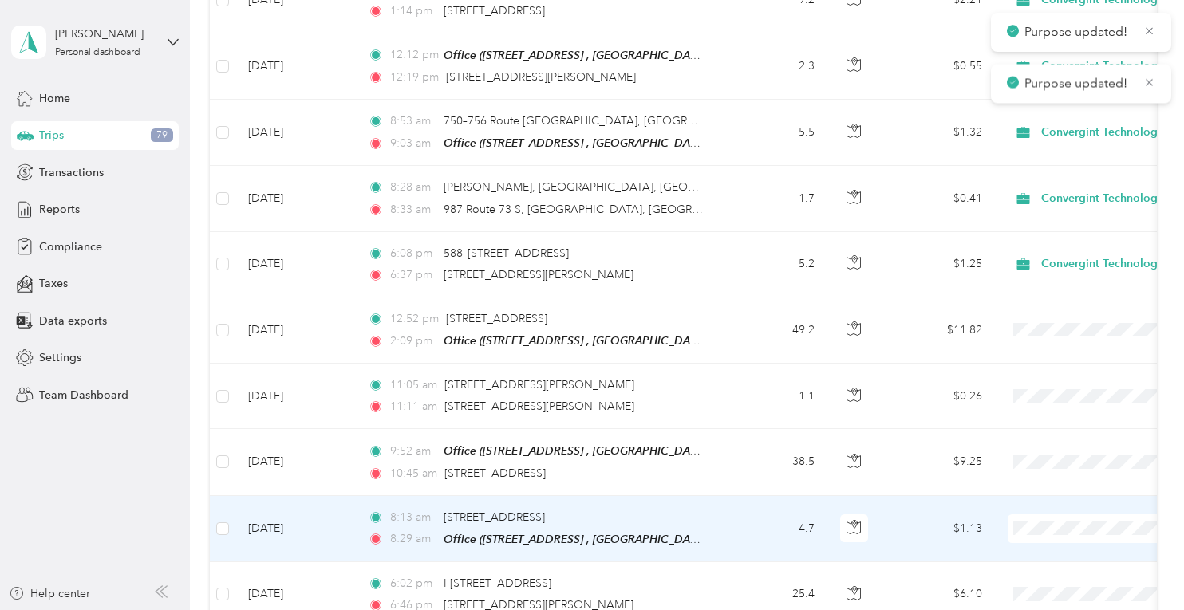
scroll to position [3909, 0]
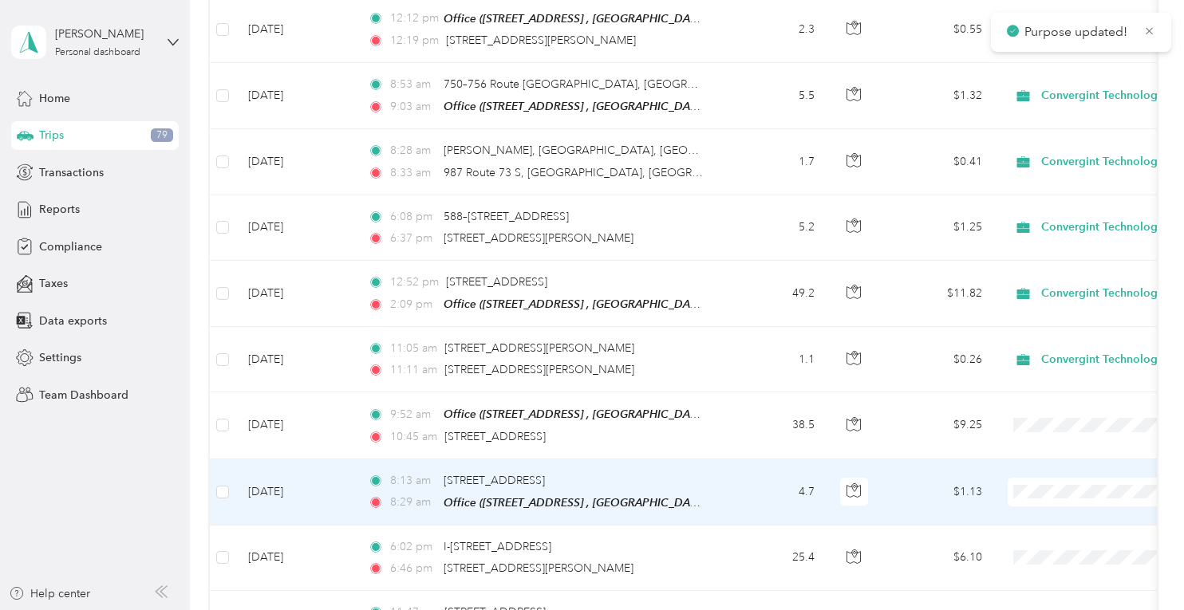
click at [1059, 473] on span "Convergint Technologies" at bounding box center [1100, 471] width 148 height 17
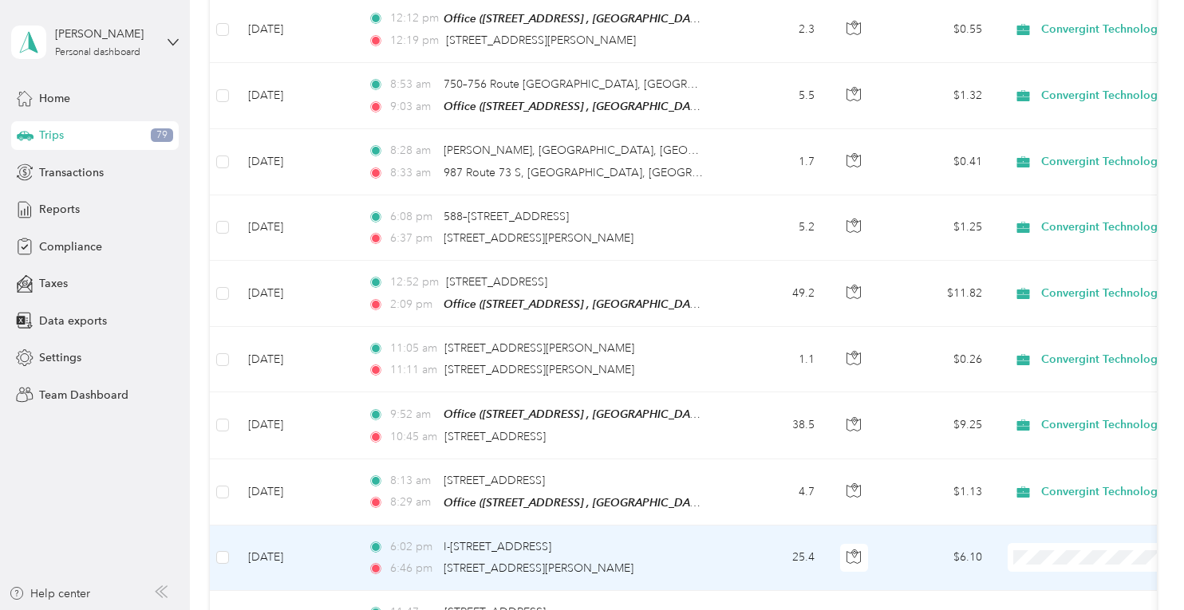
click at [1055, 527] on li "Convergint Technologies" at bounding box center [1085, 538] width 198 height 28
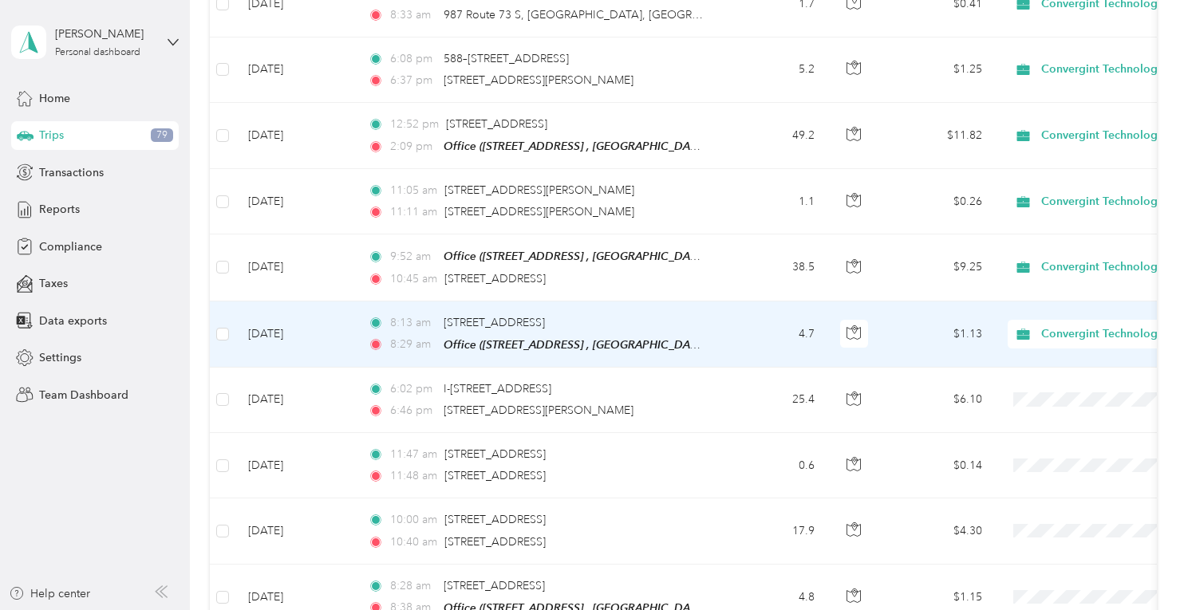
scroll to position [4068, 0]
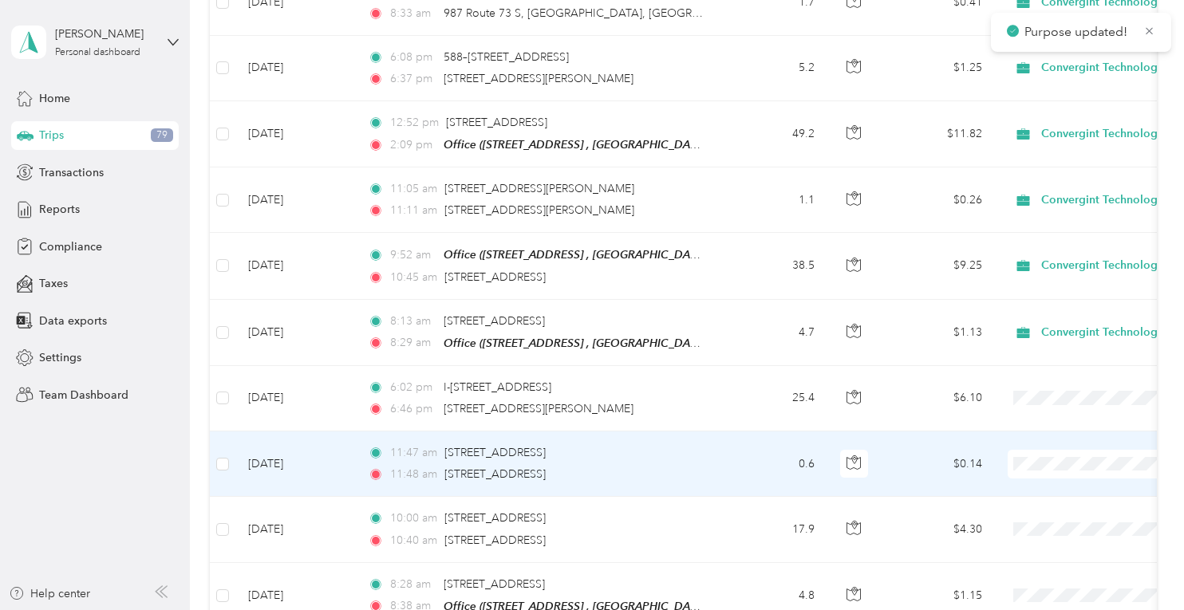
click at [1064, 435] on span "Convergint Technologies" at bounding box center [1100, 440] width 148 height 17
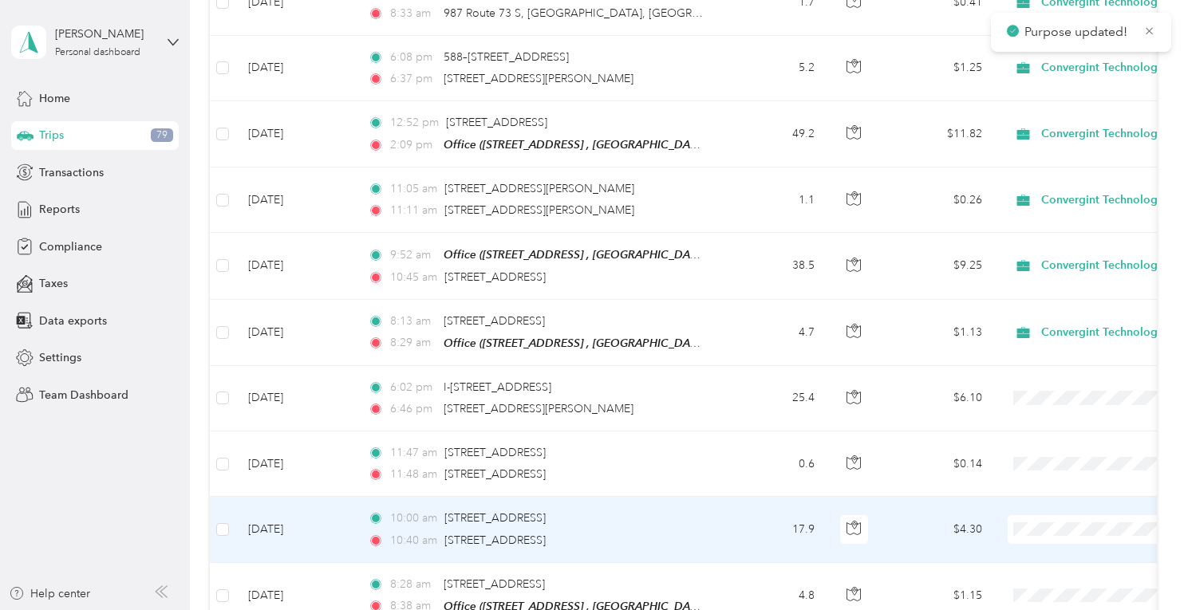
click at [1053, 503] on span "Convergint Technologies" at bounding box center [1100, 503] width 148 height 17
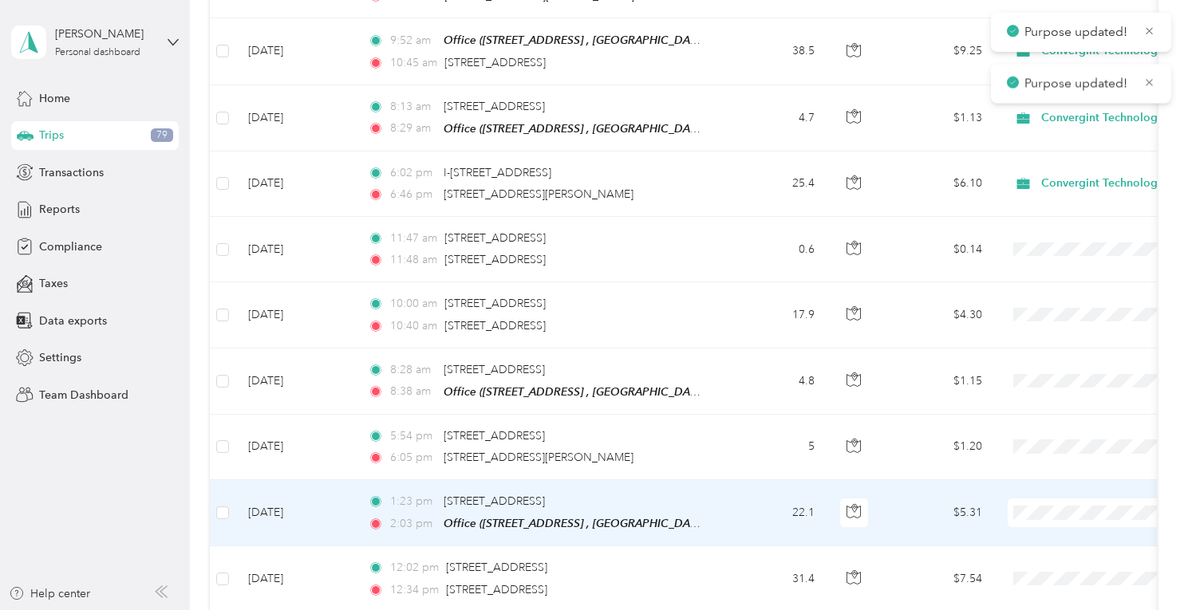
scroll to position [4308, 0]
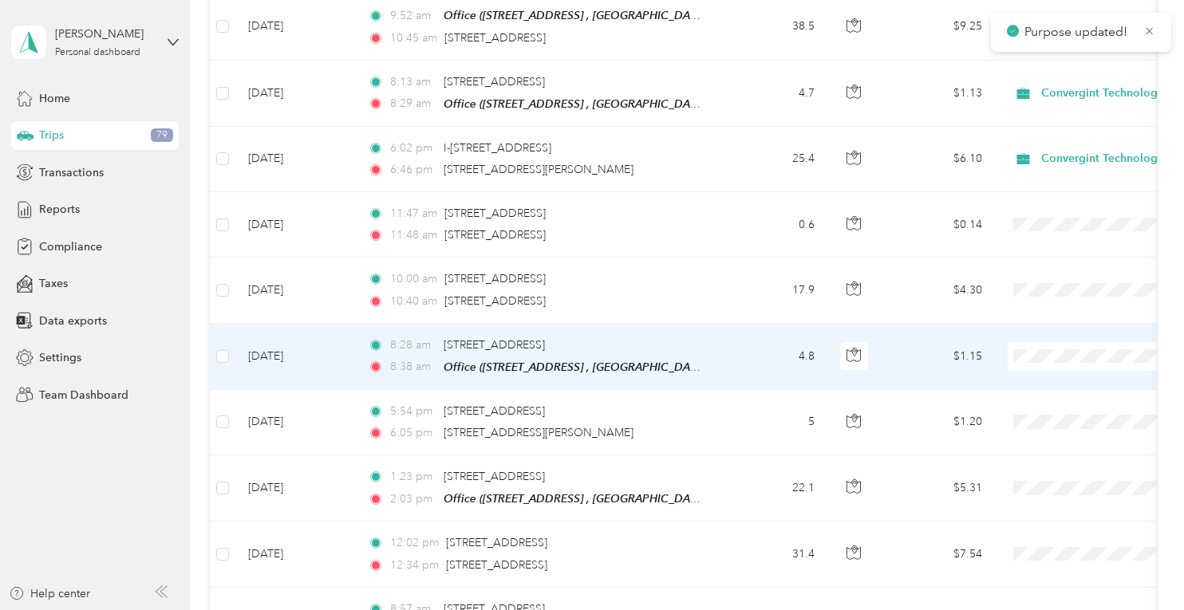
click at [1053, 340] on li "Convergint Technologies" at bounding box center [1085, 335] width 198 height 28
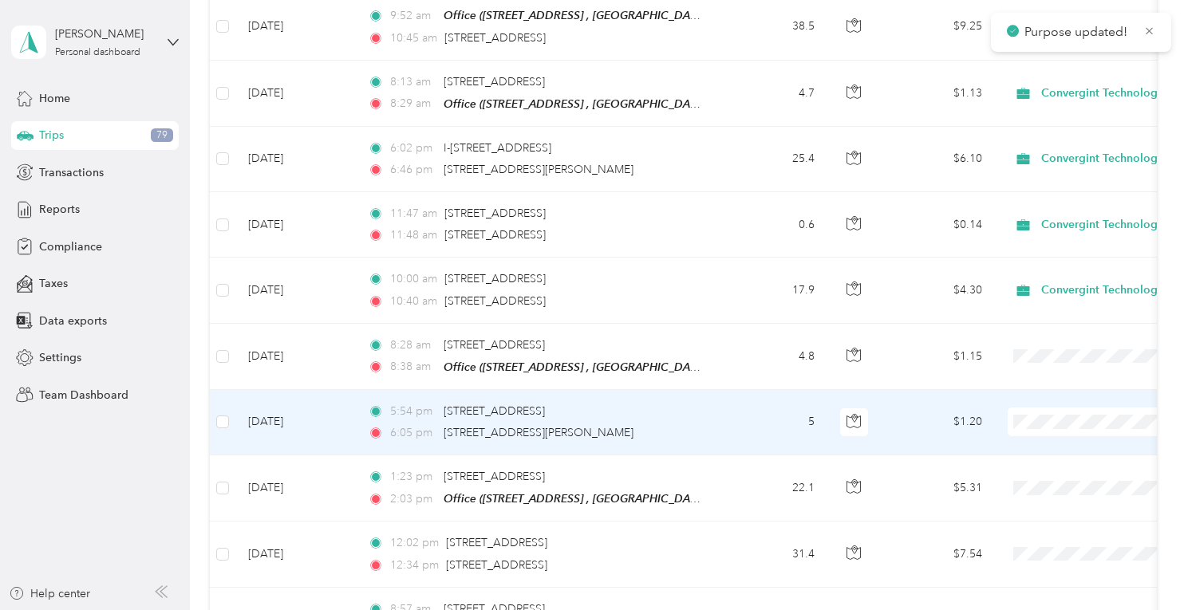
click at [1053, 405] on li "Convergint Technologies" at bounding box center [1085, 399] width 198 height 28
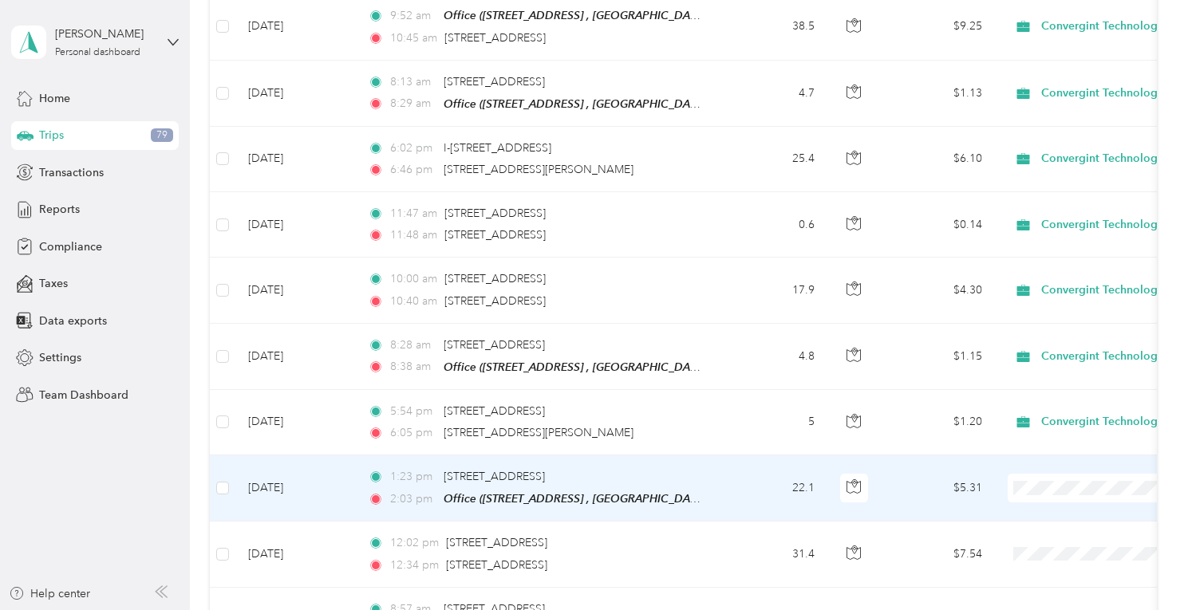
click at [1051, 463] on span "Convergint Technologies" at bounding box center [1100, 459] width 148 height 17
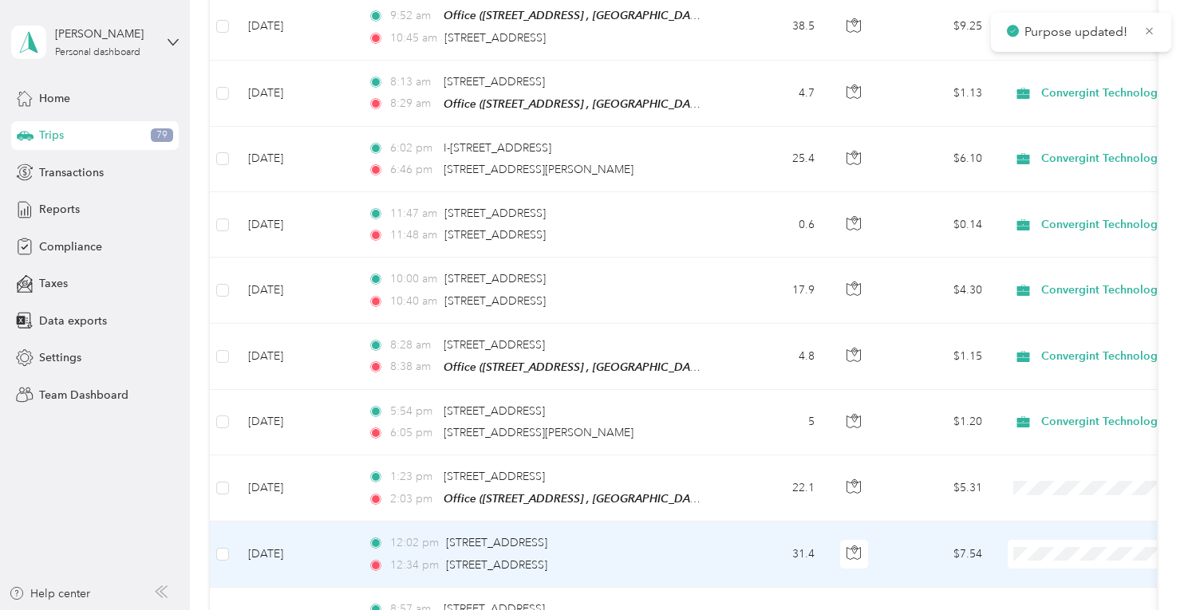
click at [1053, 540] on span at bounding box center [1107, 554] width 198 height 29
click at [1052, 526] on span "Convergint Technologies" at bounding box center [1100, 531] width 148 height 17
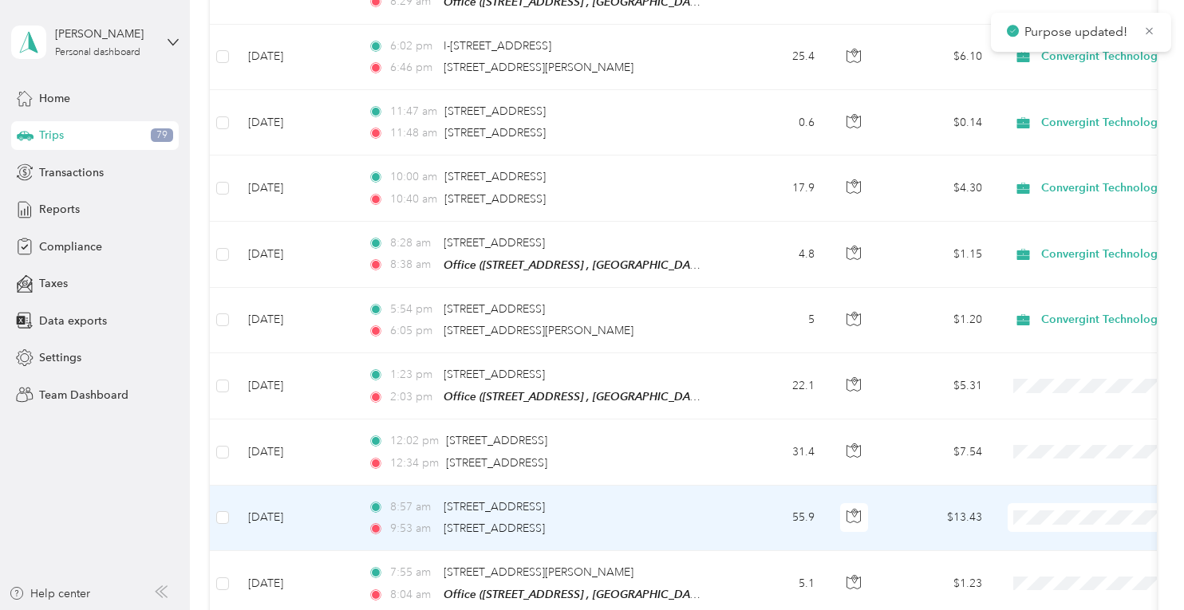
scroll to position [4467, 0]
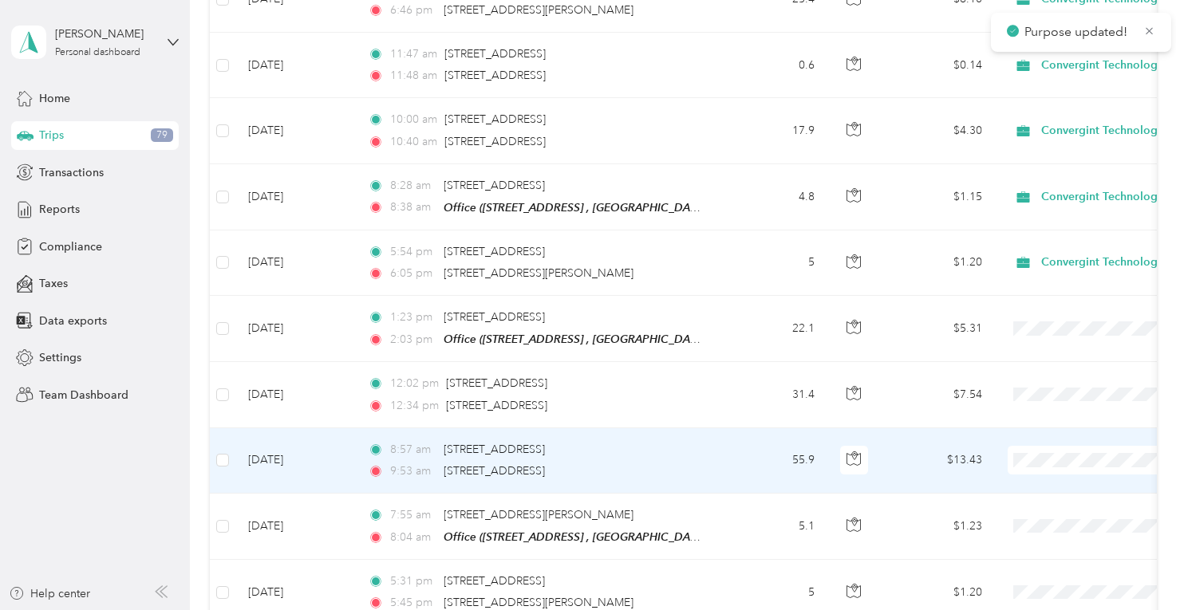
click at [1060, 446] on span at bounding box center [1107, 460] width 198 height 29
click at [1052, 446] on li "Convergint Technologies" at bounding box center [1085, 438] width 198 height 28
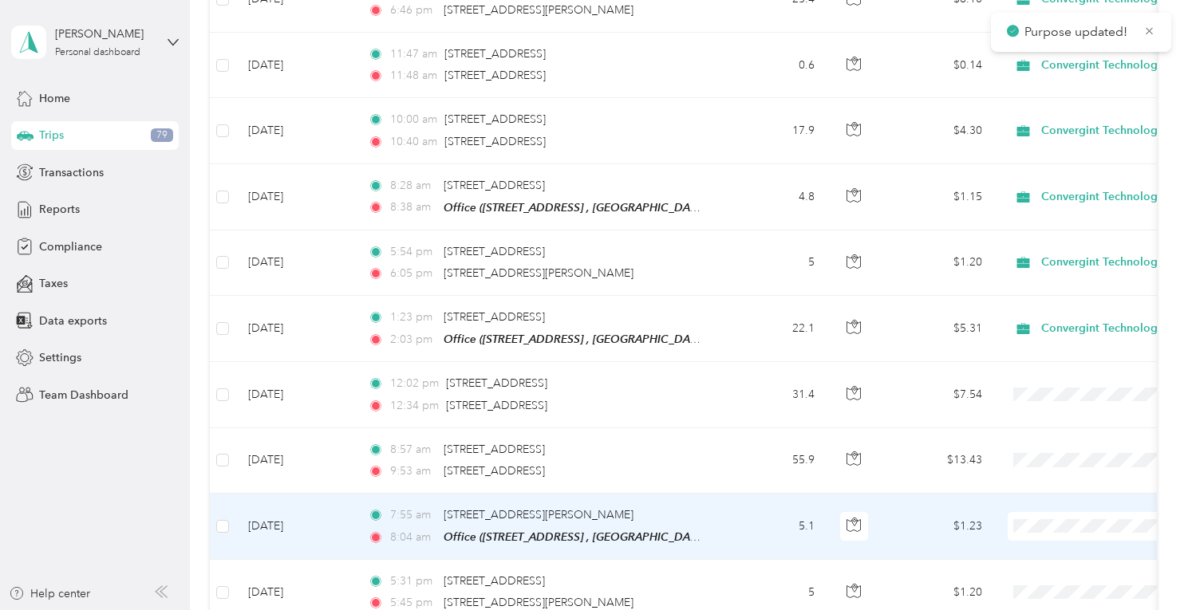
click at [1050, 497] on span "Convergint Technologies" at bounding box center [1100, 502] width 148 height 17
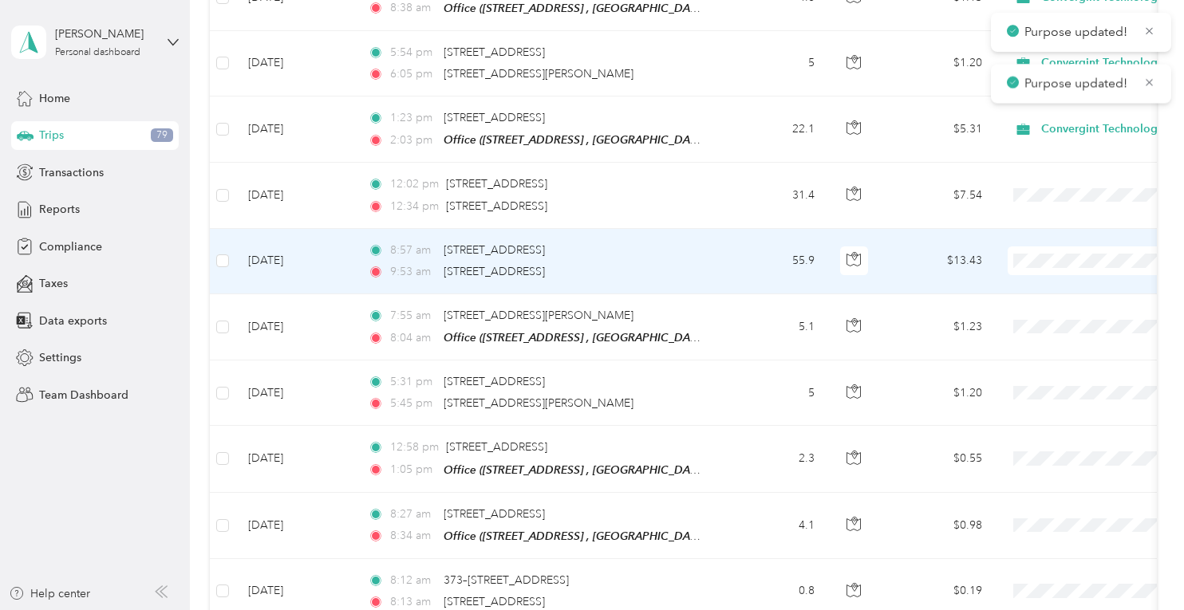
scroll to position [4706, 0]
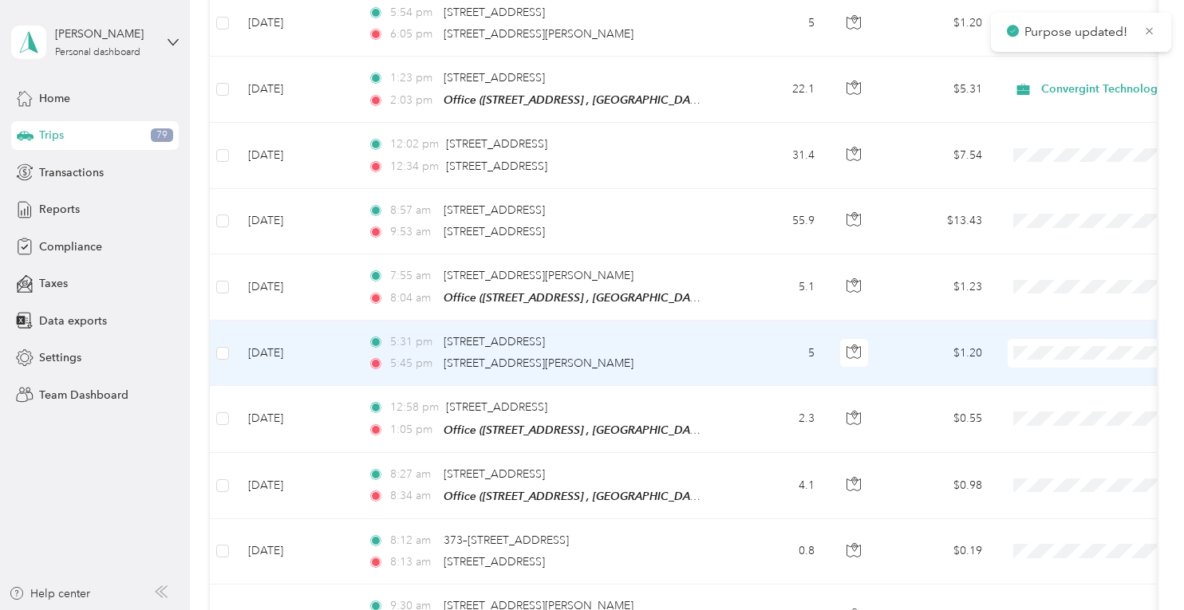
click at [1047, 333] on span "Convergint Technologies" at bounding box center [1100, 325] width 148 height 17
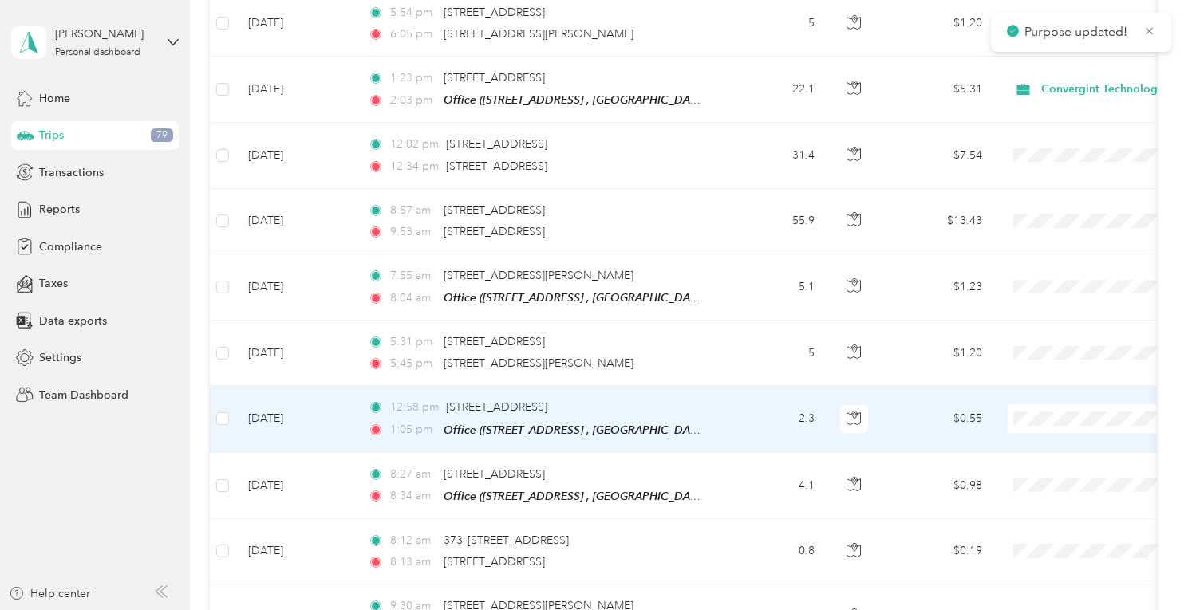
click at [1056, 397] on li "Convergint Technologies" at bounding box center [1085, 395] width 198 height 28
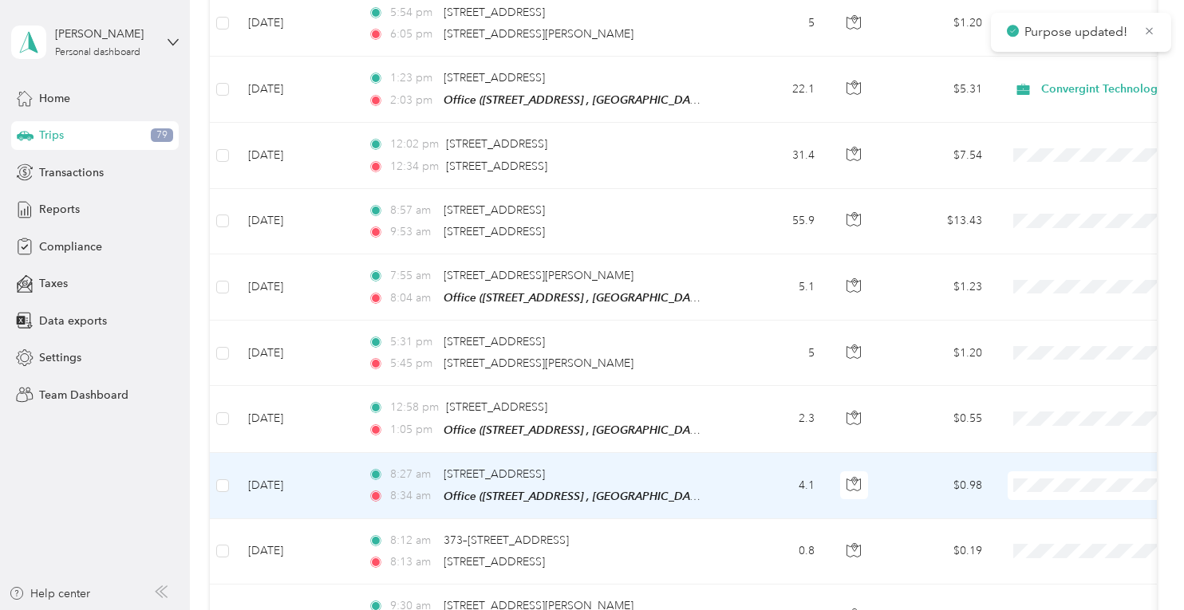
click at [1051, 471] on span at bounding box center [1107, 485] width 198 height 29
click at [1046, 471] on span at bounding box center [1107, 485] width 198 height 29
click at [1059, 461] on span "Convergint Technologies" at bounding box center [1100, 457] width 148 height 17
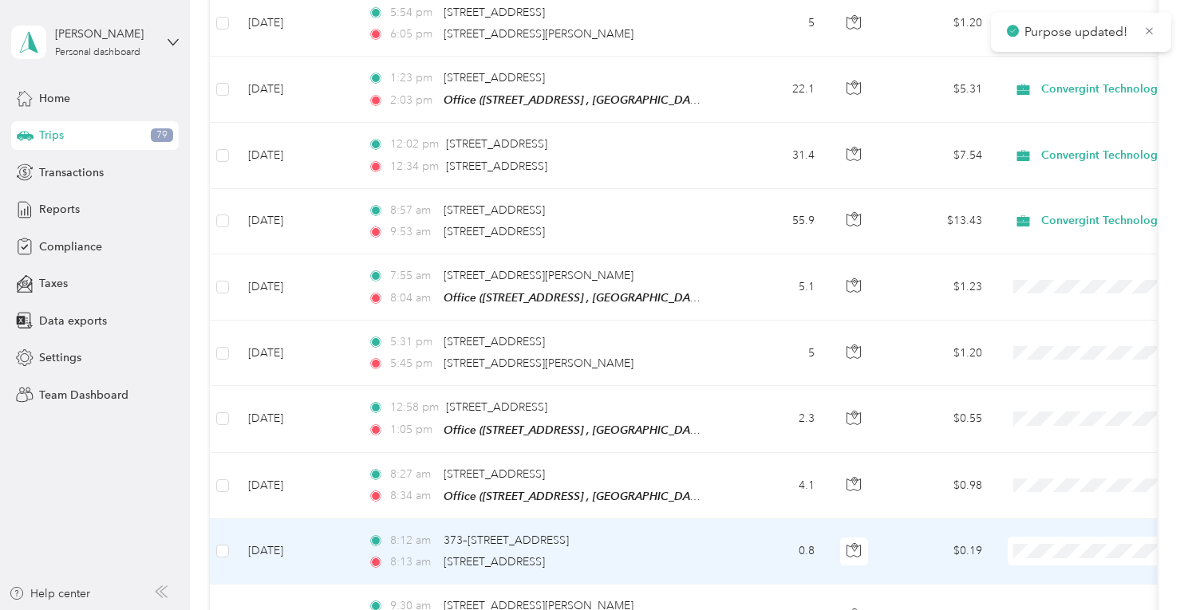
click at [1053, 530] on li "Convergint Technologies" at bounding box center [1085, 521] width 198 height 28
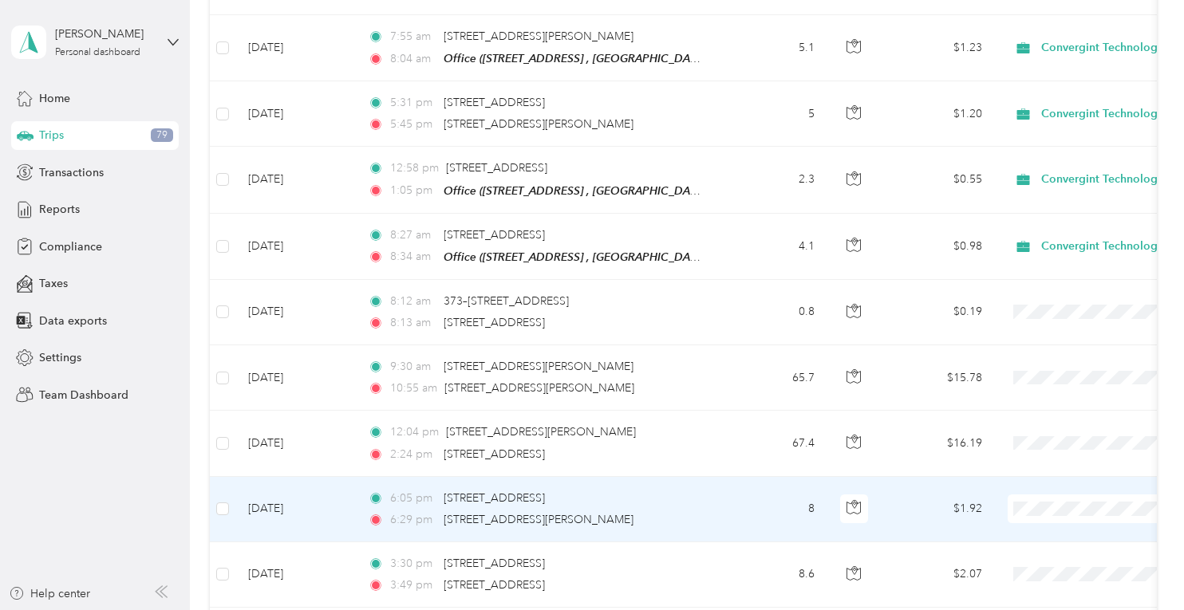
scroll to position [5026, 0]
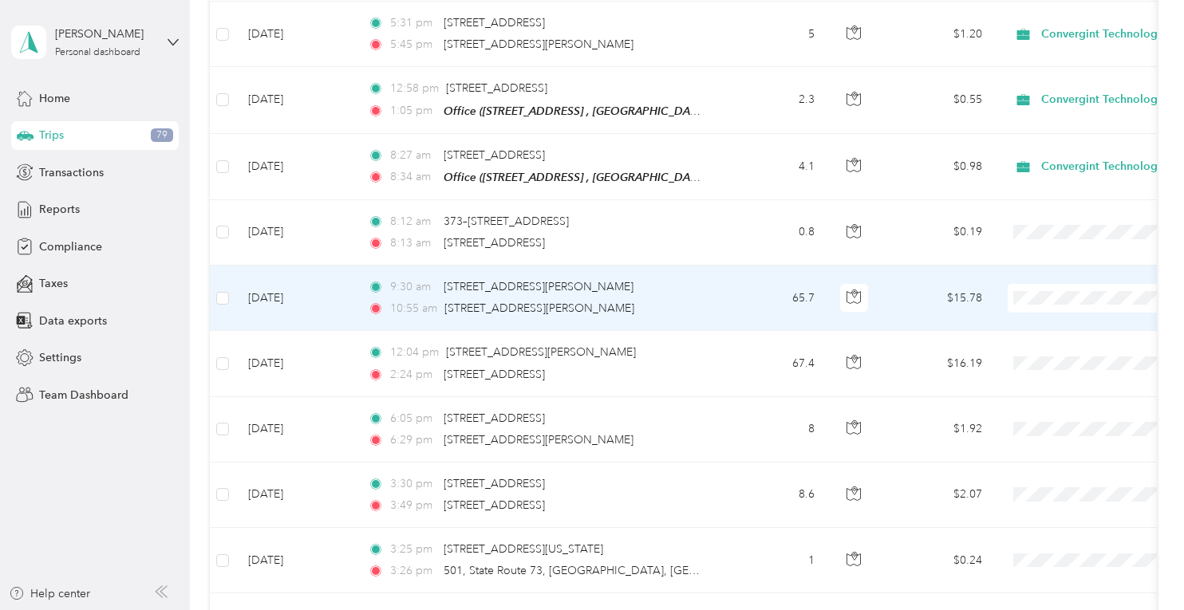
click at [1064, 305] on li "Personal" at bounding box center [1085, 299] width 198 height 28
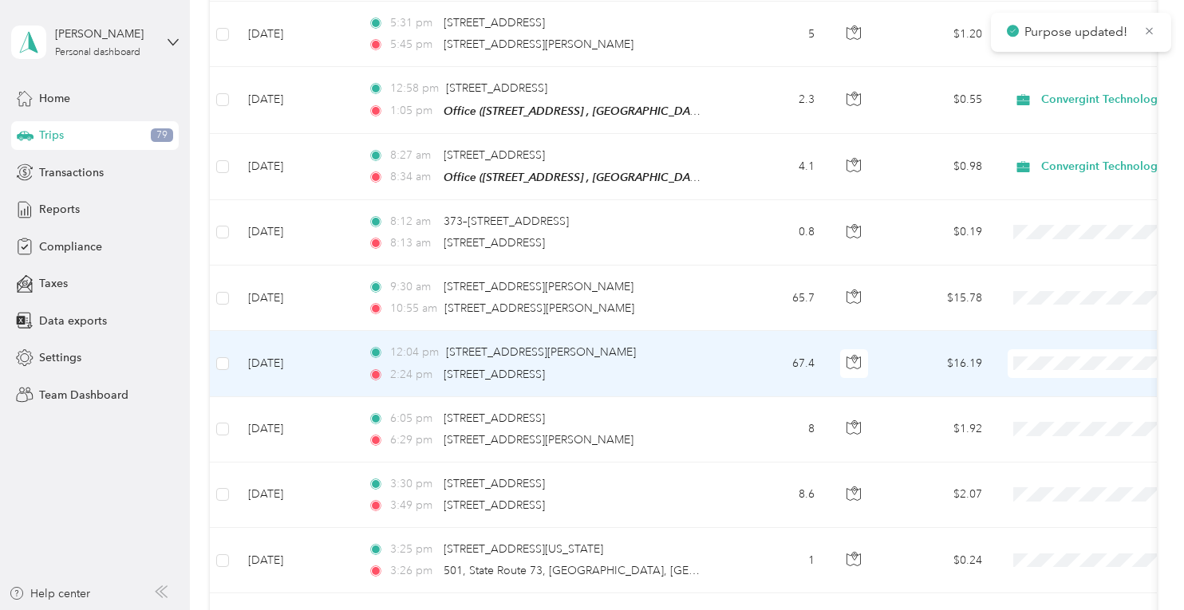
click at [1059, 360] on span "Personal" at bounding box center [1100, 364] width 148 height 17
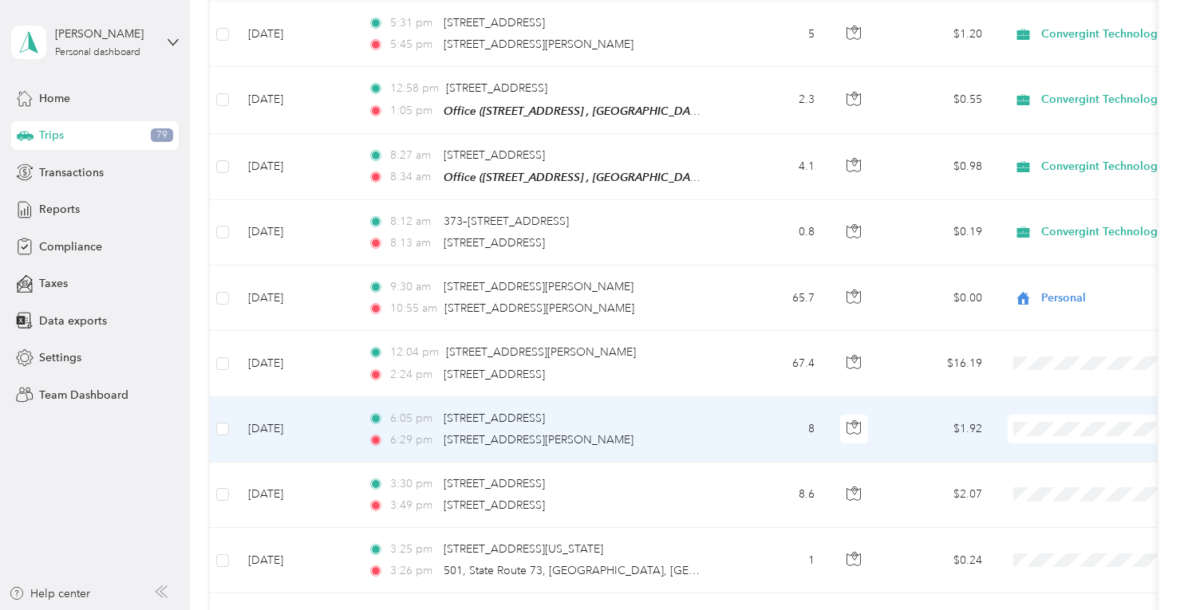
click at [1066, 415] on span at bounding box center [1107, 429] width 198 height 29
click at [1063, 396] on span "Convergint Technologies" at bounding box center [1100, 401] width 148 height 17
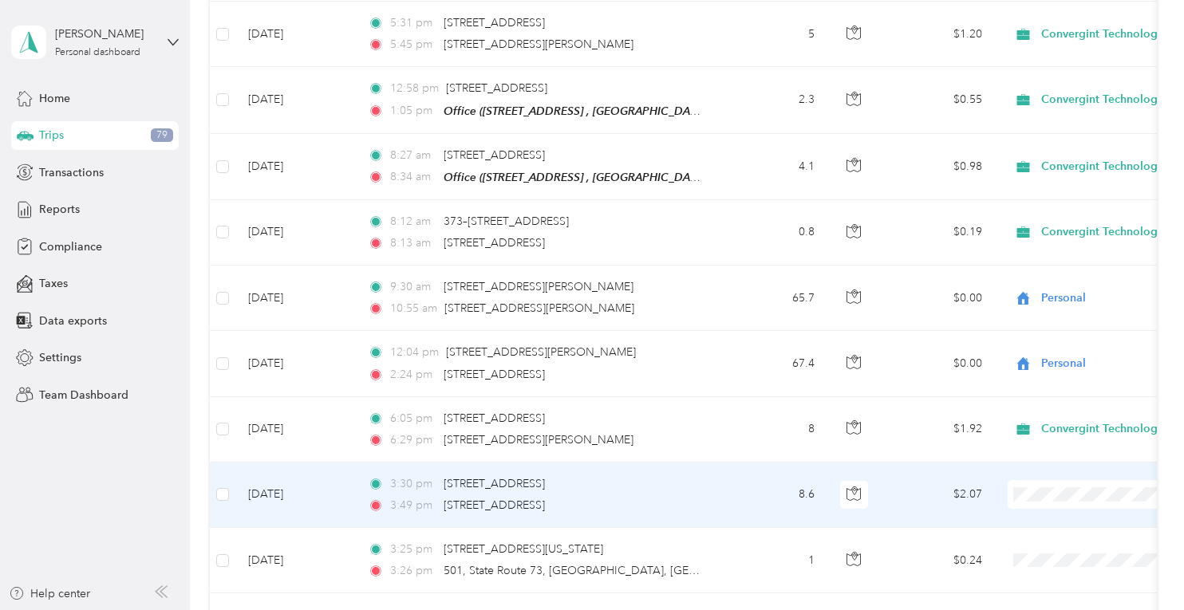
click at [1040, 470] on span "Convergint Technologies" at bounding box center [1100, 467] width 148 height 17
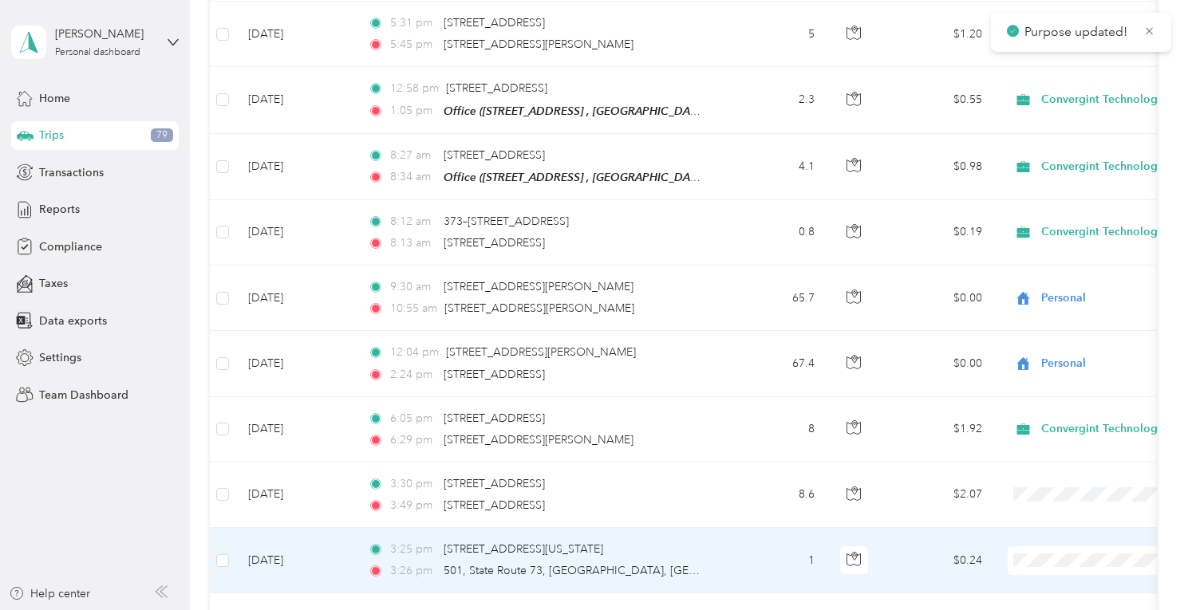
click at [1038, 526] on span "Convergint Technologies" at bounding box center [1100, 532] width 148 height 17
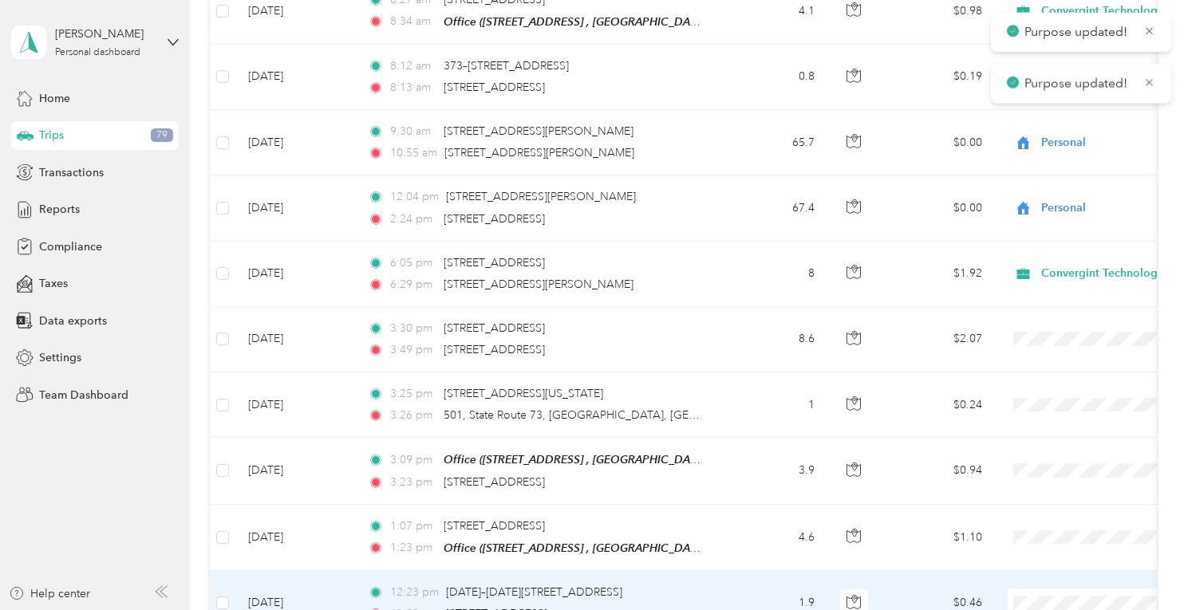
scroll to position [5265, 0]
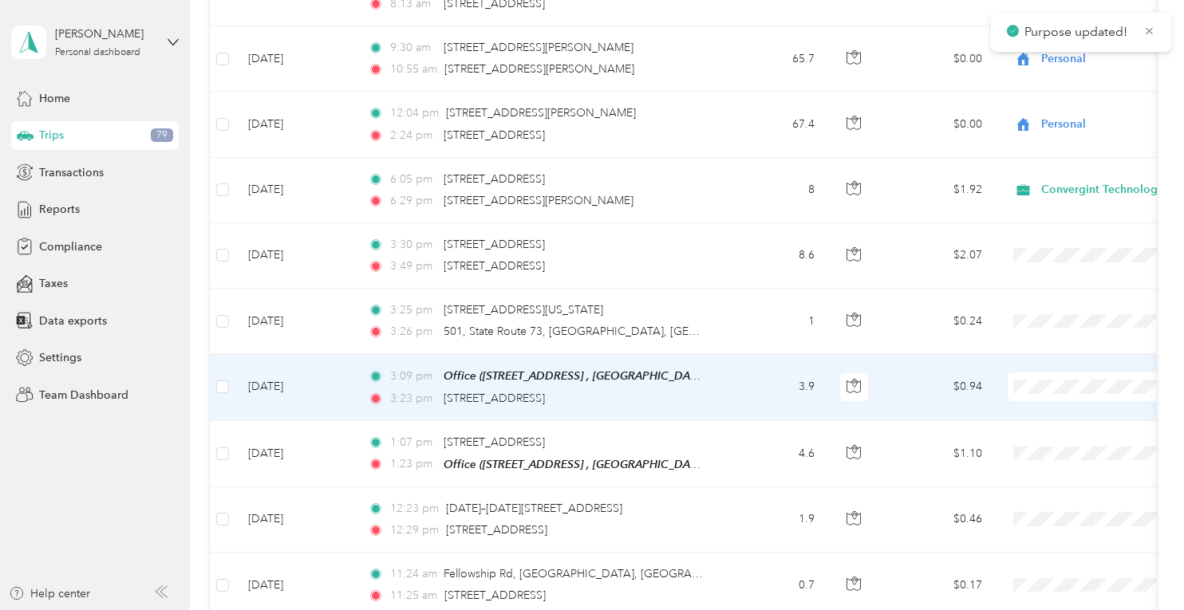
click at [1044, 354] on td at bounding box center [1106, 387] width 223 height 66
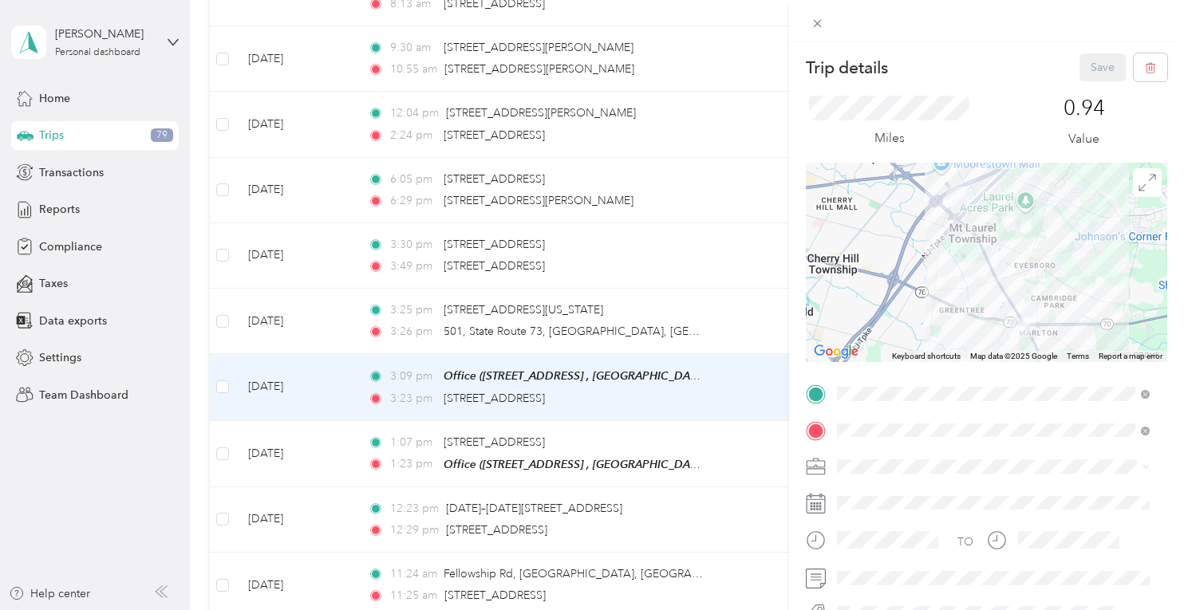
click at [815, 26] on icon at bounding box center [817, 24] width 14 height 14
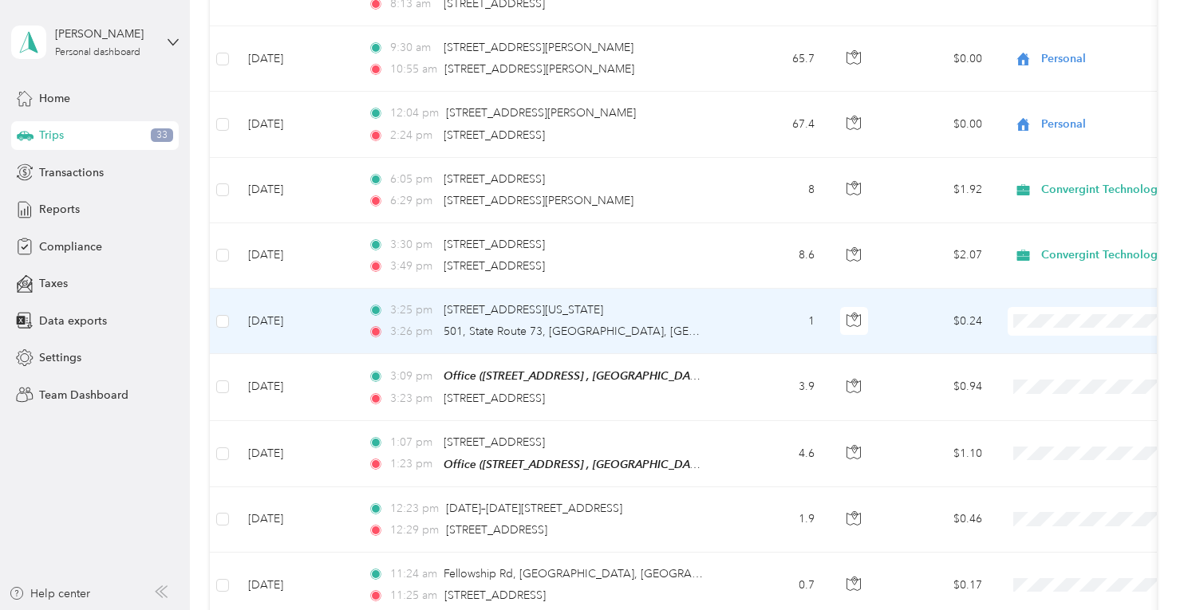
click at [1051, 285] on span "Convergint Technologies" at bounding box center [1100, 293] width 148 height 17
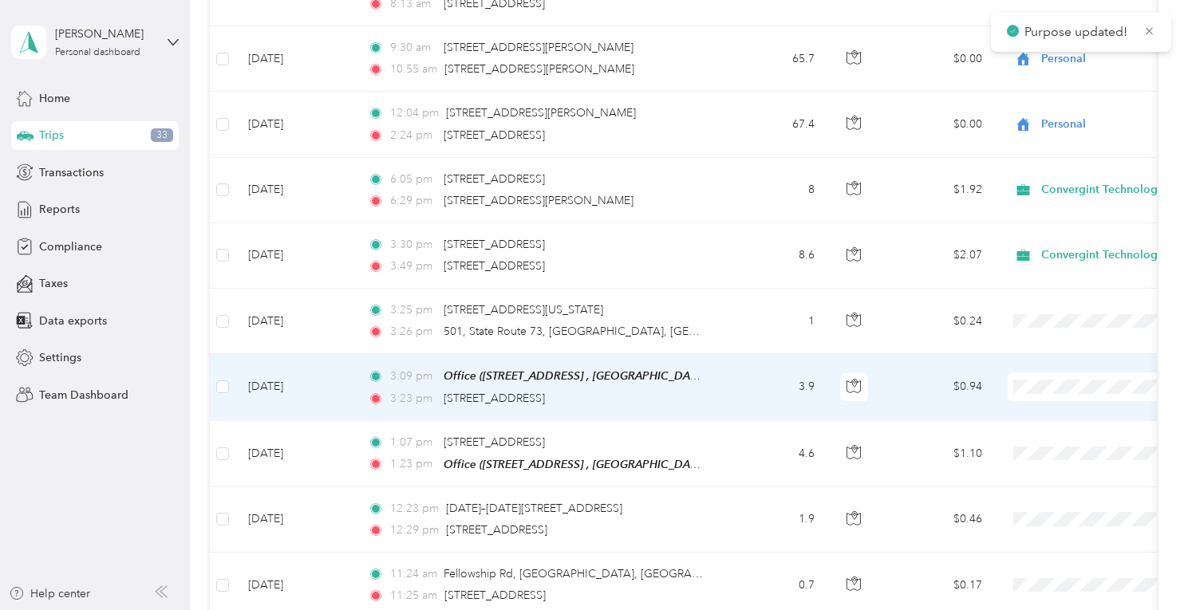
click at [1049, 363] on li "Convergint Technologies" at bounding box center [1085, 359] width 198 height 28
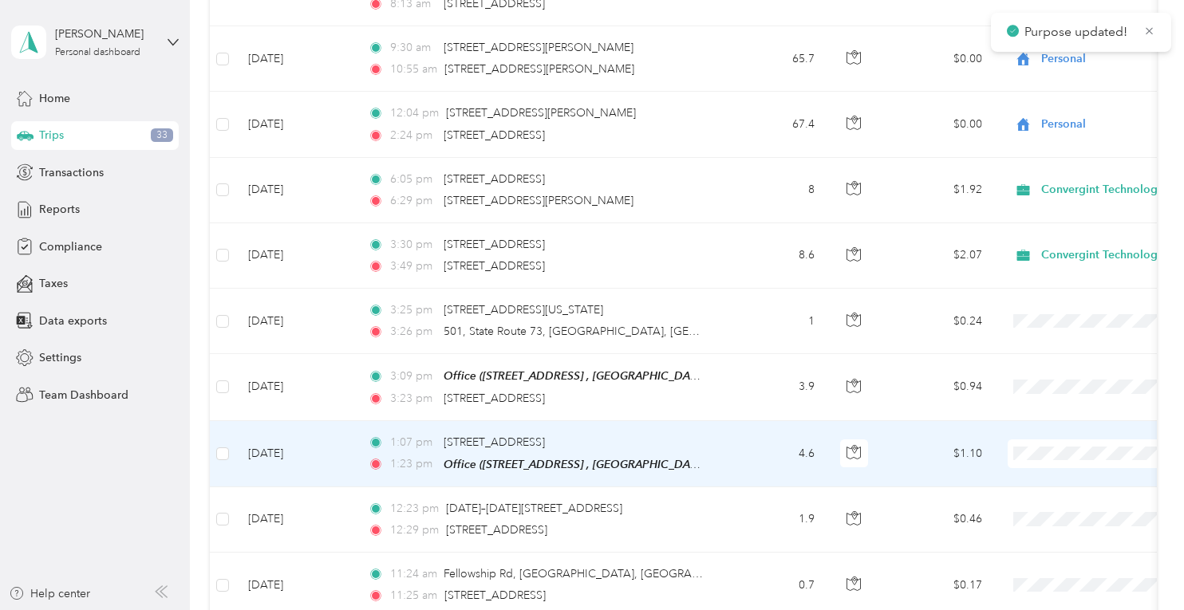
click at [1042, 413] on li "Convergint Technologies" at bounding box center [1085, 424] width 198 height 28
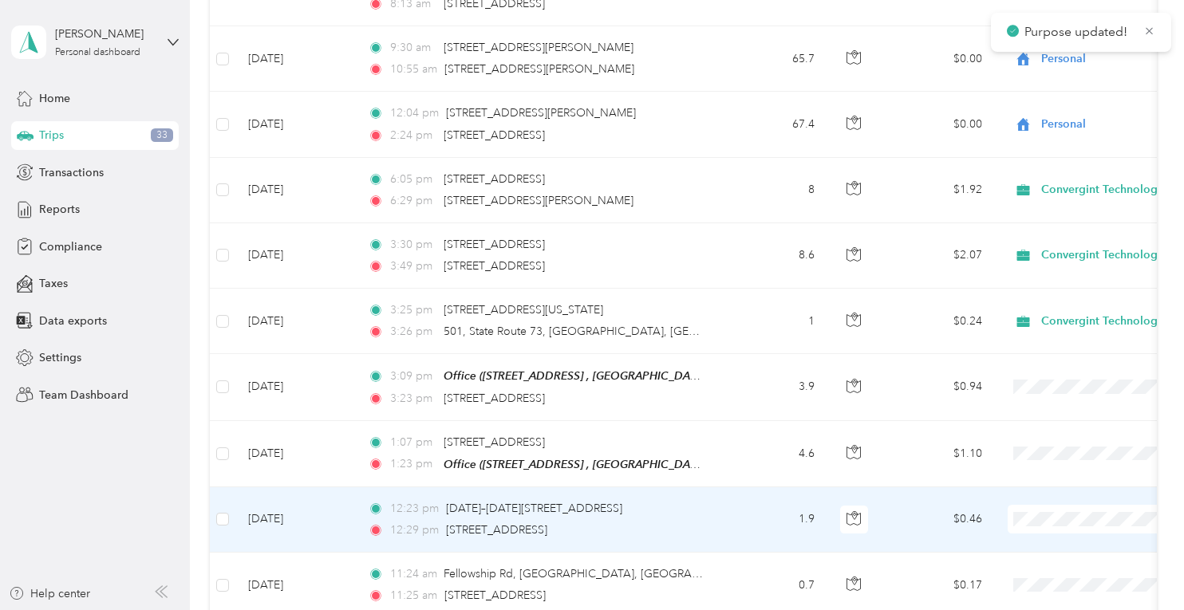
click at [1031, 505] on span at bounding box center [1107, 519] width 198 height 29
click at [1036, 481] on span "Convergint Technologies" at bounding box center [1100, 489] width 148 height 17
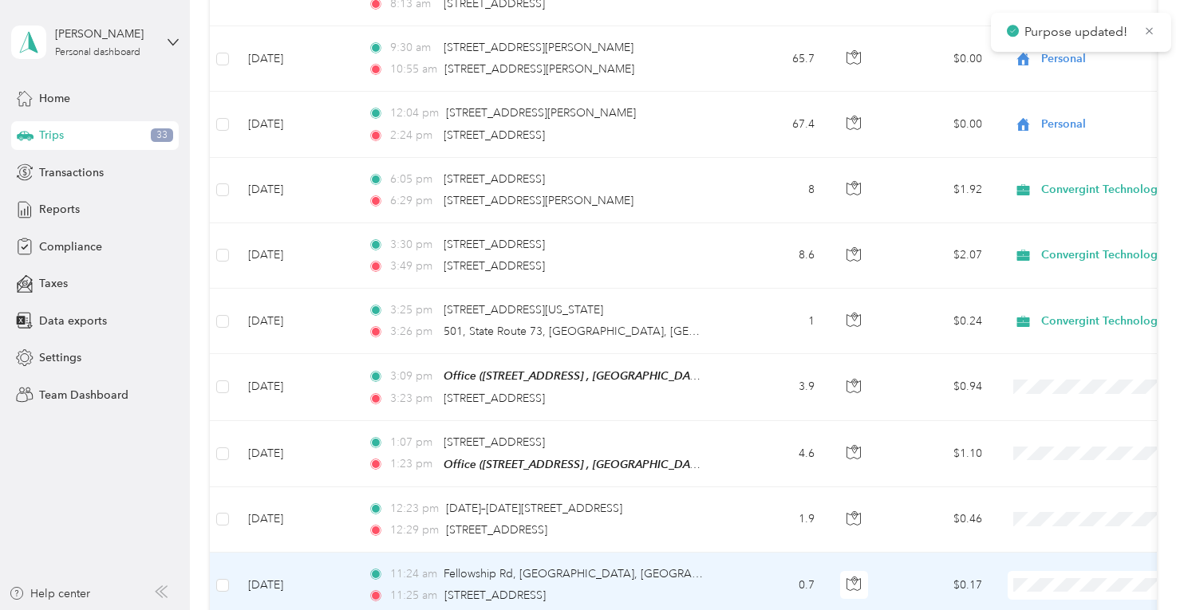
click at [1041, 555] on span "Convergint Technologies" at bounding box center [1100, 554] width 148 height 17
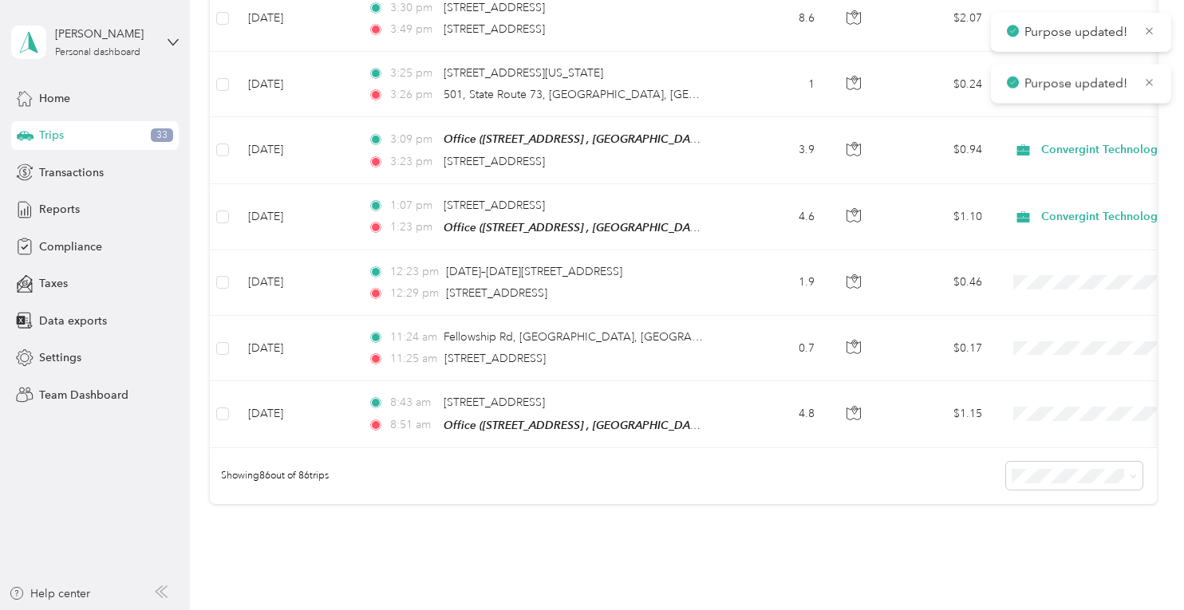
scroll to position [5504, 0]
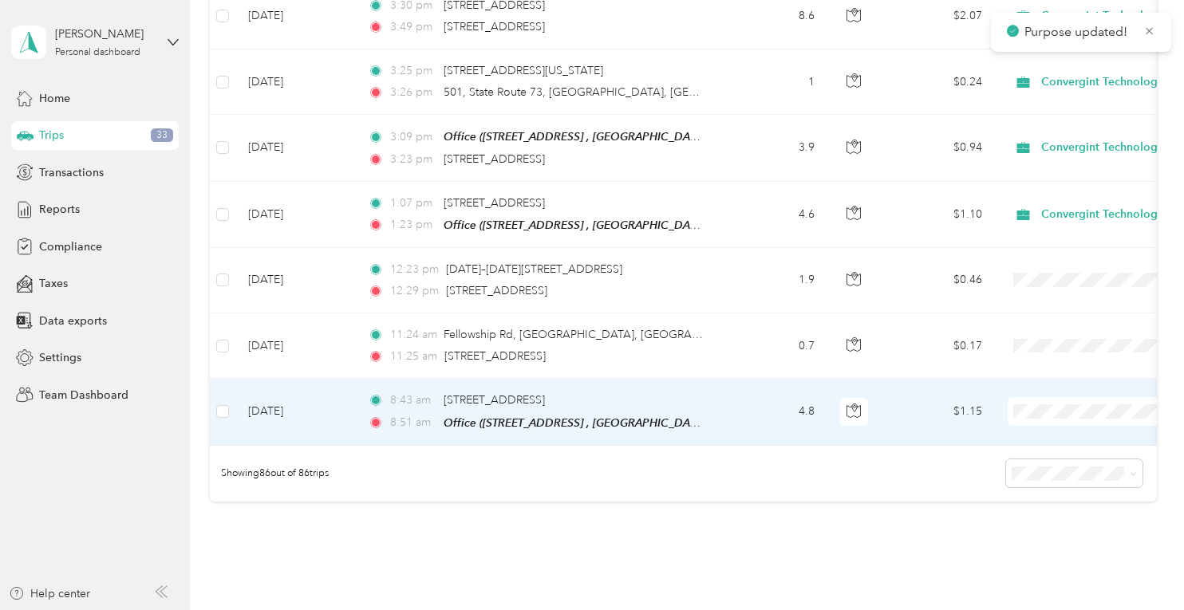
click at [1035, 378] on span "Convergint Technologies" at bounding box center [1100, 381] width 148 height 17
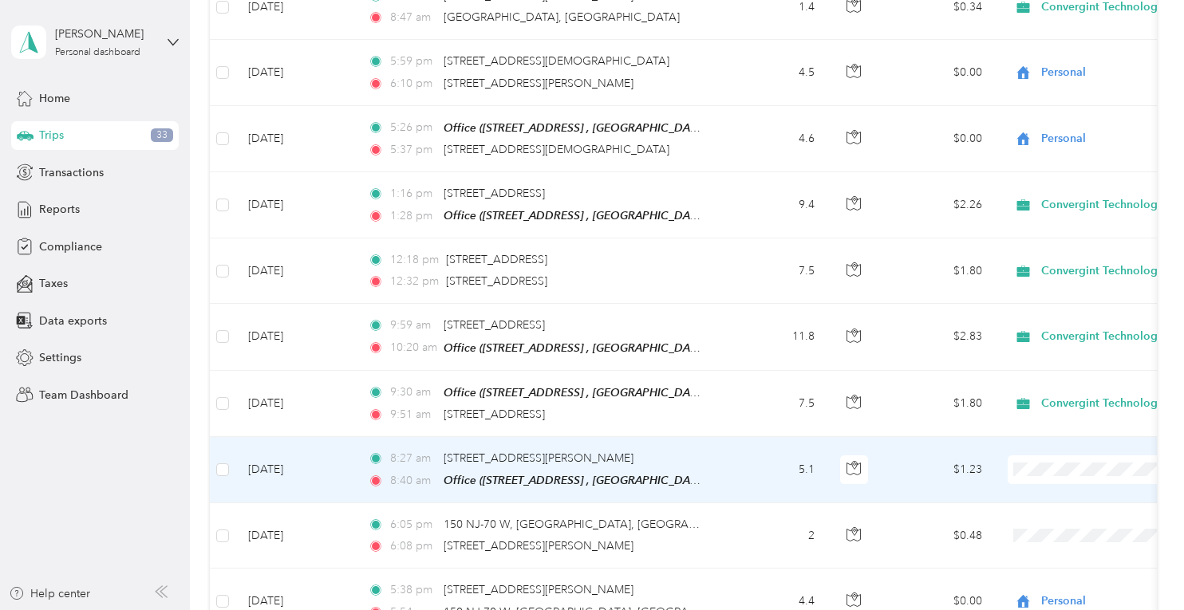
scroll to position [718, 0]
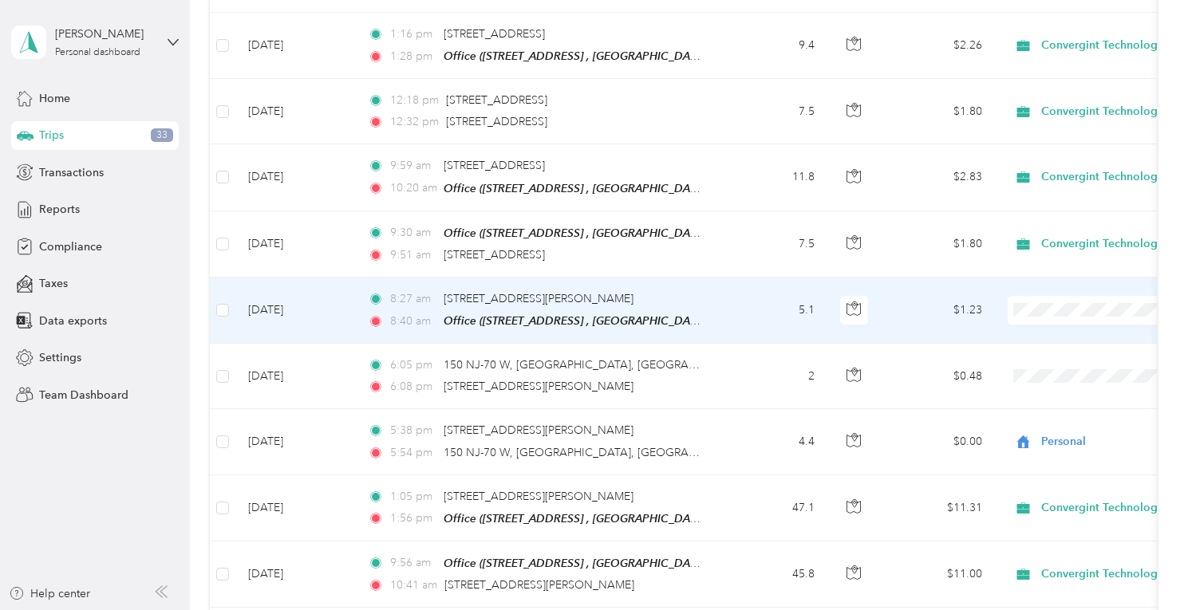
click at [1052, 331] on span "Convergint Technologies" at bounding box center [1100, 329] width 148 height 17
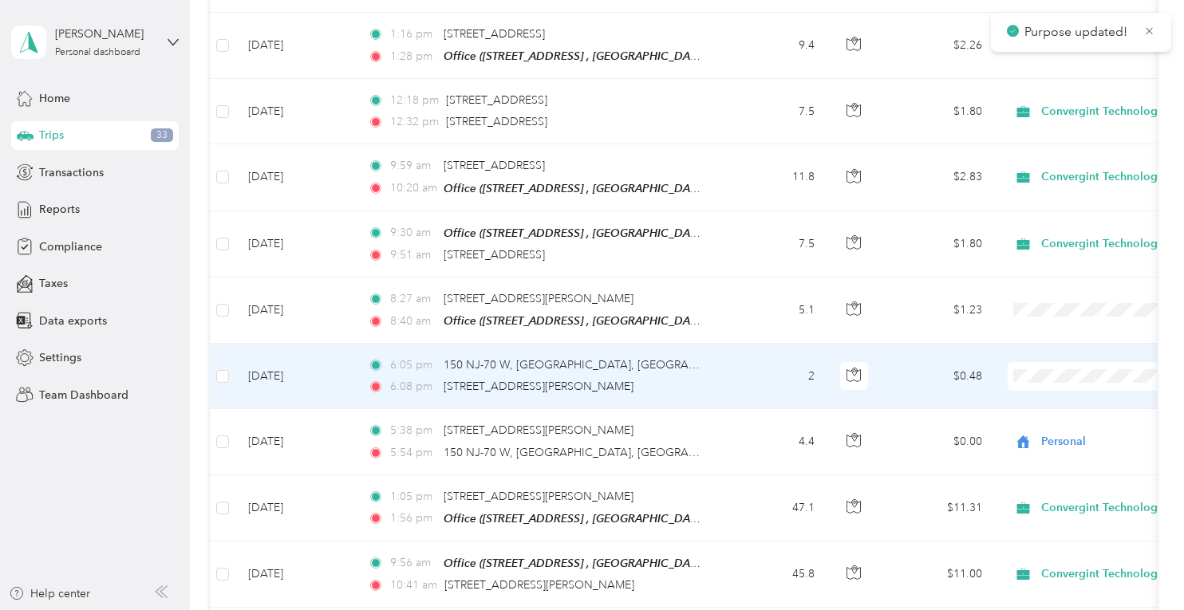
click at [1053, 383] on li "Convergint Technologies" at bounding box center [1085, 397] width 198 height 28
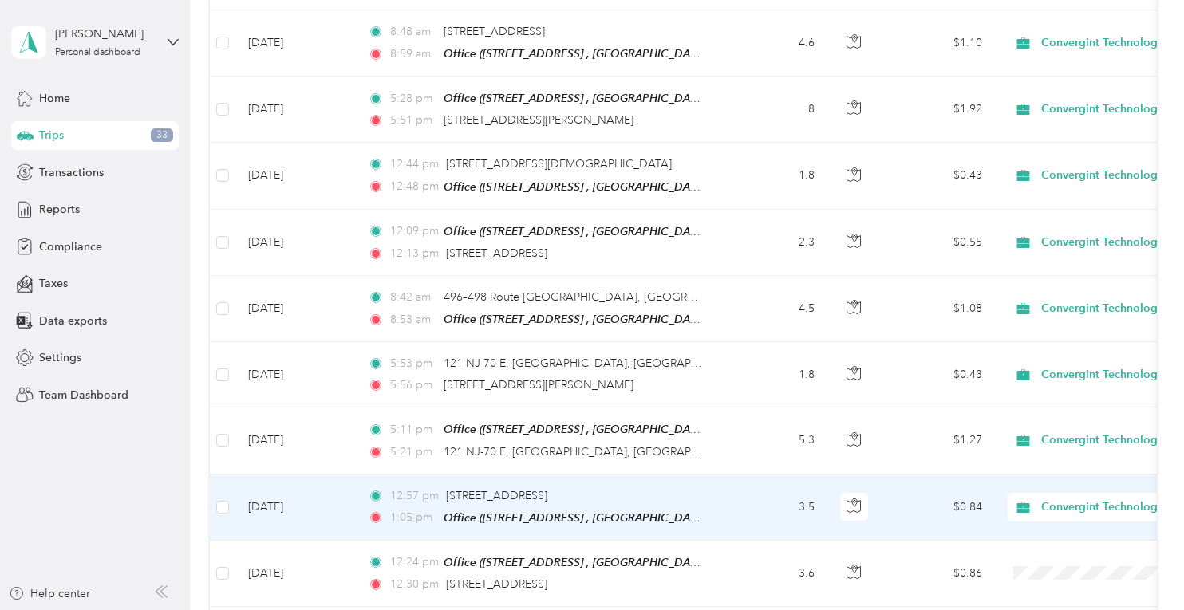
scroll to position [3172, 0]
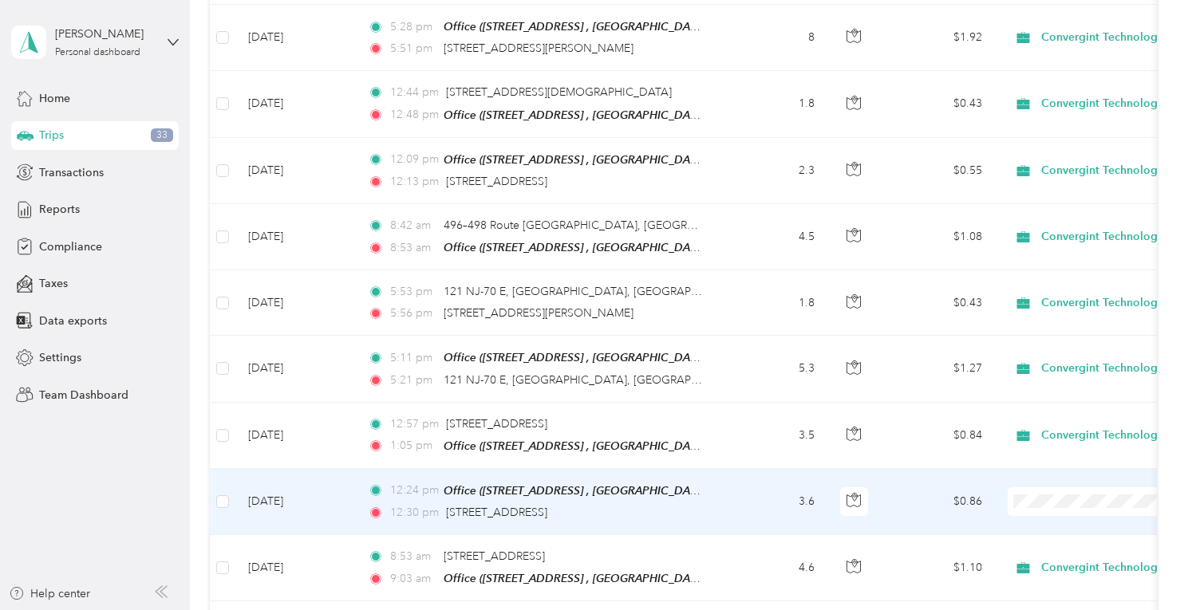
click at [1047, 487] on span "Convergint Technologies" at bounding box center [1100, 490] width 148 height 17
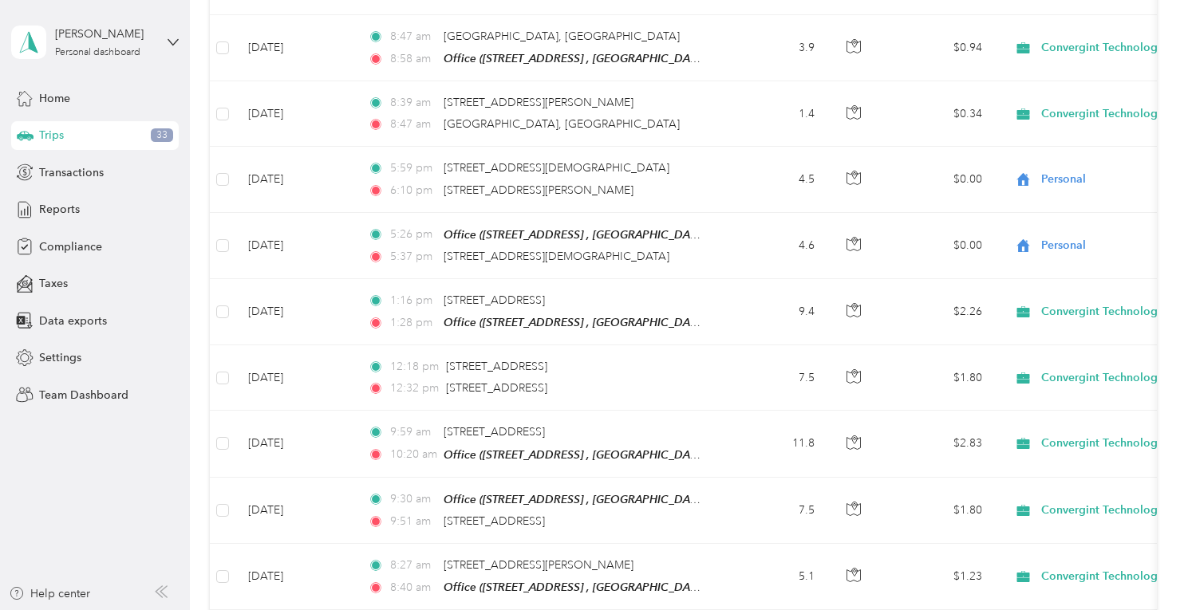
scroll to position [0, 0]
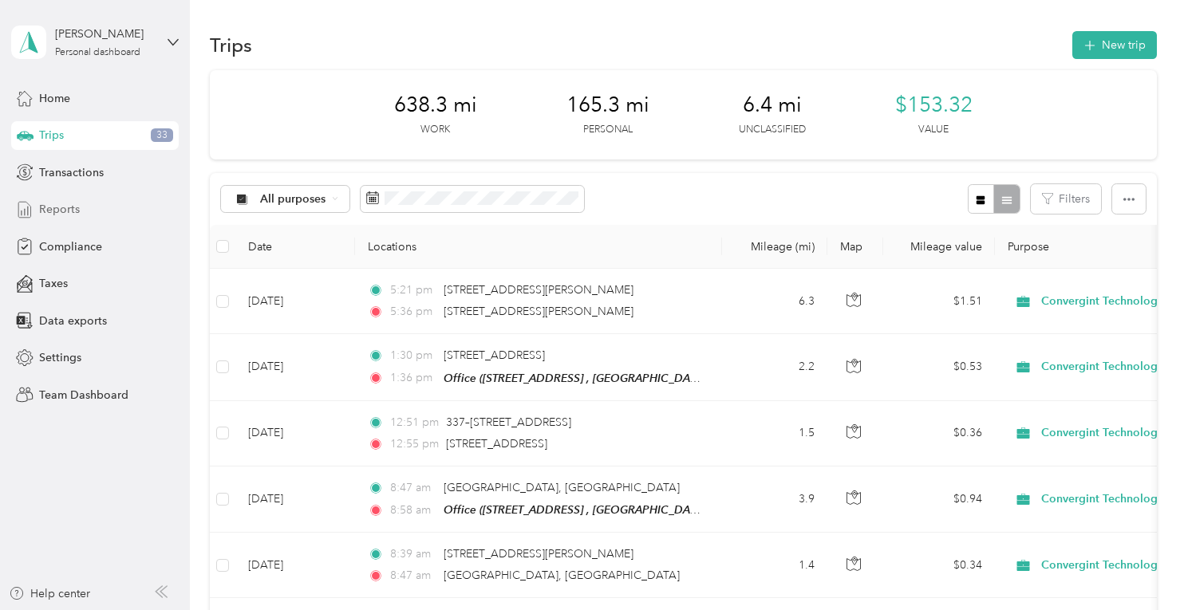
click at [51, 207] on span "Reports" at bounding box center [59, 209] width 41 height 17
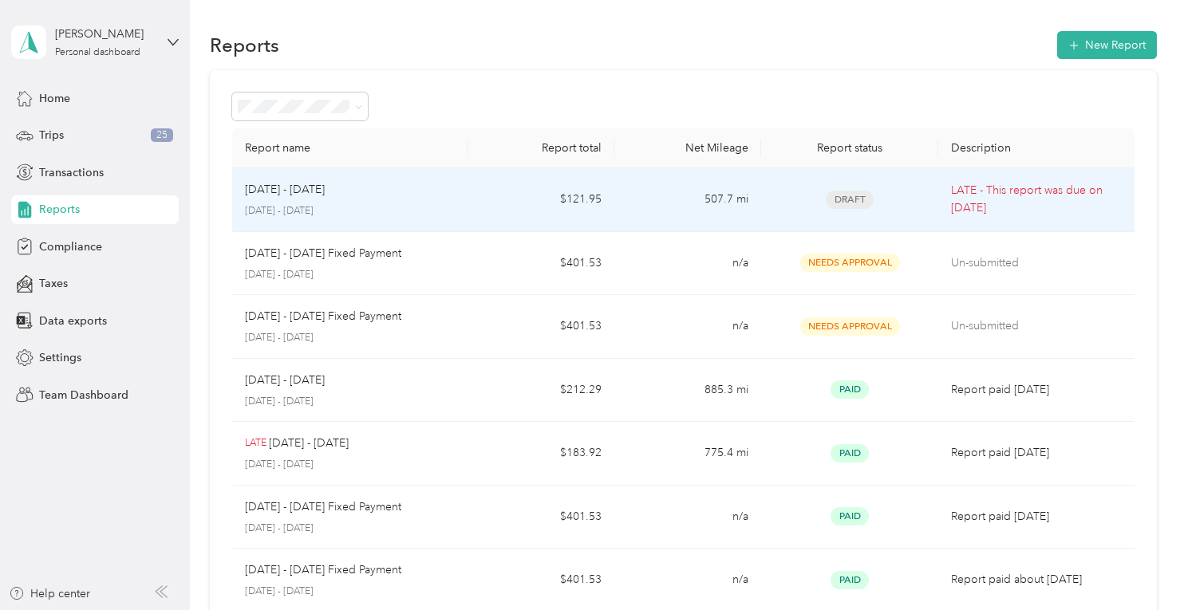
click at [850, 202] on span "Draft" at bounding box center [850, 200] width 48 height 18
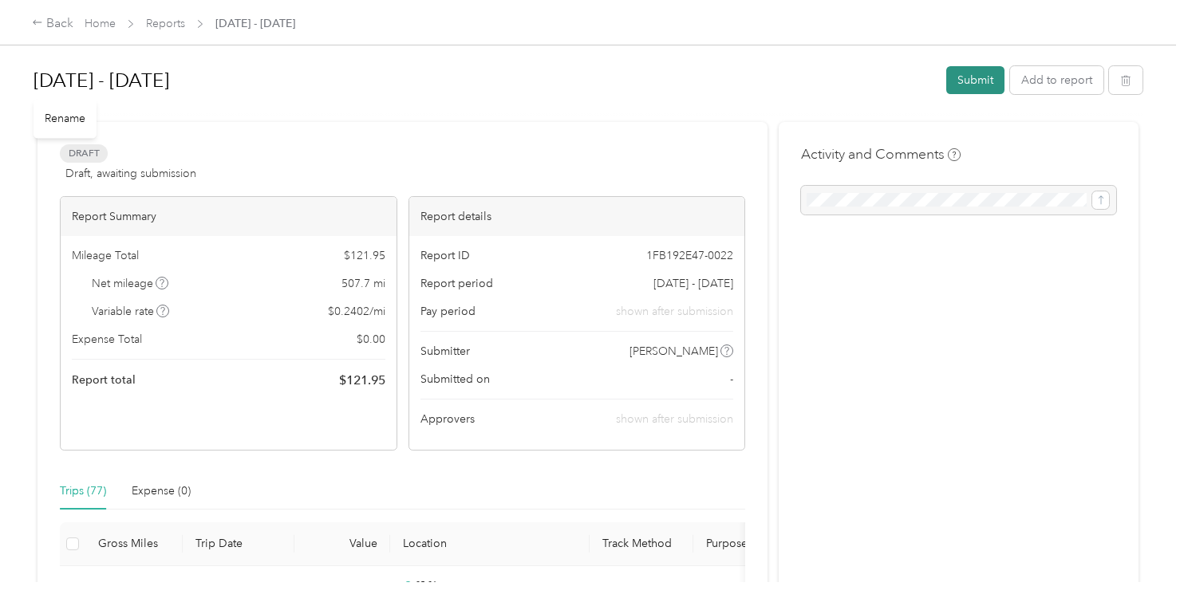
click at [950, 84] on button "Submit" at bounding box center [975, 80] width 58 height 28
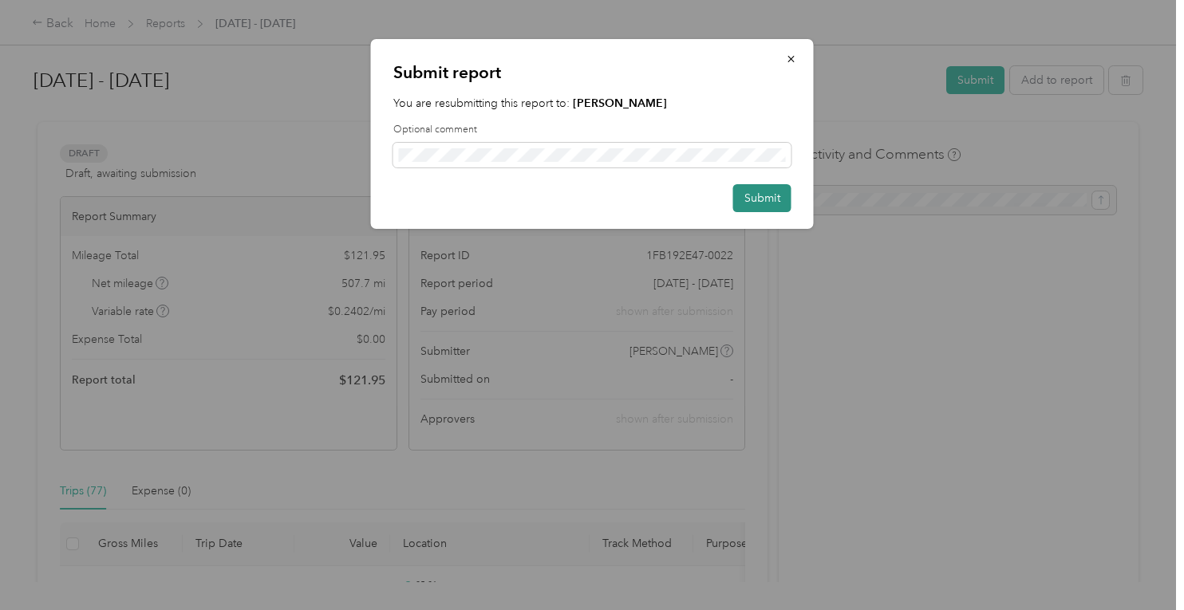
click at [783, 205] on button "Submit" at bounding box center [762, 198] width 58 height 28
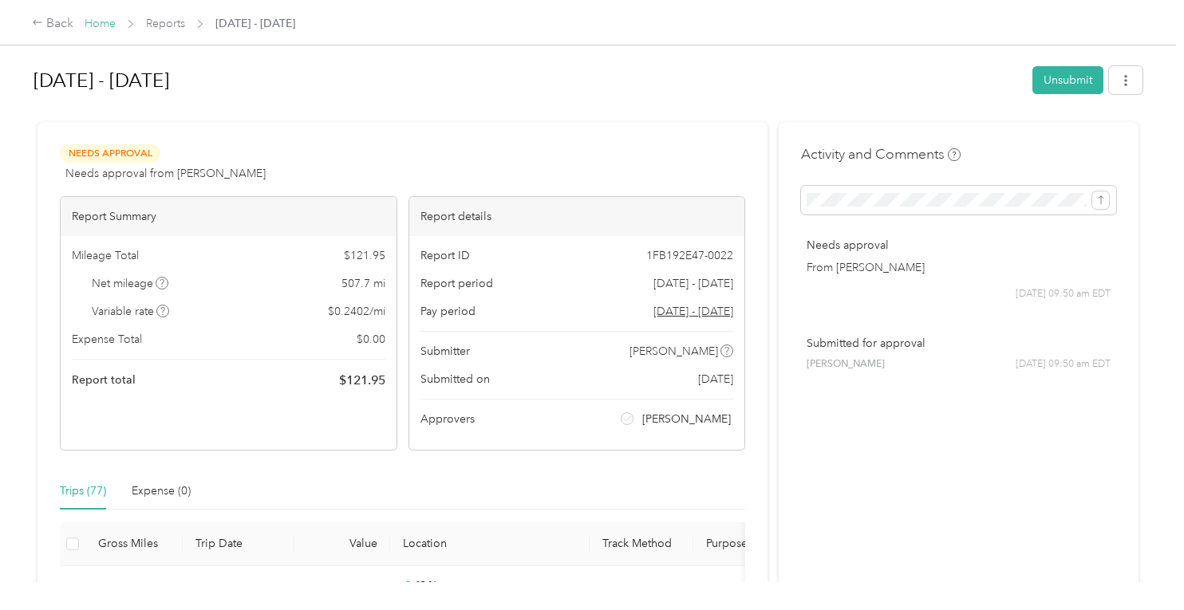
click at [102, 25] on link "Home" at bounding box center [100, 24] width 31 height 14
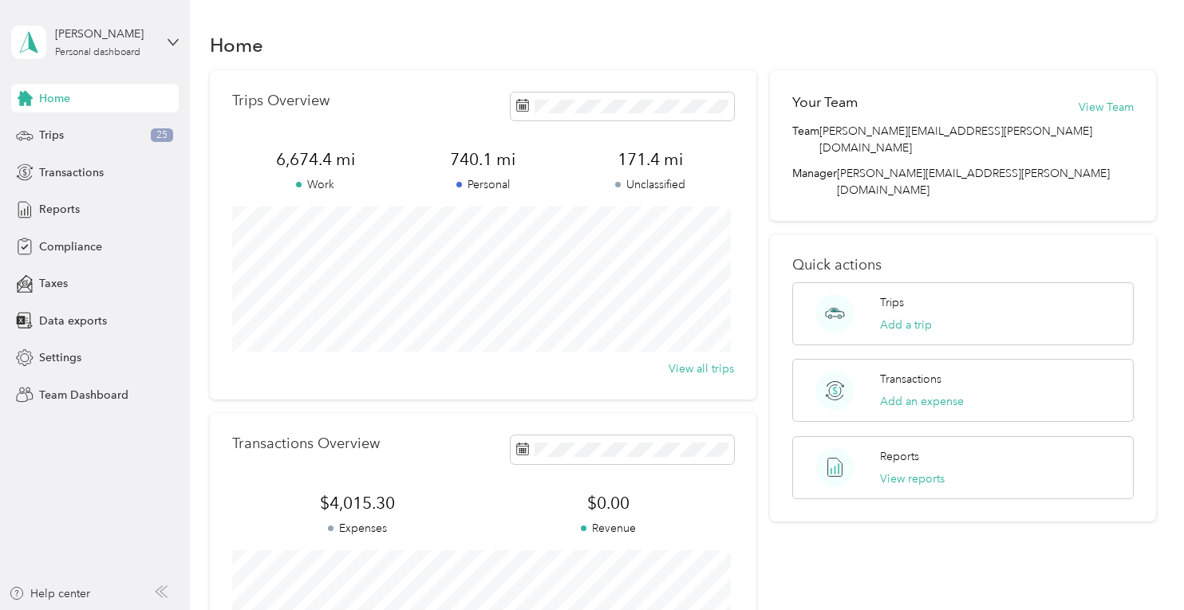
click at [56, 98] on span "Home" at bounding box center [54, 98] width 31 height 17
